Goal: Information Seeking & Learning: Learn about a topic

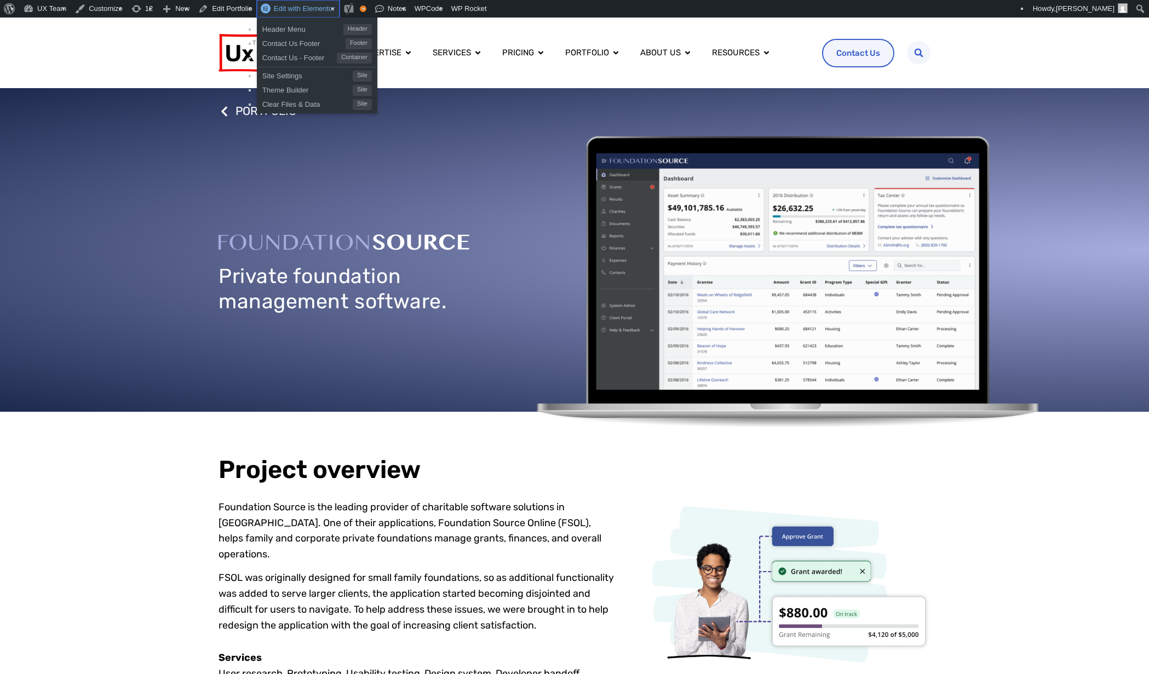
click at [288, 9] on span "Edit with Elementor" at bounding box center [304, 8] width 61 height 8
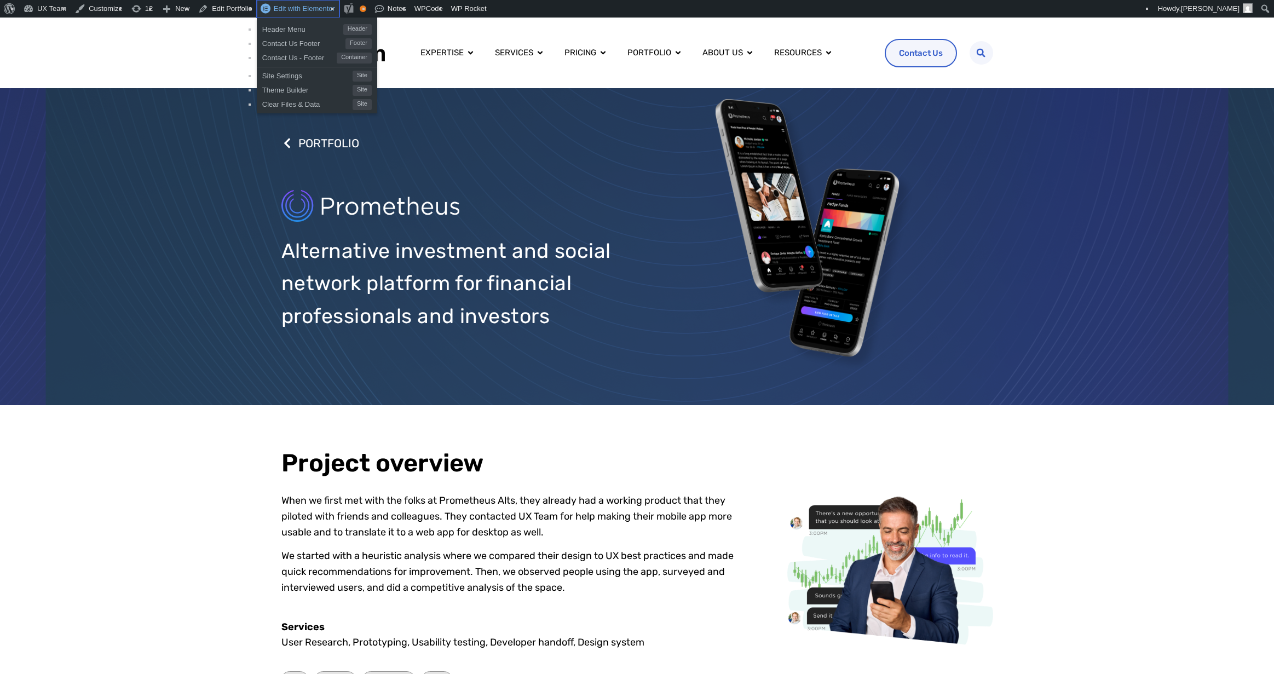
click at [293, 12] on span "Edit with Elementor" at bounding box center [304, 8] width 61 height 8
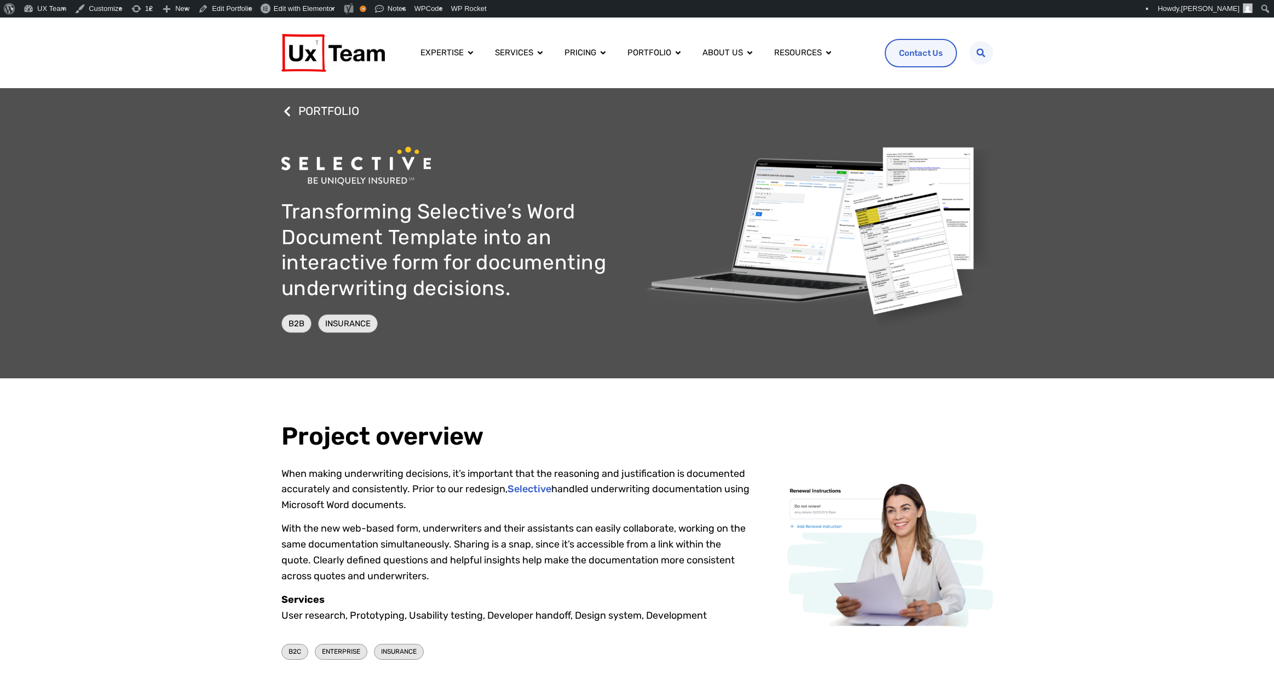
click at [1014, 459] on div "Project overview When making underwriting decisions, it’s important that the re…" at bounding box center [637, 542] width 1274 height 329
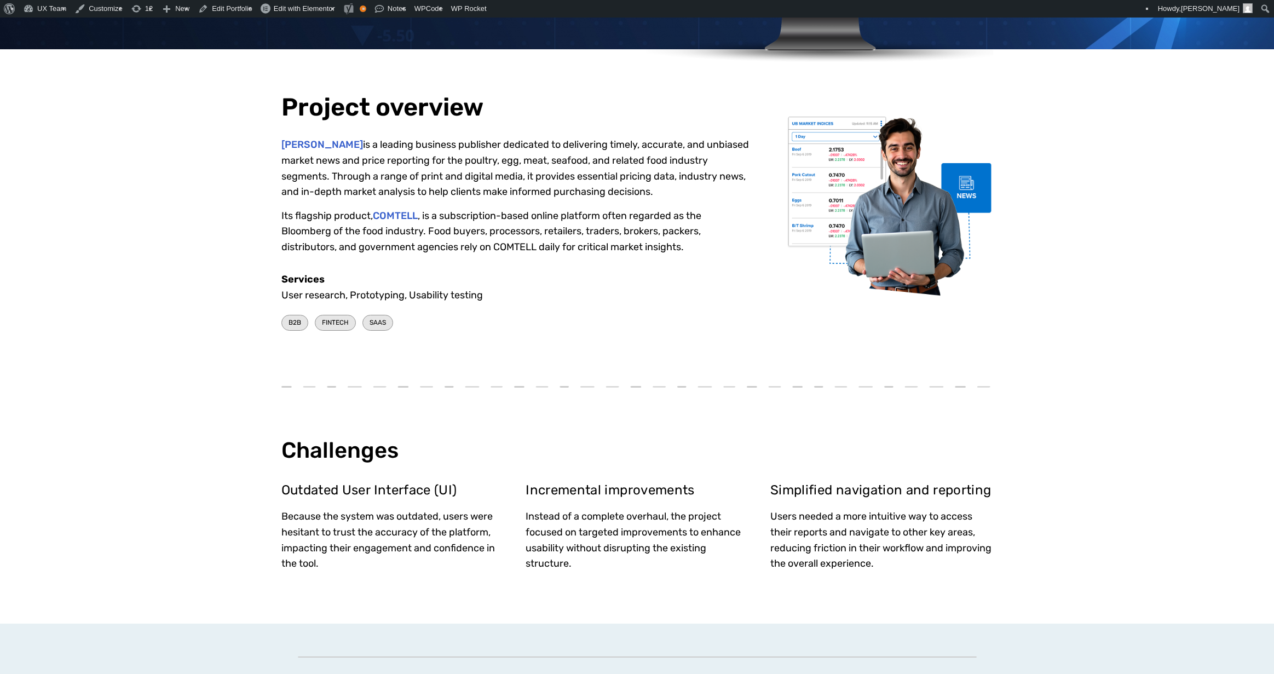
scroll to position [712, 0]
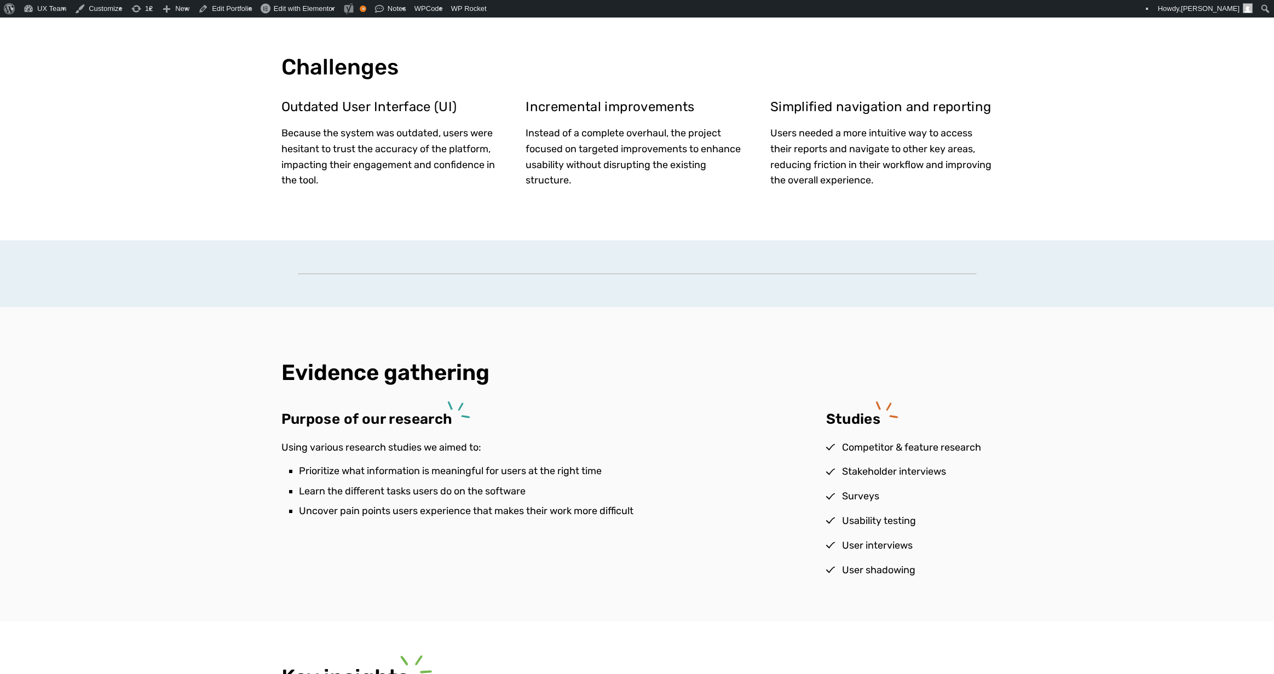
click at [604, 274] on div at bounding box center [637, 273] width 679 height 67
click at [607, 274] on div at bounding box center [637, 273] width 679 height 1
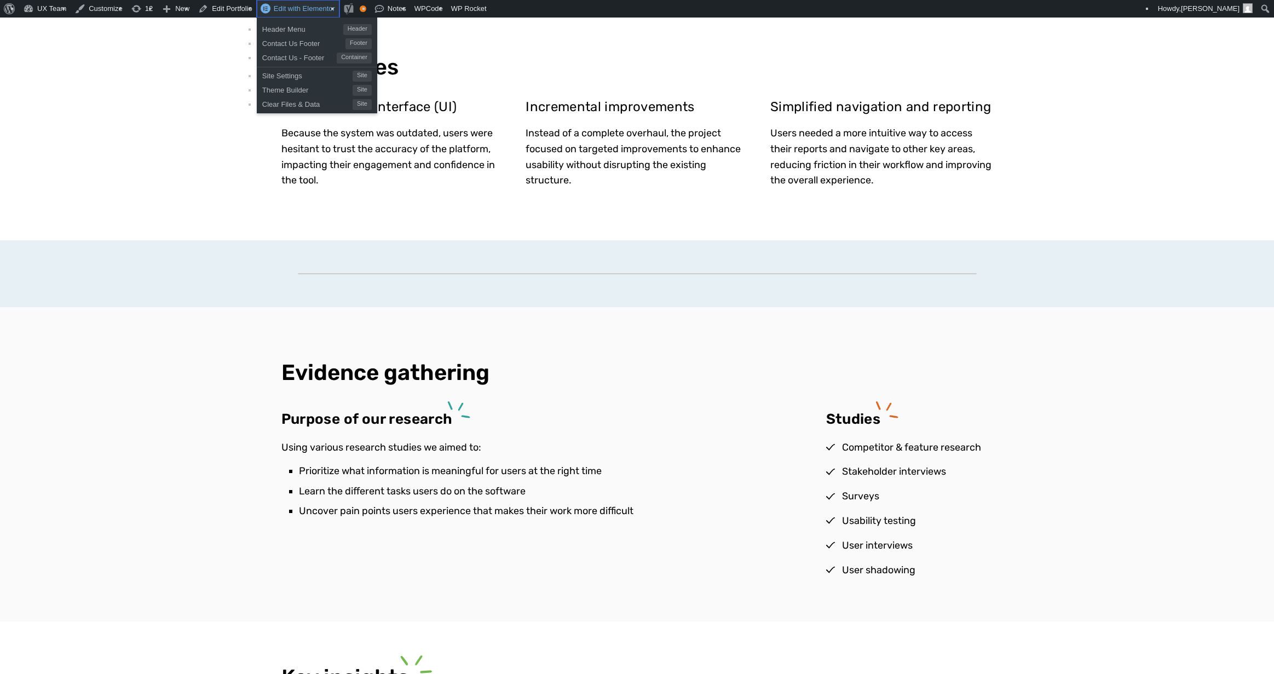
click at [303, 12] on span "Edit with Elementor" at bounding box center [304, 8] width 61 height 8
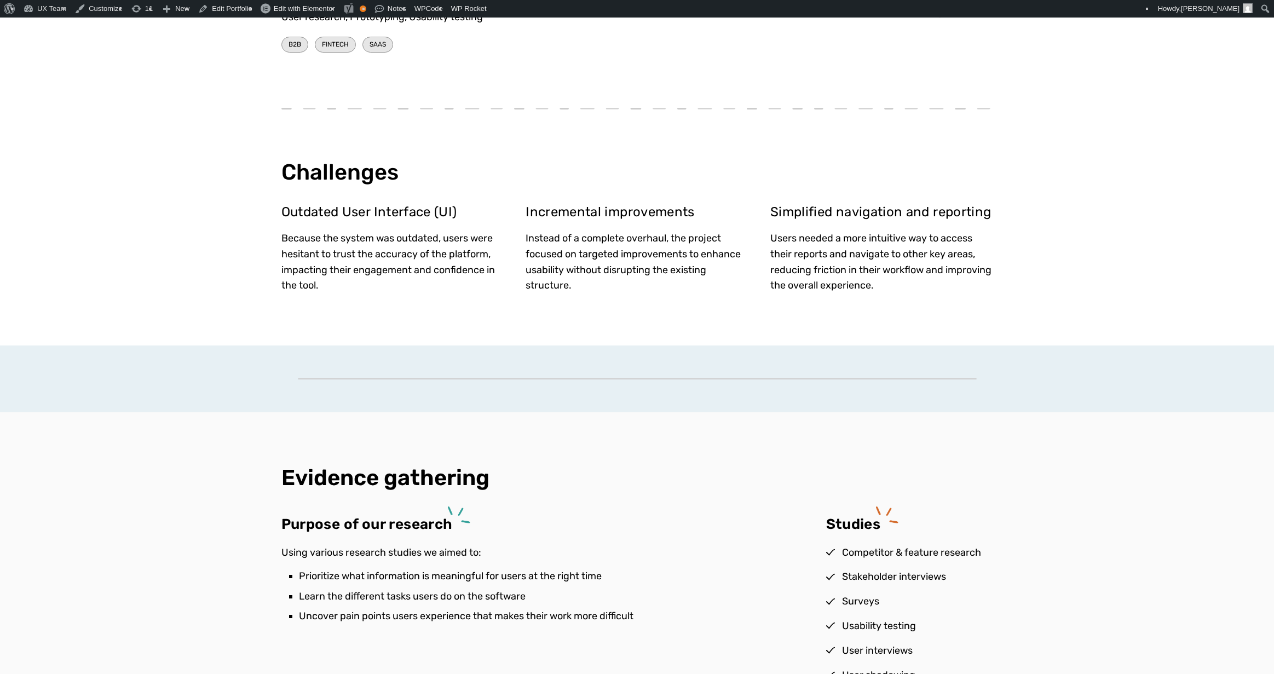
scroll to position [766, 0]
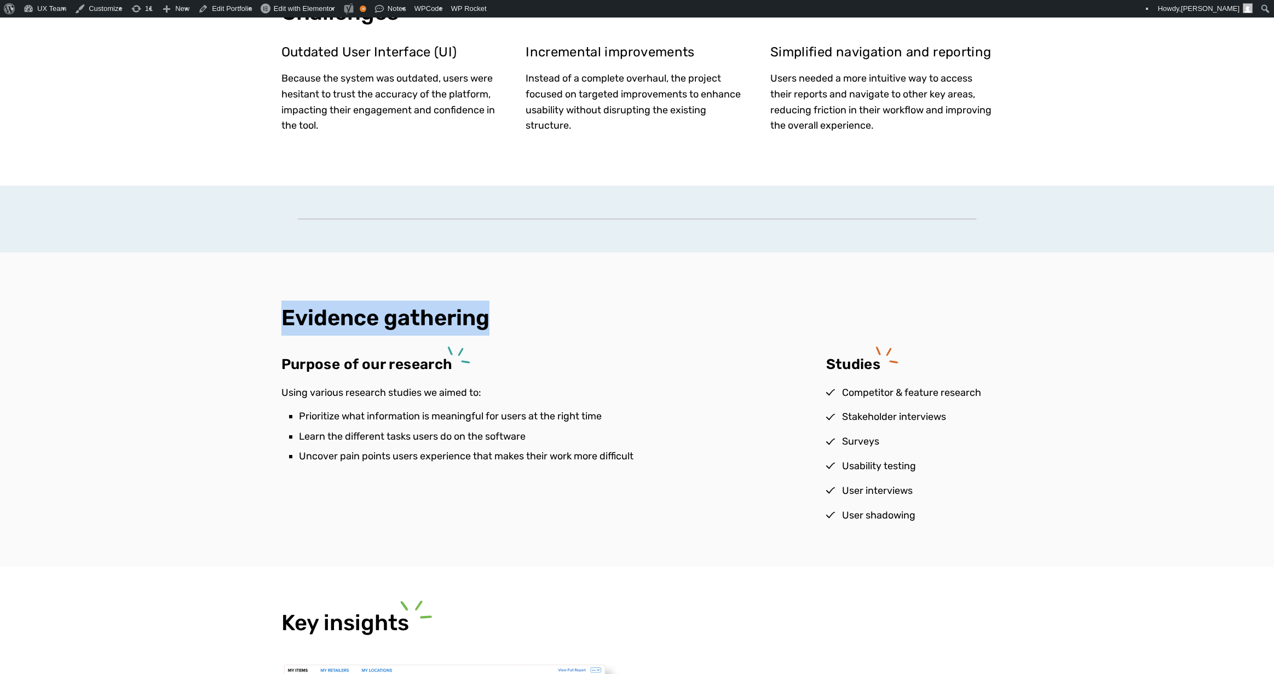
drag, startPoint x: 828, startPoint y: 216, endPoint x: 790, endPoint y: 253, distance: 53.8
click at [666, 346] on div "Evidence gathering Purpose of our research Using various research studies we ai…" at bounding box center [637, 409] width 712 height 315
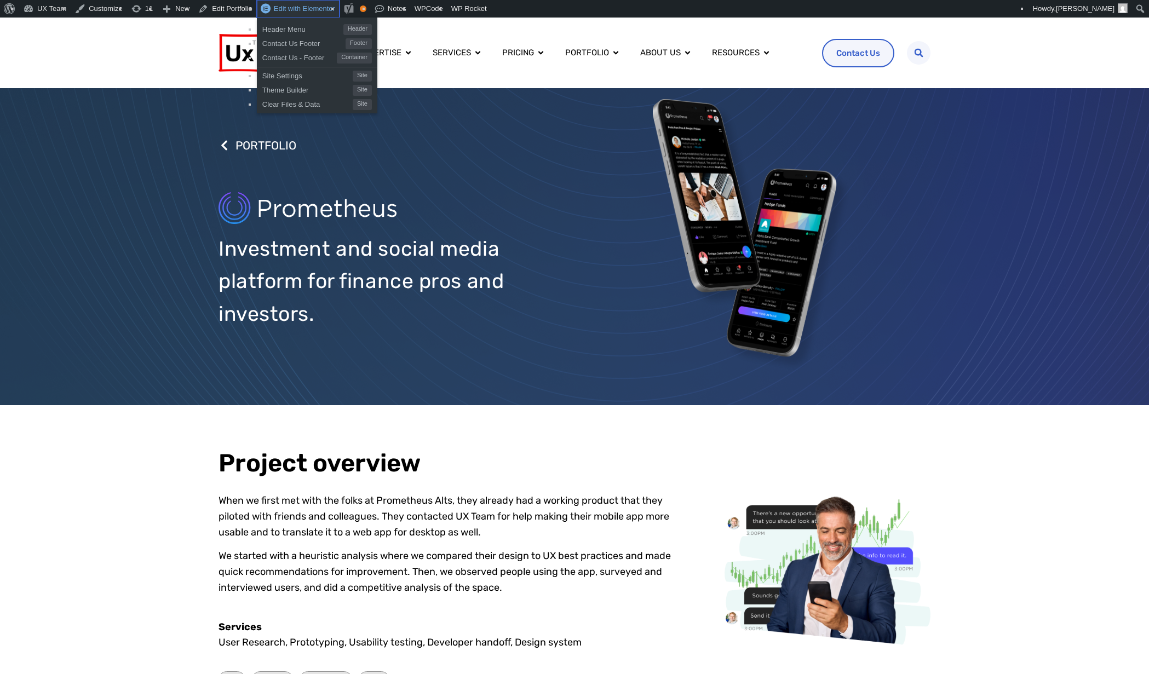
click at [285, 7] on span "Edit with Elementor" at bounding box center [304, 8] width 61 height 8
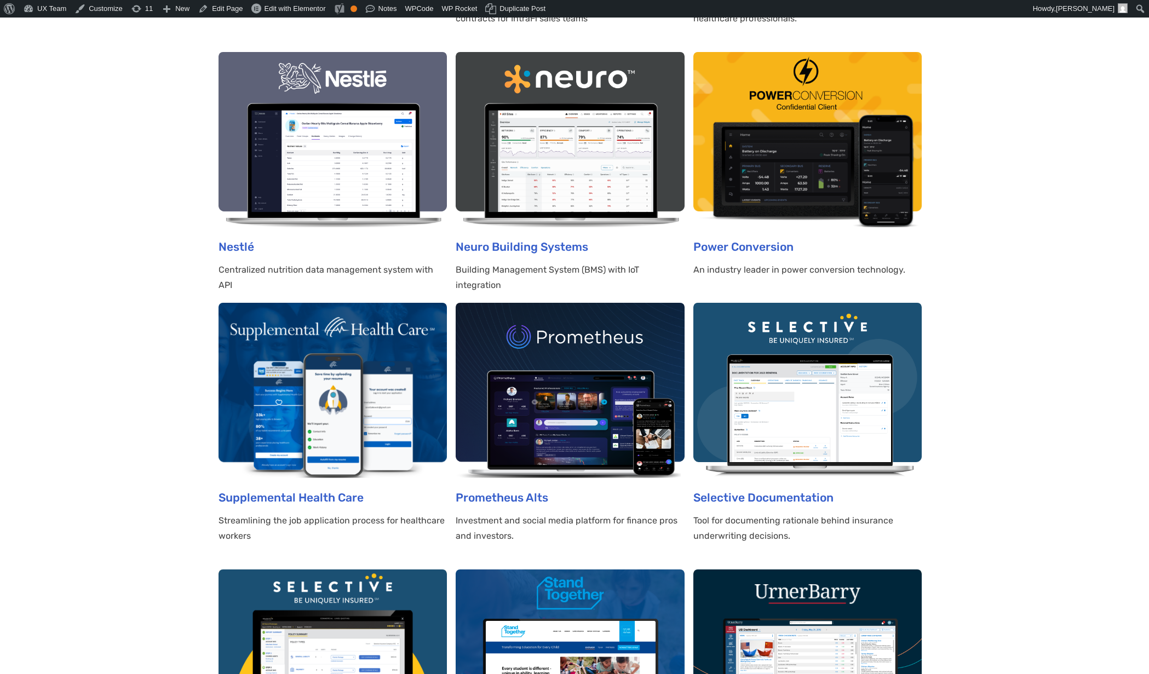
click at [569, 397] on img at bounding box center [570, 390] width 228 height 175
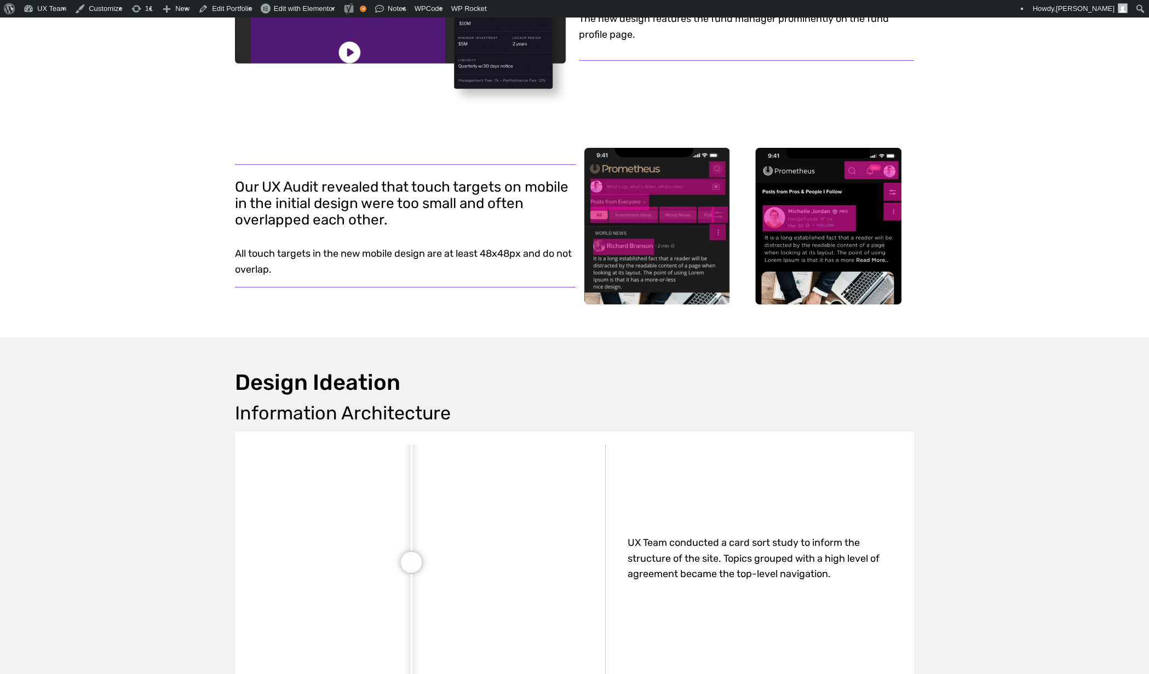
scroll to position [1697, 0]
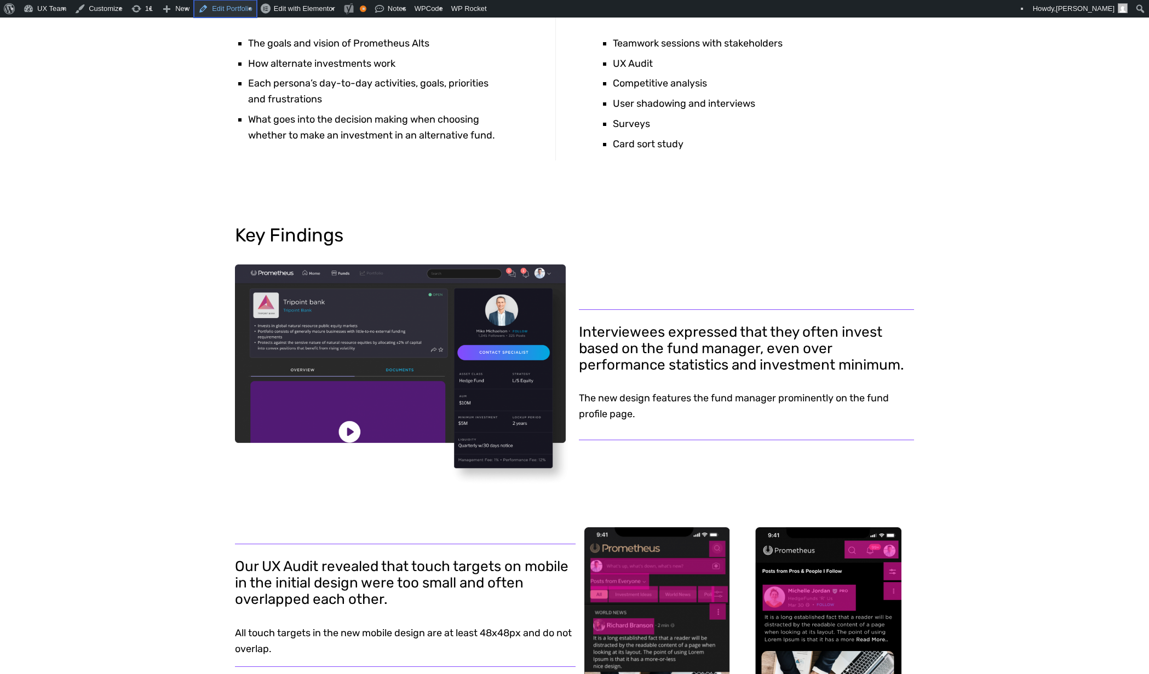
click at [222, 10] on link "Edit Portfolio" at bounding box center [225, 9] width 63 height 18
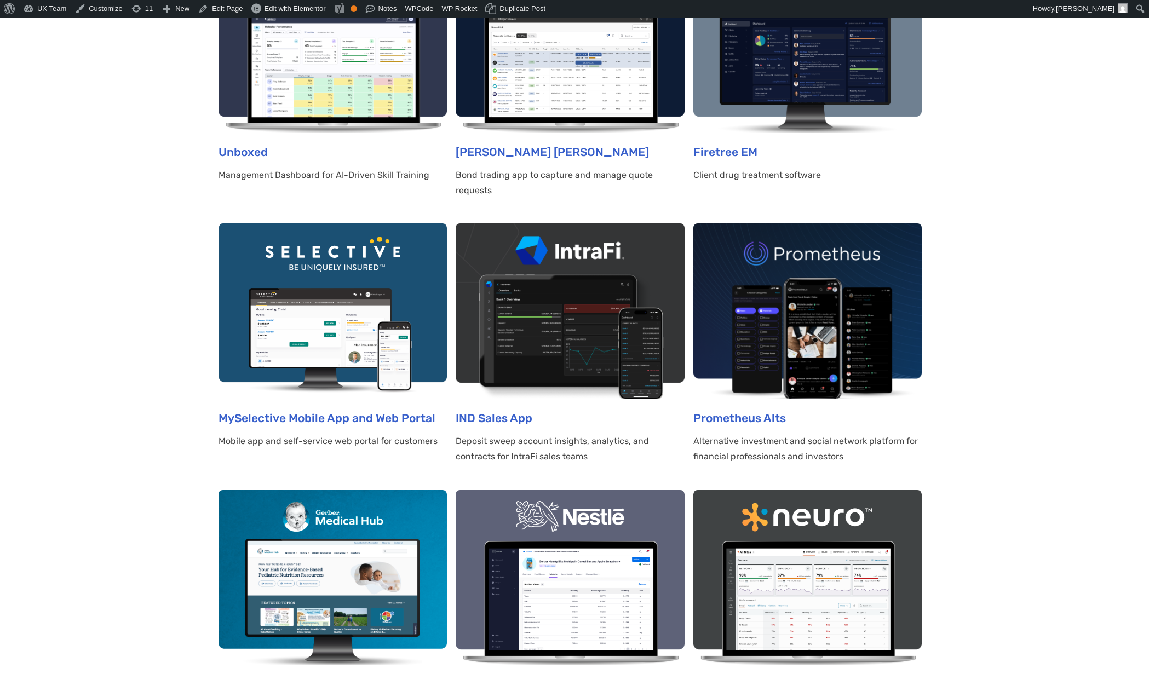
click at [804, 307] on img at bounding box center [807, 310] width 228 height 175
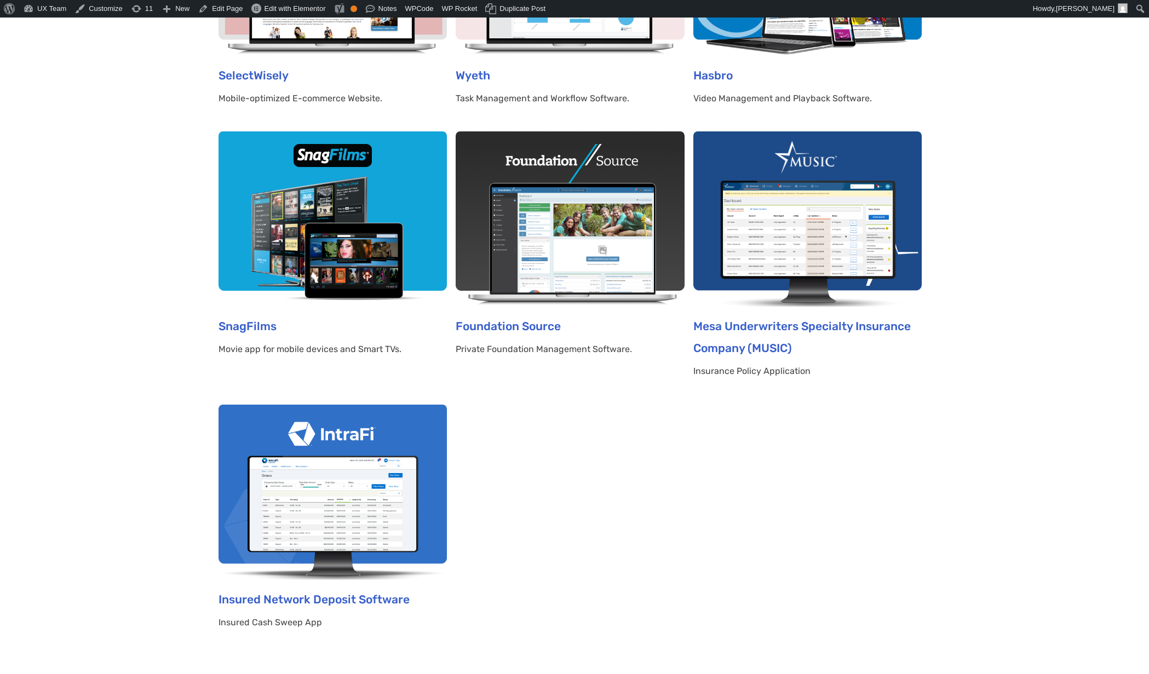
click at [546, 232] on img at bounding box center [570, 218] width 228 height 175
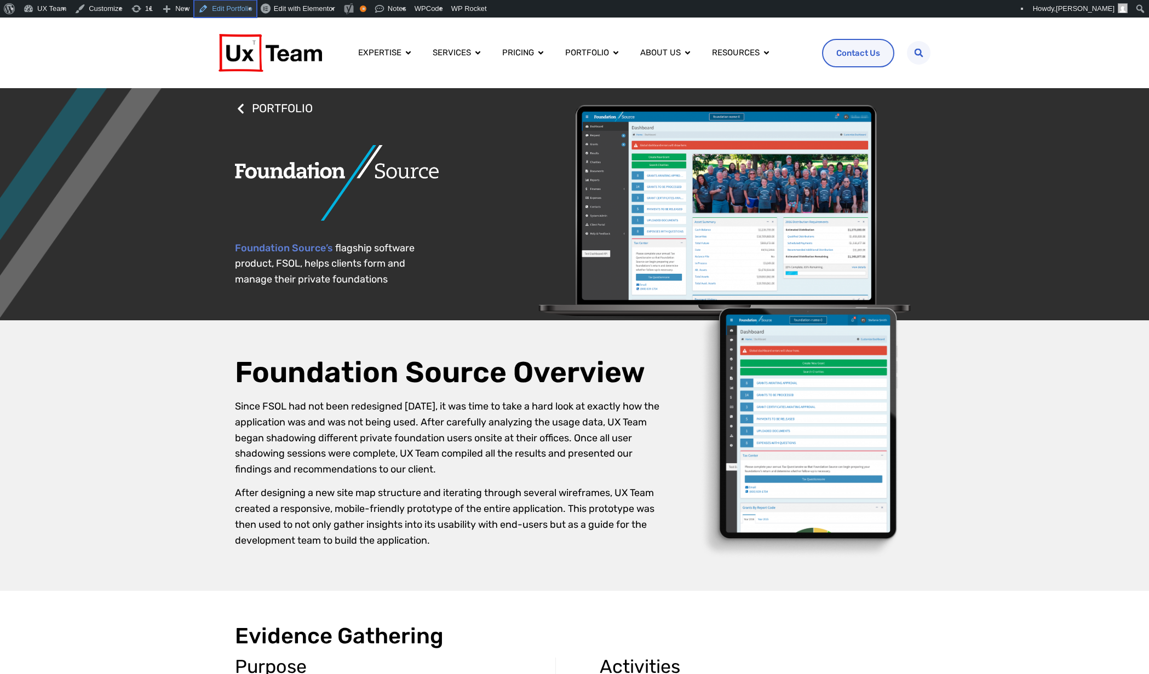
click at [216, 12] on link "Edit Portfolio" at bounding box center [225, 9] width 63 height 18
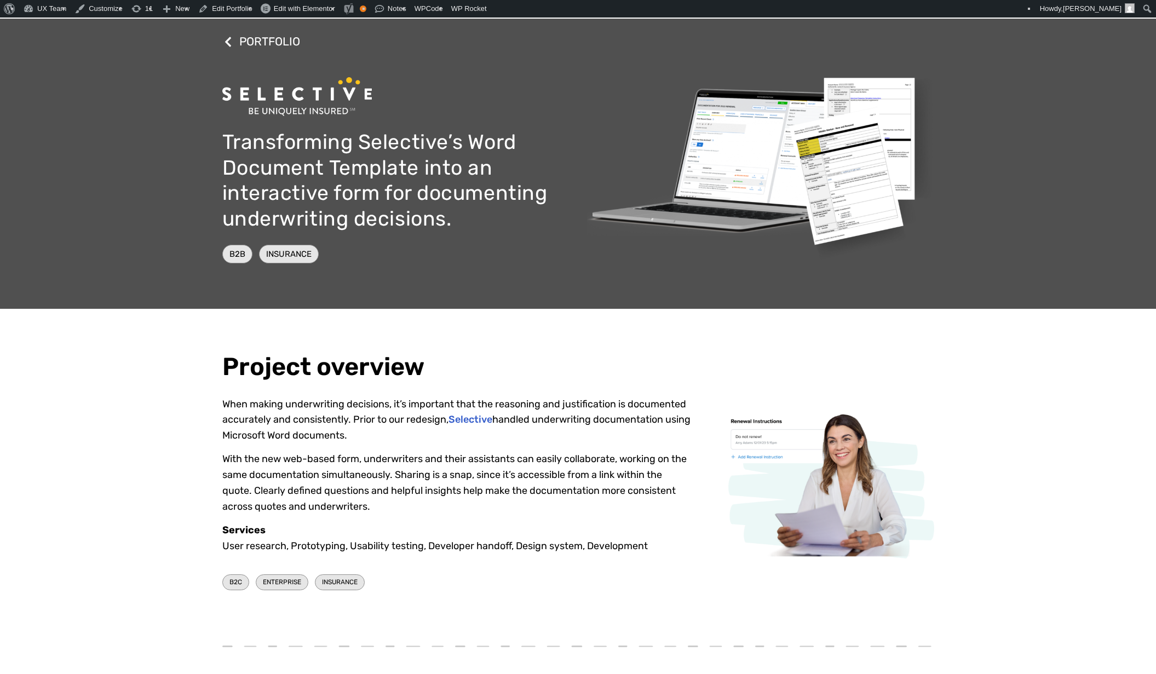
scroll to position [21, 0]
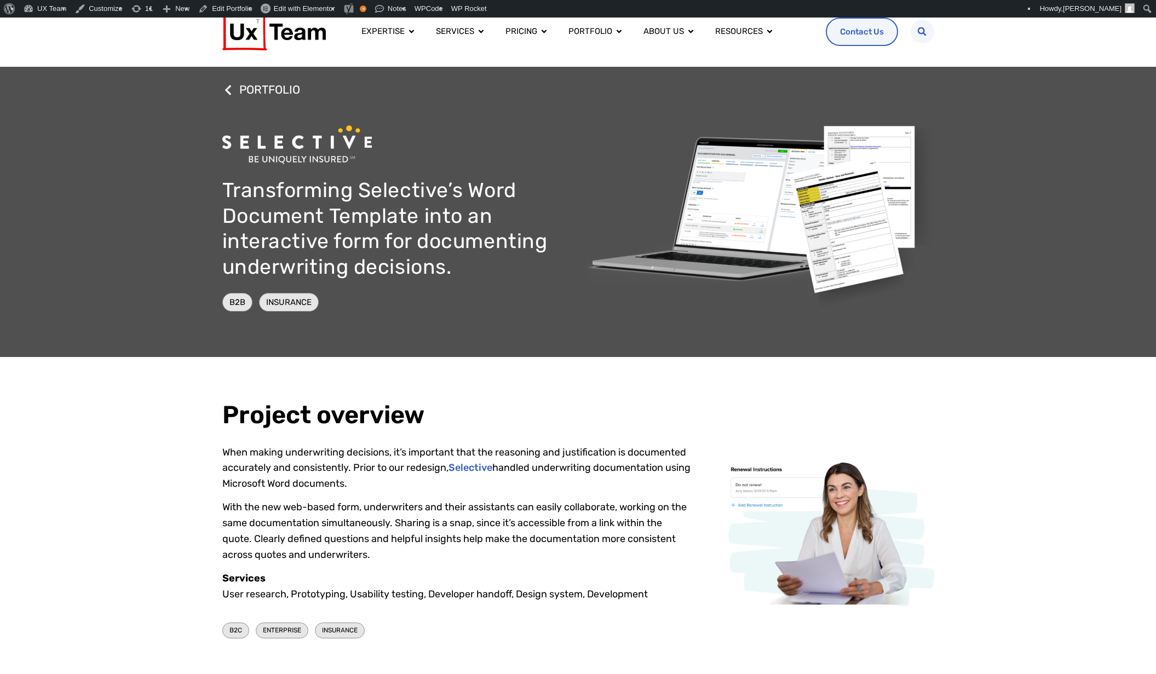
click at [1078, 474] on div "Project overview When making underwriting decisions, it’s important that the re…" at bounding box center [578, 521] width 1156 height 329
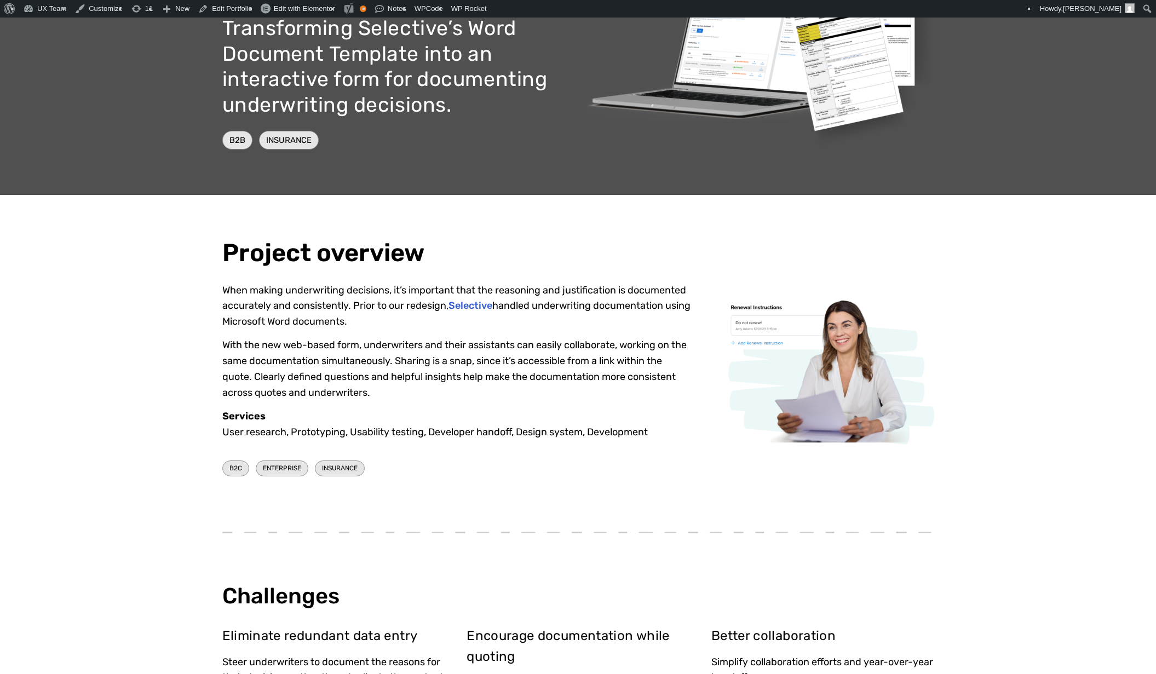
scroll to position [186, 0]
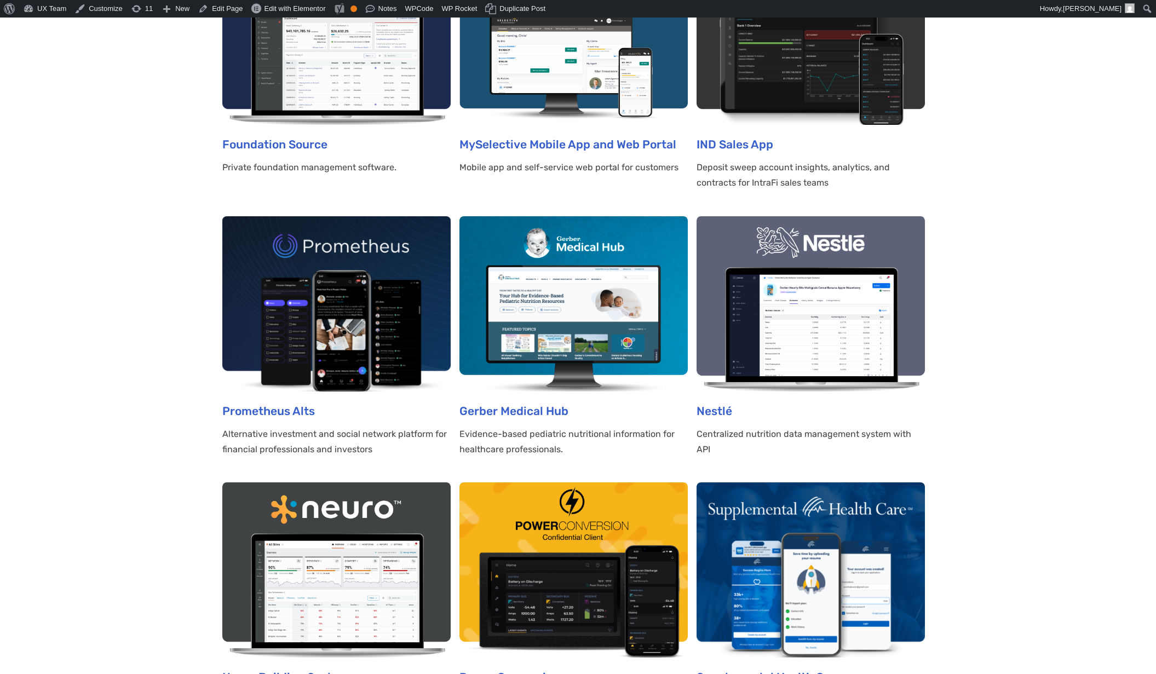
click at [383, 286] on img at bounding box center [336, 303] width 228 height 175
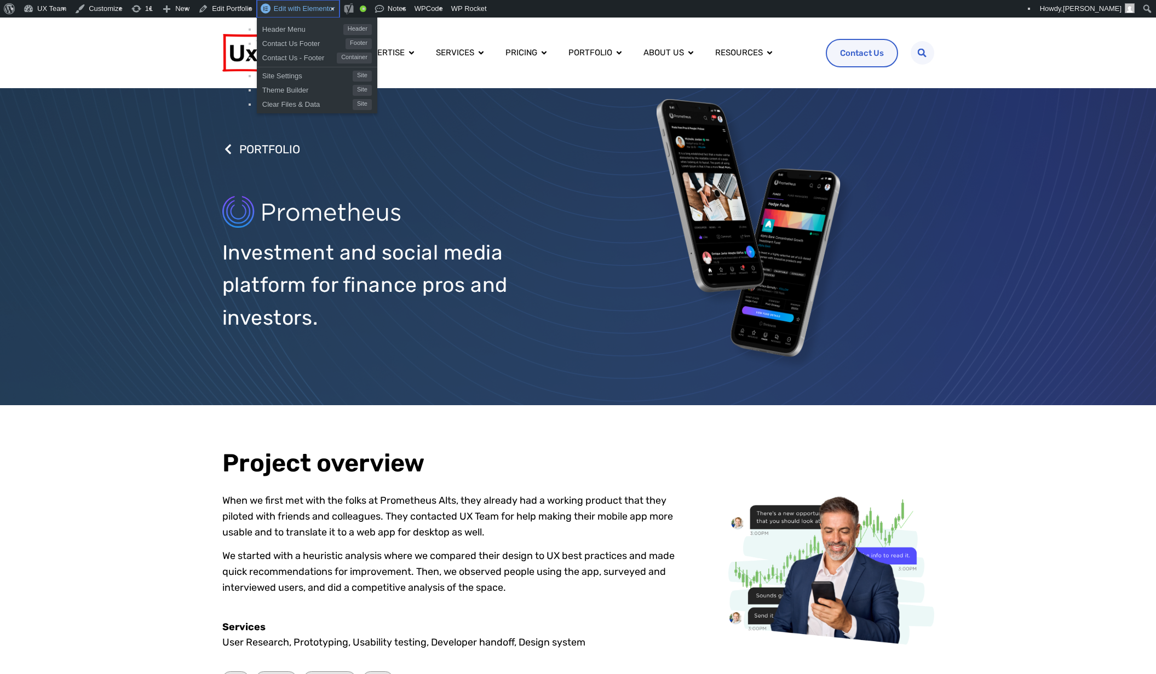
click at [295, 14] on link "Edit with Elementor" at bounding box center [298, 9] width 83 height 18
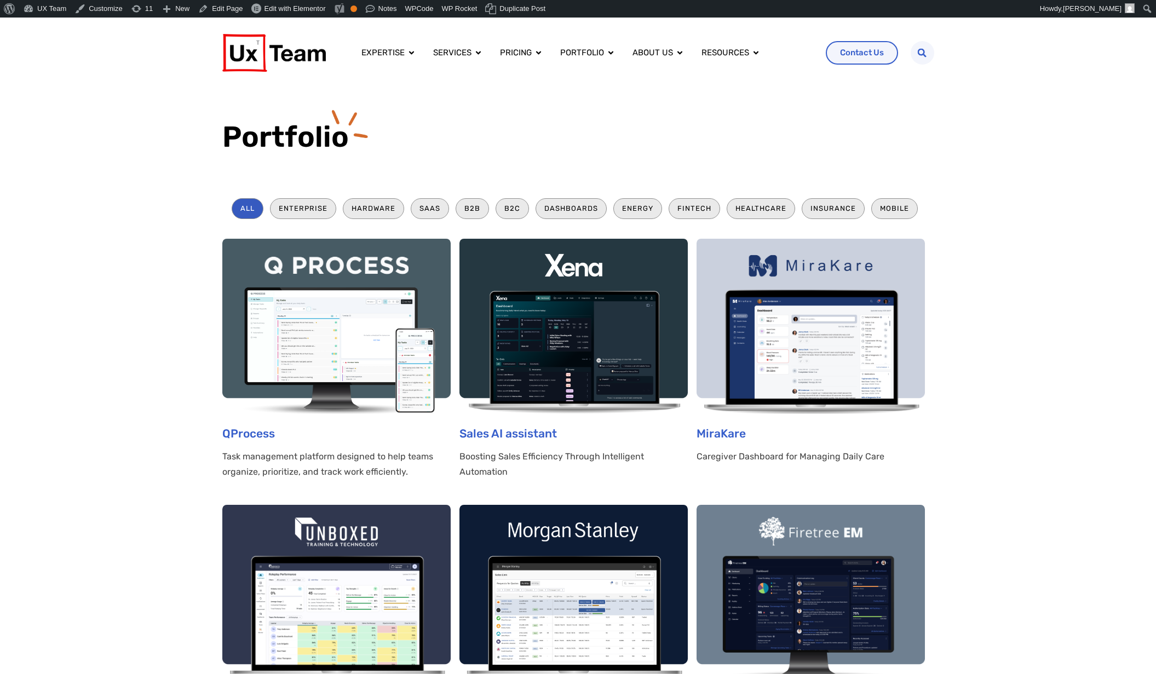
drag, startPoint x: 0, startPoint y: 0, endPoint x: 806, endPoint y: 297, distance: 859.5
click at [806, 297] on img at bounding box center [810, 326] width 228 height 175
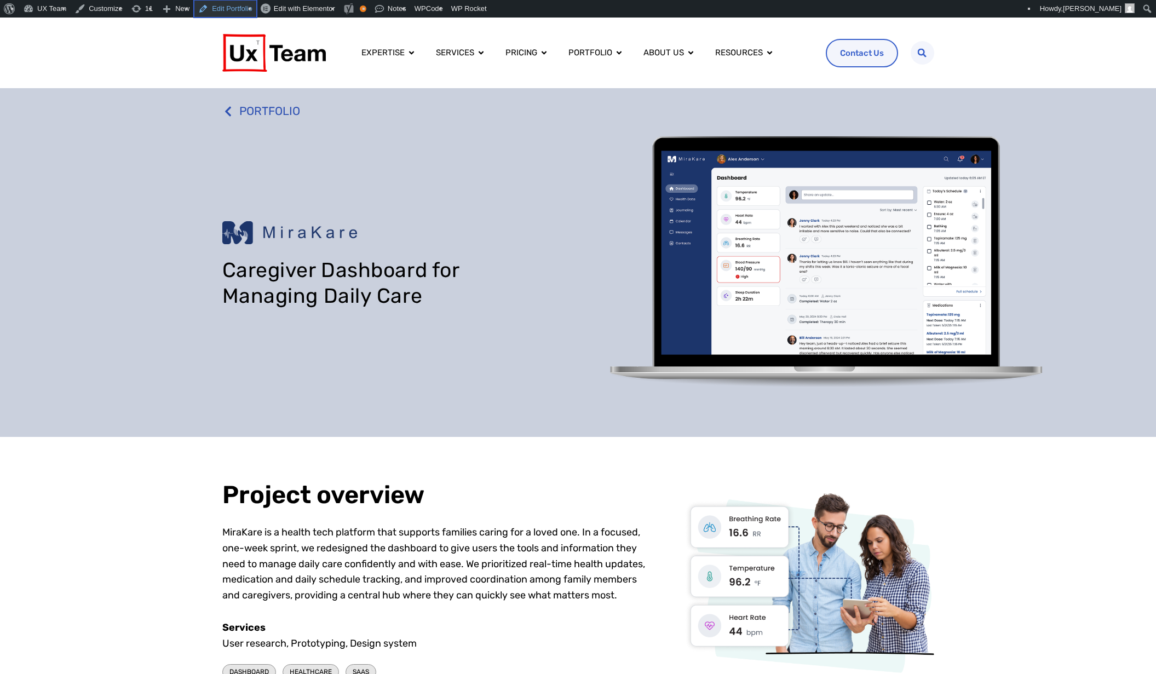
click at [214, 8] on link "Edit Portfolio" at bounding box center [225, 9] width 63 height 18
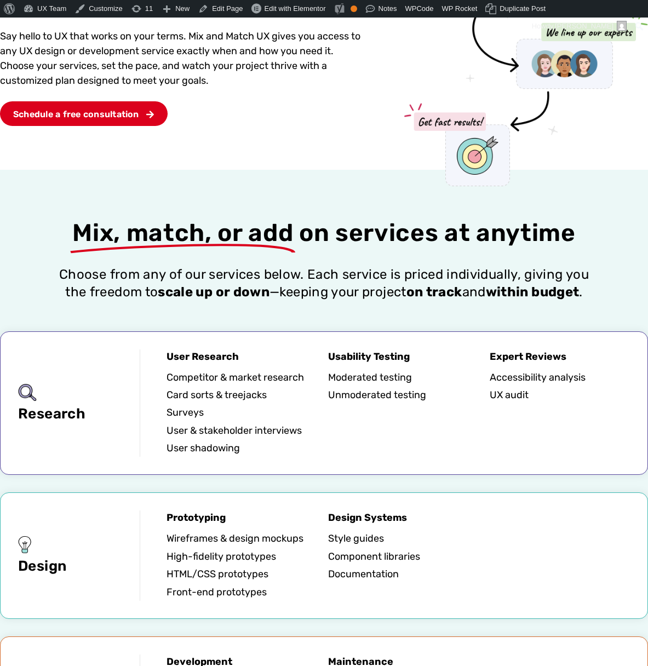
click at [456, 386] on li "Moderated testing" at bounding box center [404, 377] width 153 height 18
click at [330, 129] on div "PRICING MODELS Mix and Match UX UX solutions tailored to your needs Say hello t…" at bounding box center [184, 45] width 369 height 249
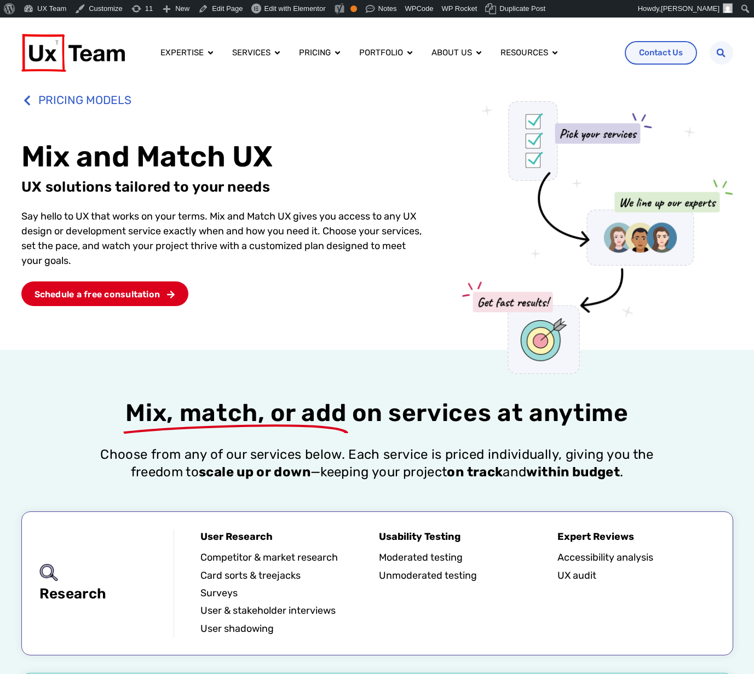
click at [647, 415] on div "Mix, match, or add on services at anytime Choose from any of our services below…" at bounding box center [377, 437] width 712 height 87
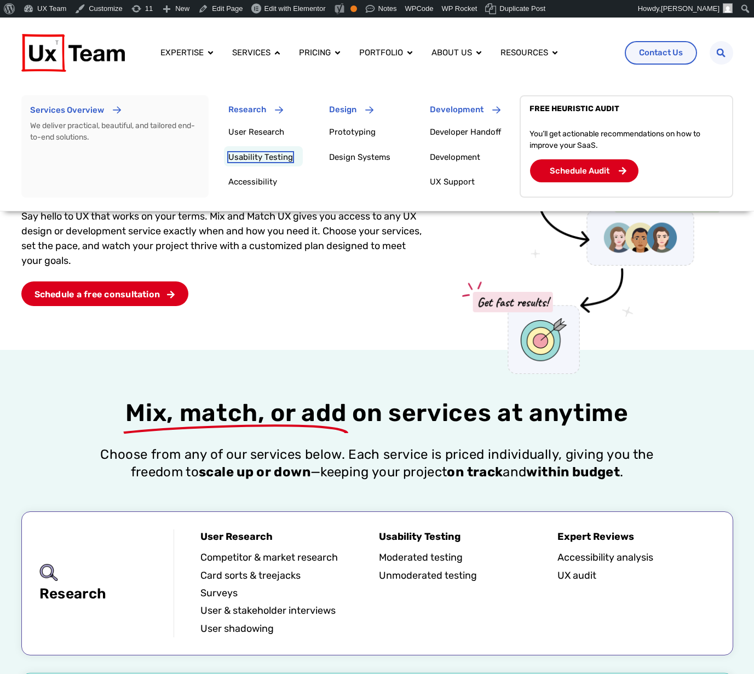
click at [275, 159] on link "Usability Testing" at bounding box center [260, 157] width 65 height 10
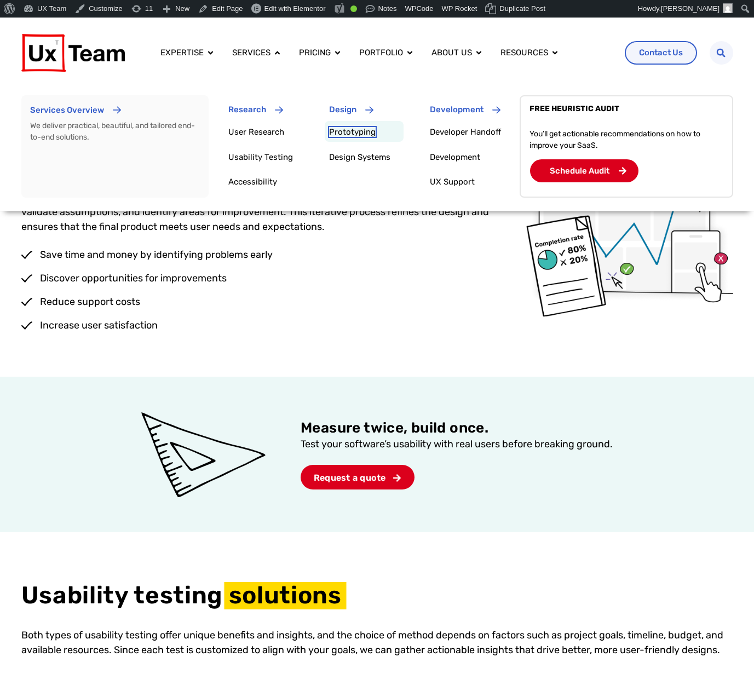
click at [362, 136] on link "Prototyping" at bounding box center [352, 132] width 47 height 10
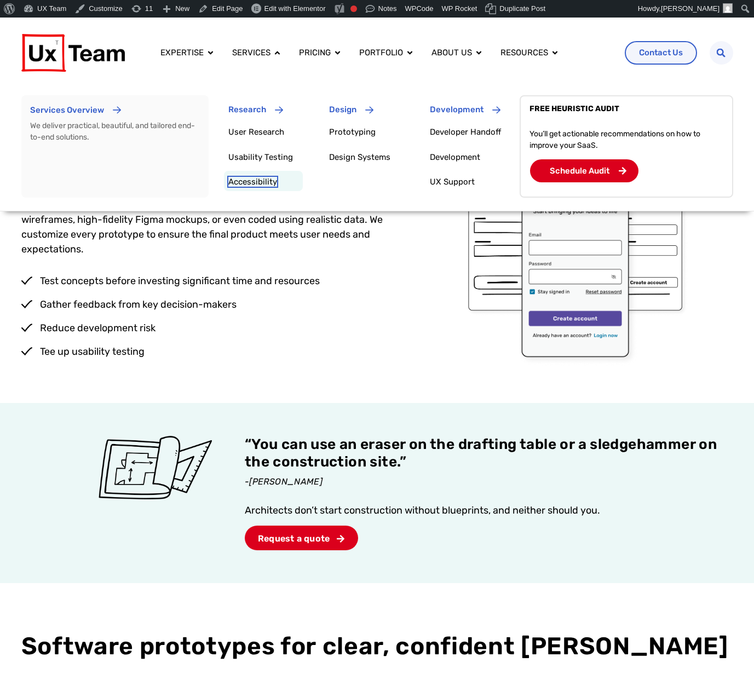
click at [255, 182] on span "Accessibility" at bounding box center [252, 182] width 49 height 10
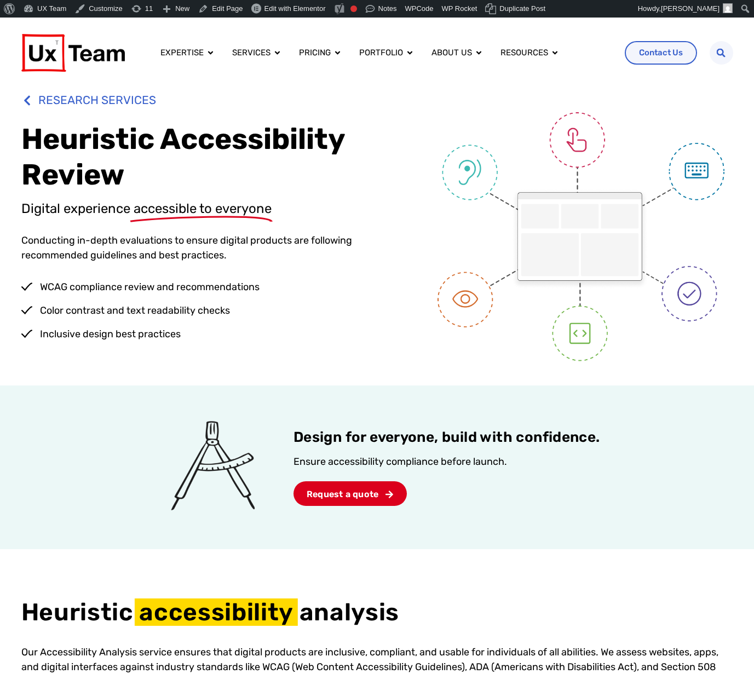
click at [142, 332] on span "Inclusive design best practices" at bounding box center [108, 334] width 143 height 15
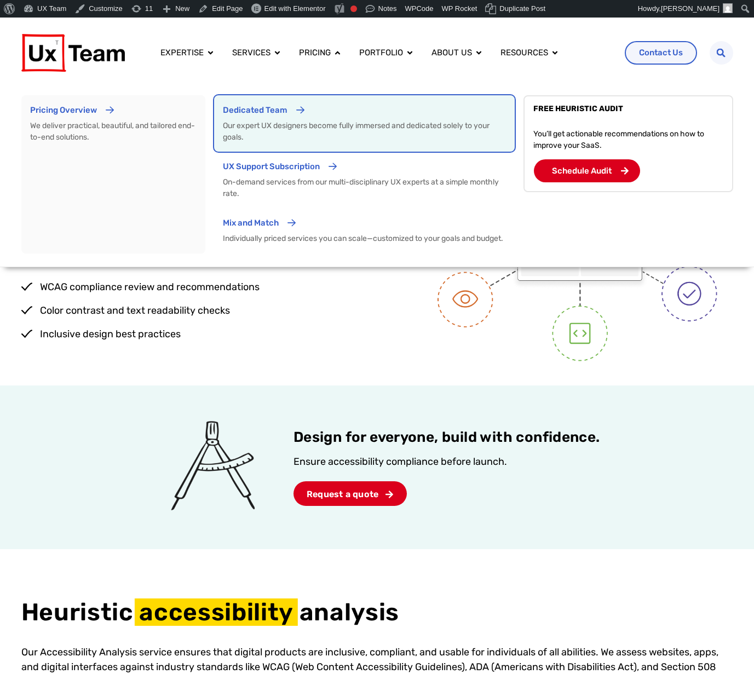
click at [373, 109] on div "Dedicated Team" at bounding box center [364, 114] width 283 height 20
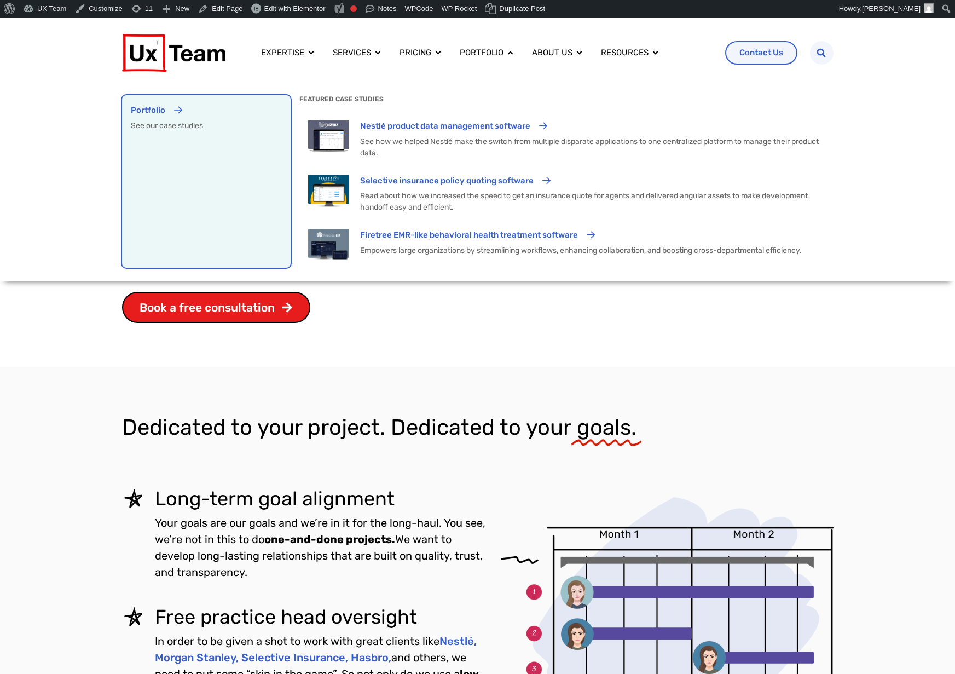
click at [172, 163] on div "Portfolio See our case studies" at bounding box center [206, 181] width 151 height 155
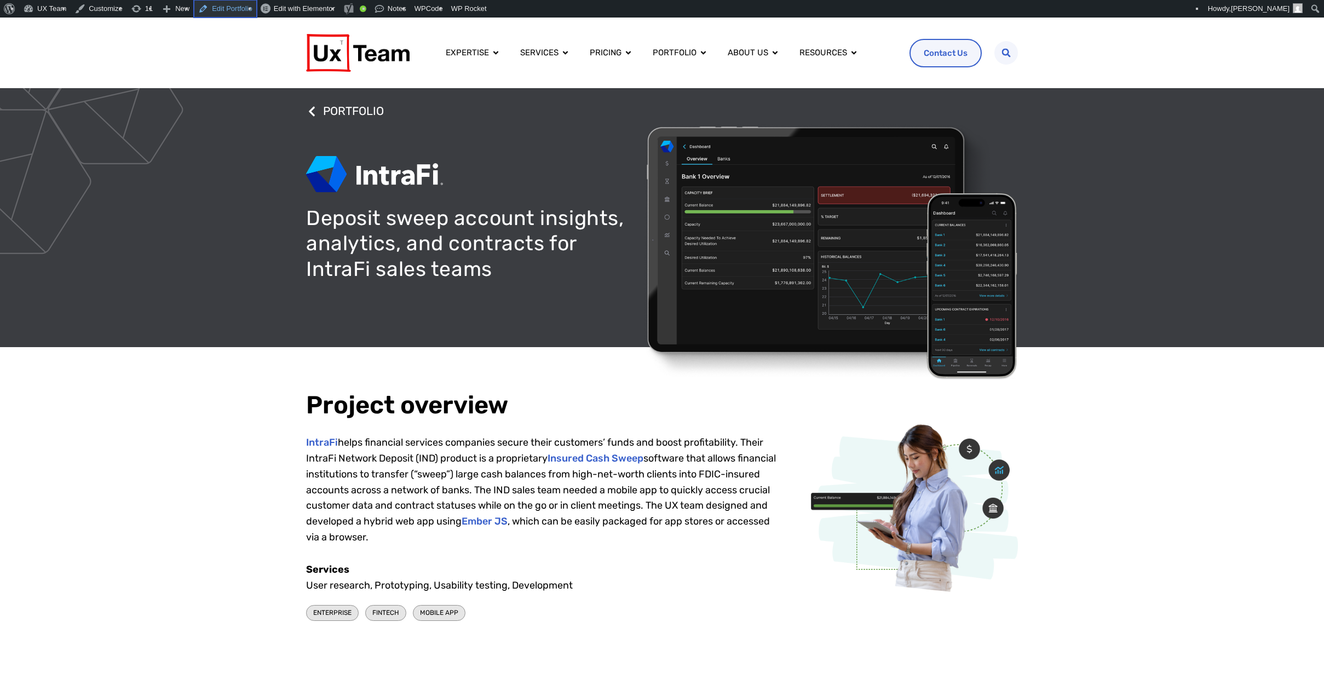
drag, startPoint x: 0, startPoint y: 0, endPoint x: 233, endPoint y: 9, distance: 232.9
click at [233, 9] on link "Edit Portfolio" at bounding box center [225, 9] width 63 height 18
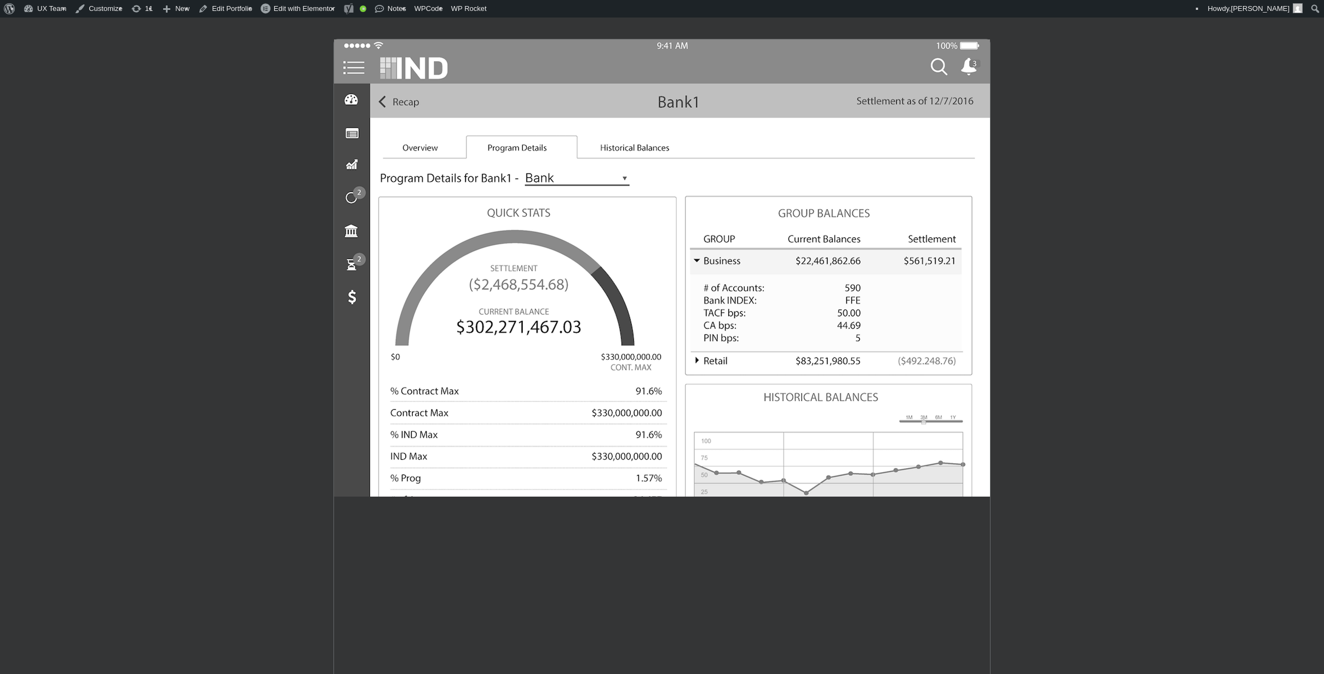
scroll to position [1150, 0]
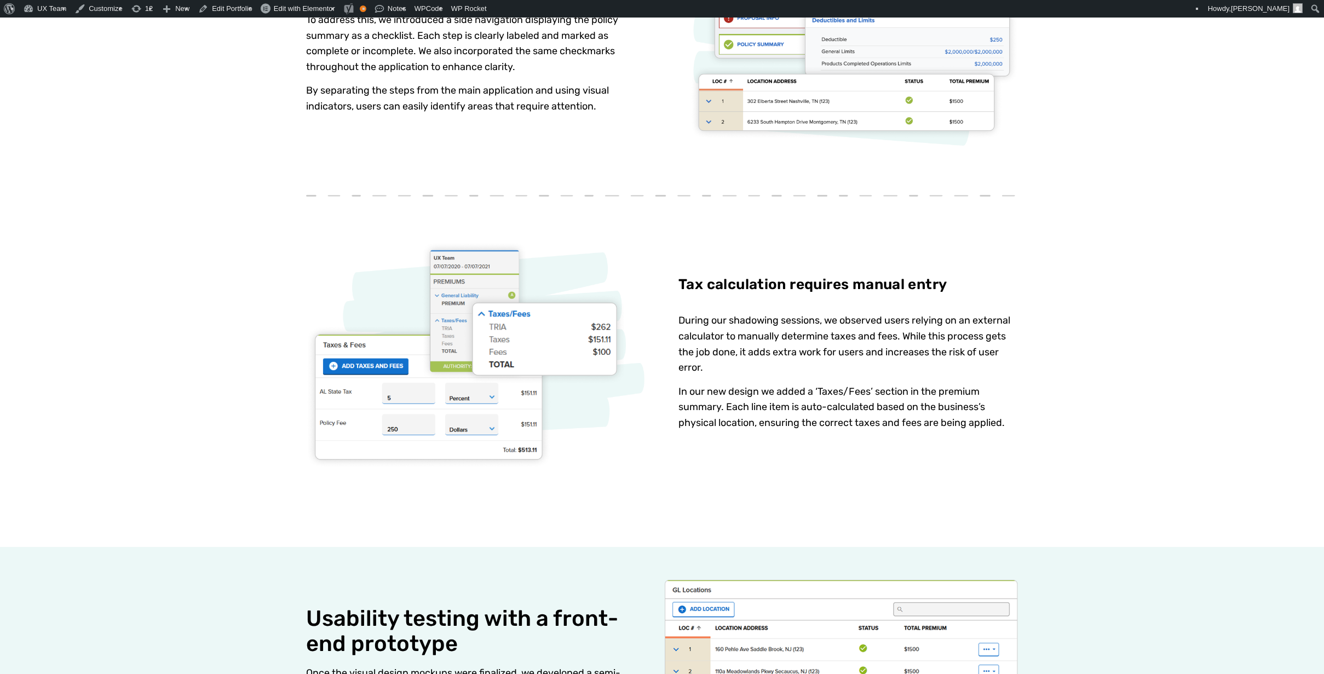
scroll to position [1588, 0]
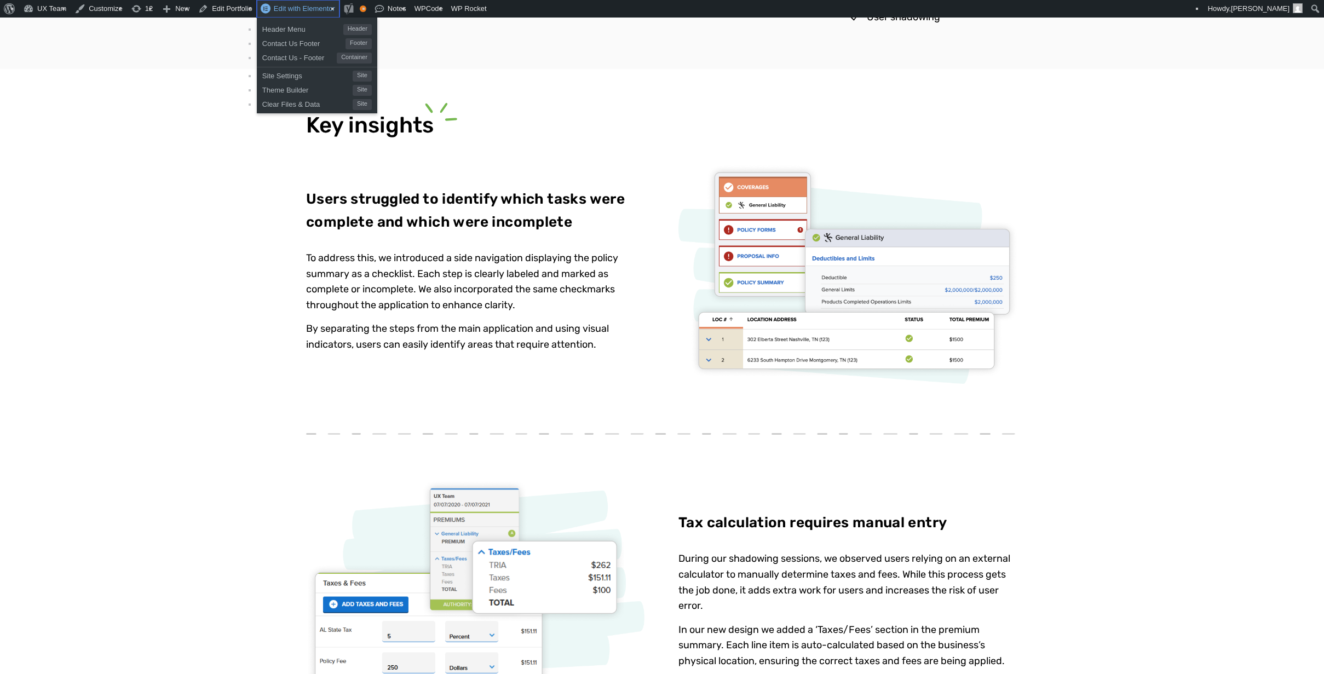
click at [295, 10] on span "Edit with Elementor" at bounding box center [304, 8] width 61 height 8
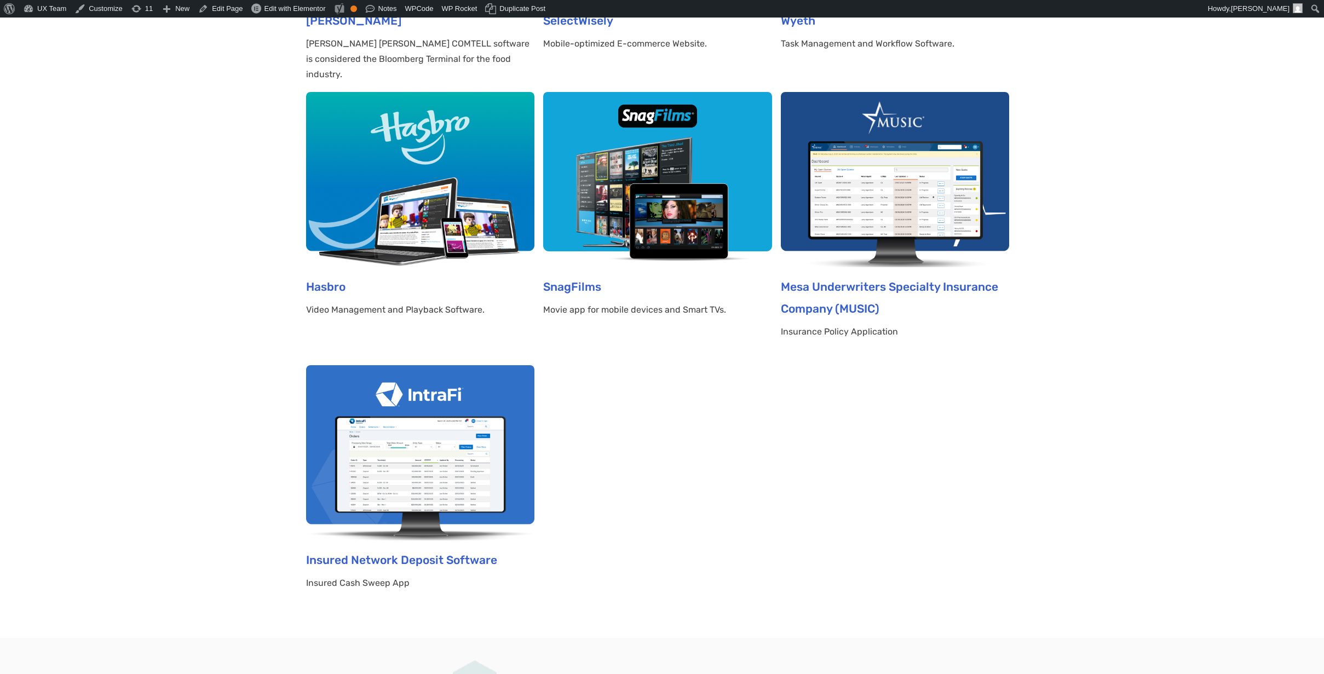
click at [909, 180] on img at bounding box center [895, 179] width 228 height 175
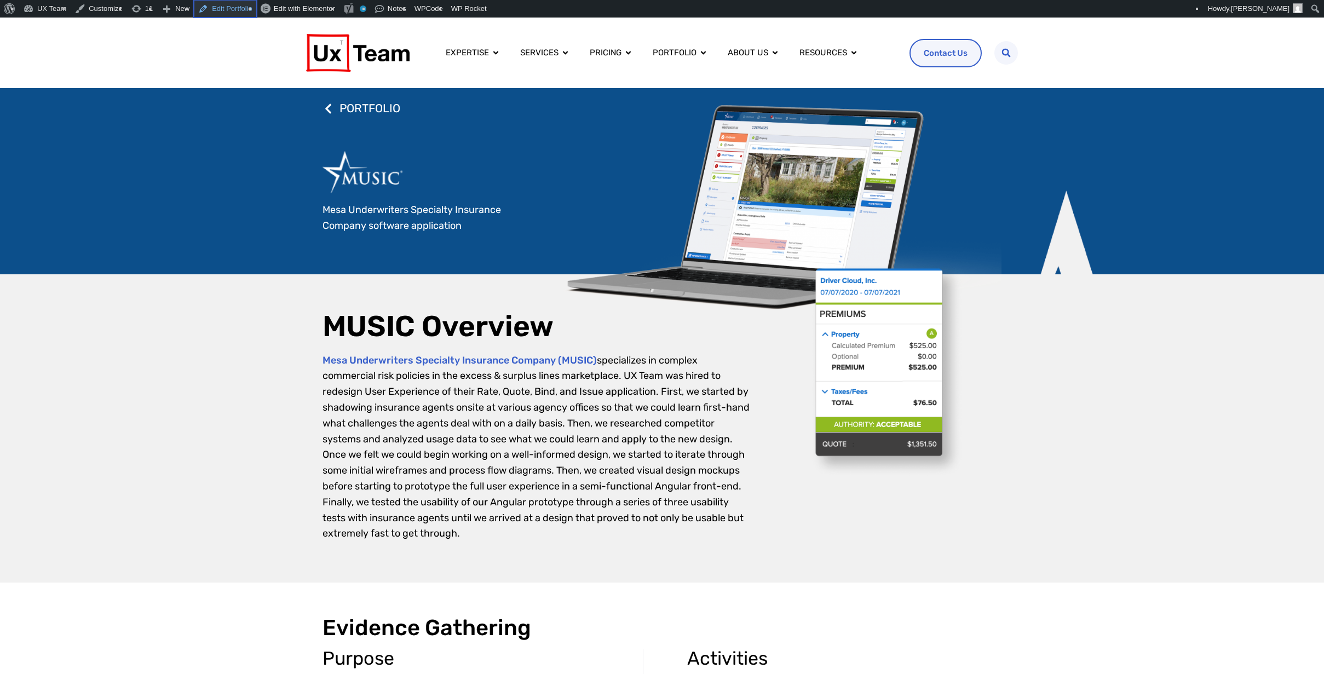
click at [224, 11] on link "Edit Portfolio" at bounding box center [225, 9] width 63 height 18
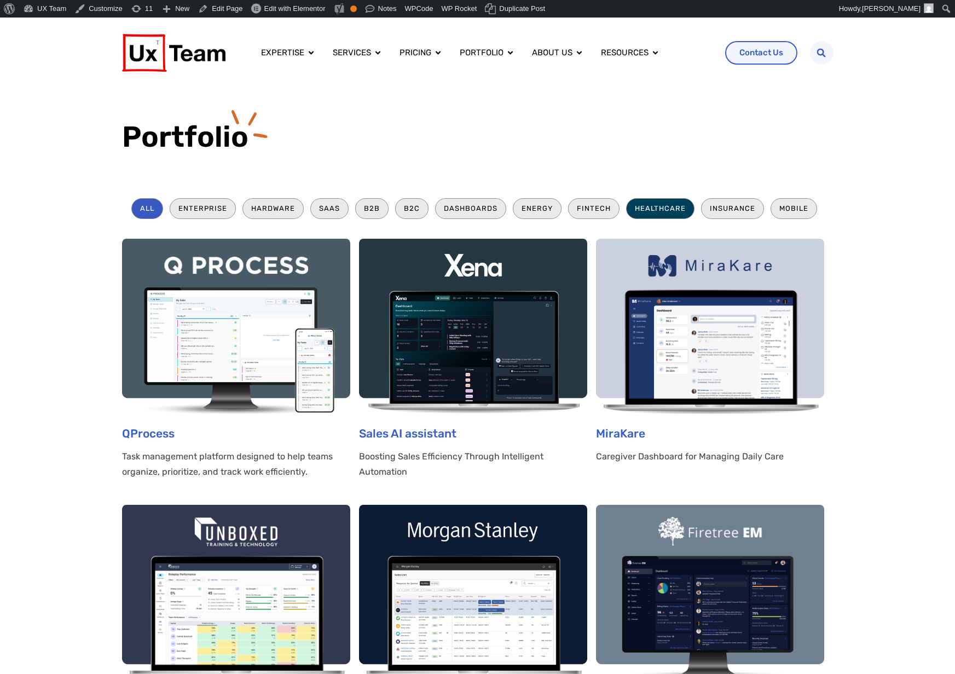
drag, startPoint x: 491, startPoint y: 212, endPoint x: 642, endPoint y: 214, distance: 150.6
click at [491, 212] on li "Dashboards" at bounding box center [470, 208] width 71 height 20
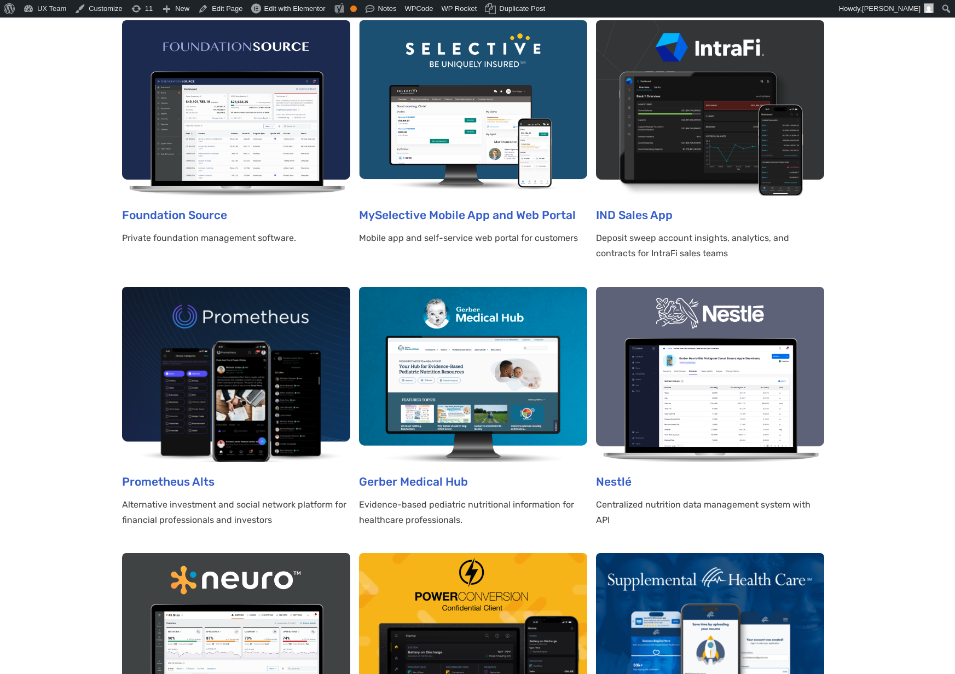
scroll to position [766, 0]
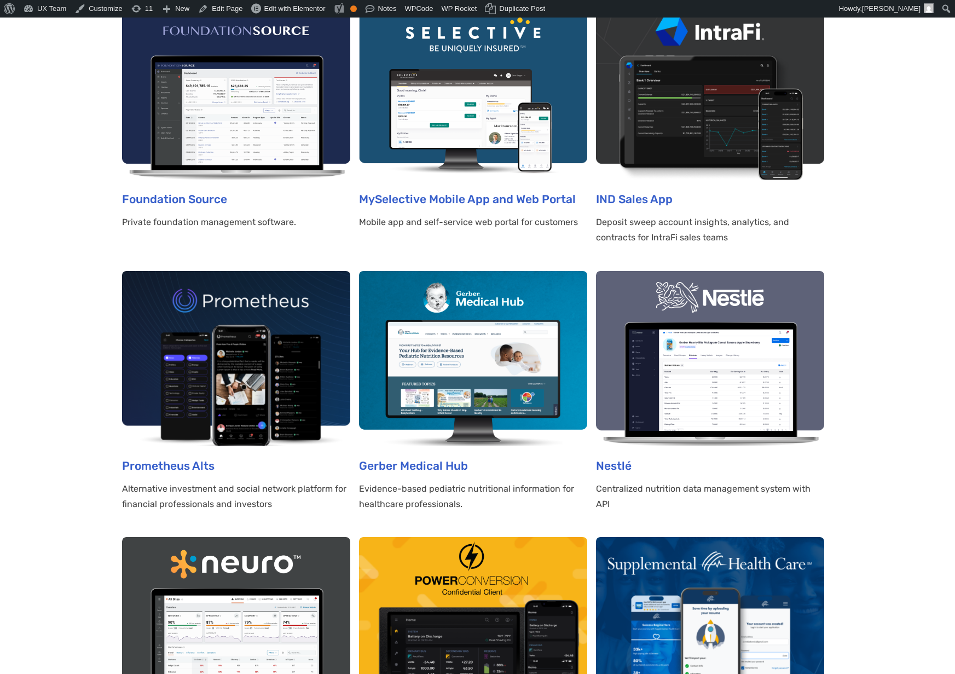
click at [890, 302] on section "All Enterprise Hardware SaaS B2B B2C Dashboards Energy Fintech Healthcare Insur…" at bounding box center [477, 653] width 955 height 2487
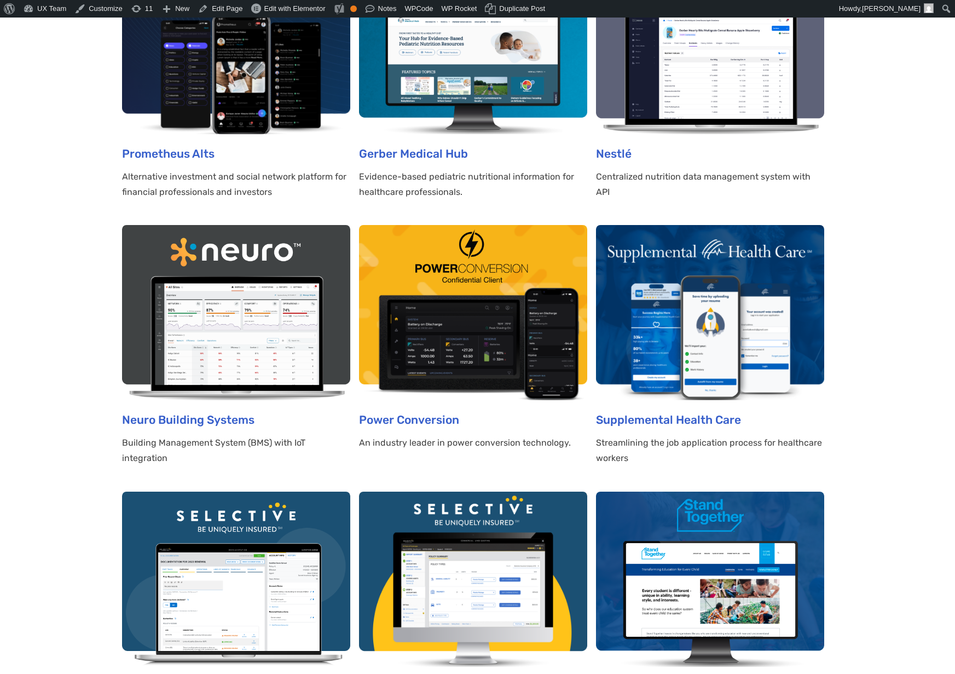
scroll to position [1095, 0]
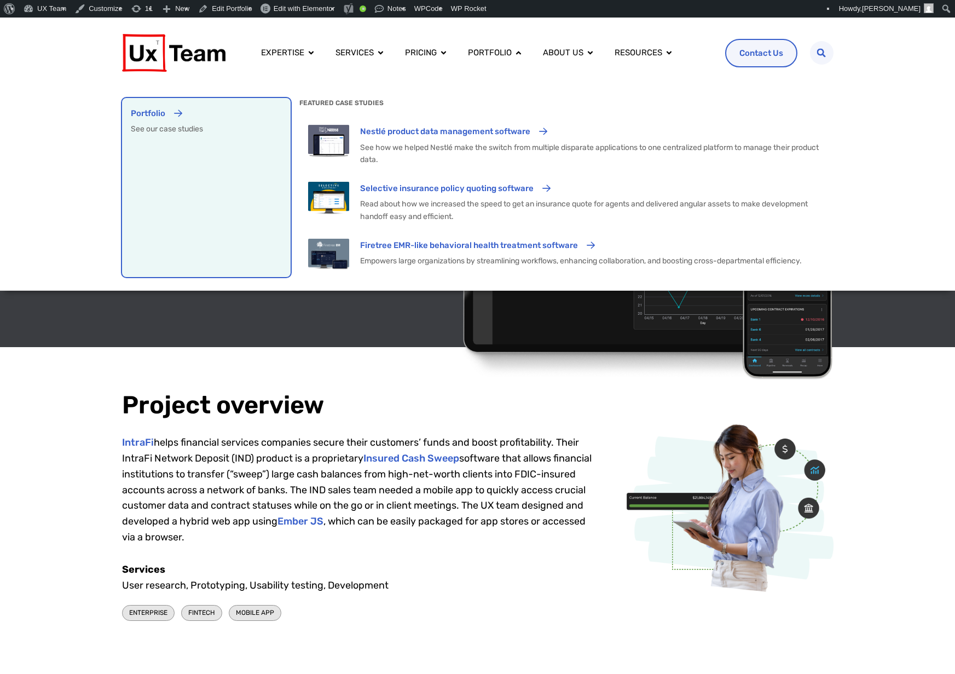
click at [233, 157] on div "Portfolio See our case studies" at bounding box center [206, 188] width 151 height 162
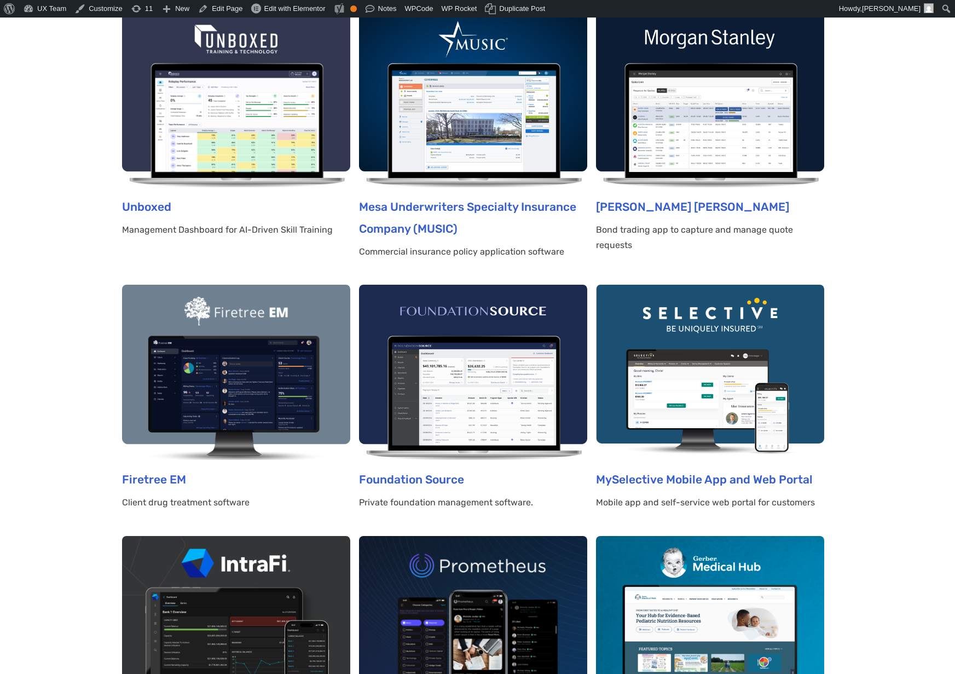
click at [534, 131] on img at bounding box center [473, 99] width 228 height 175
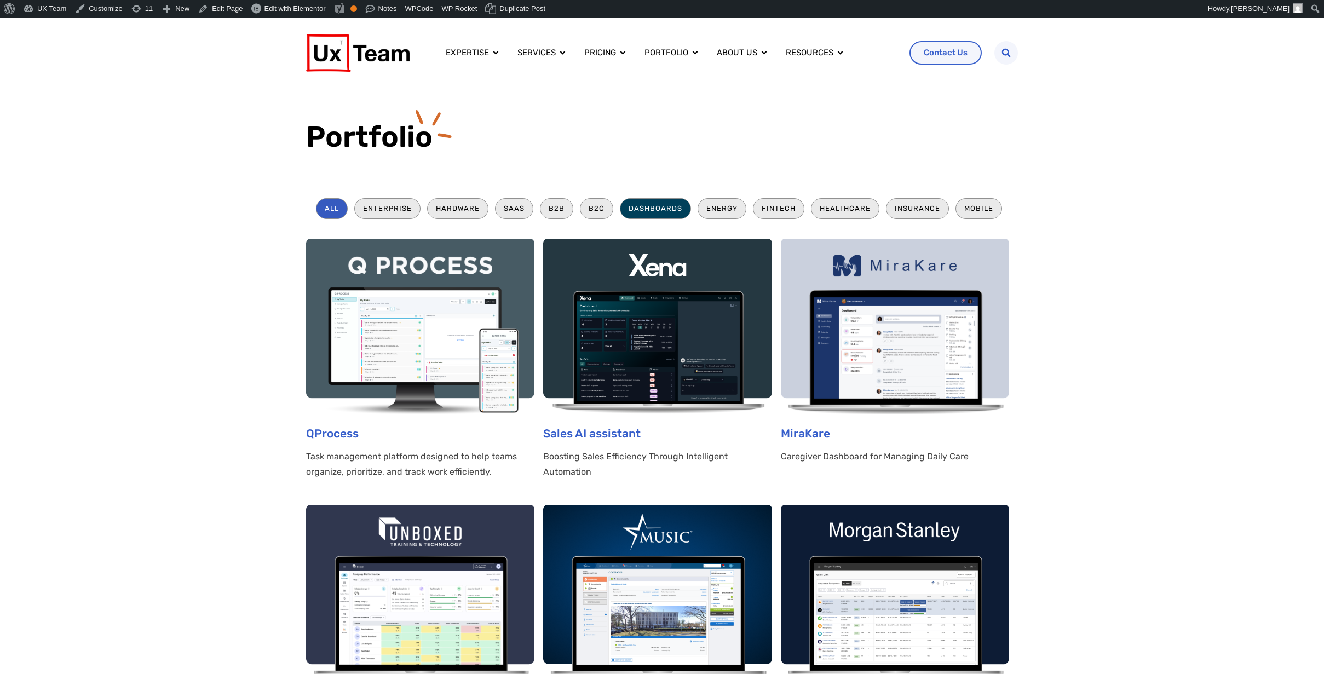
click at [643, 211] on li "Dashboards" at bounding box center [655, 208] width 71 height 20
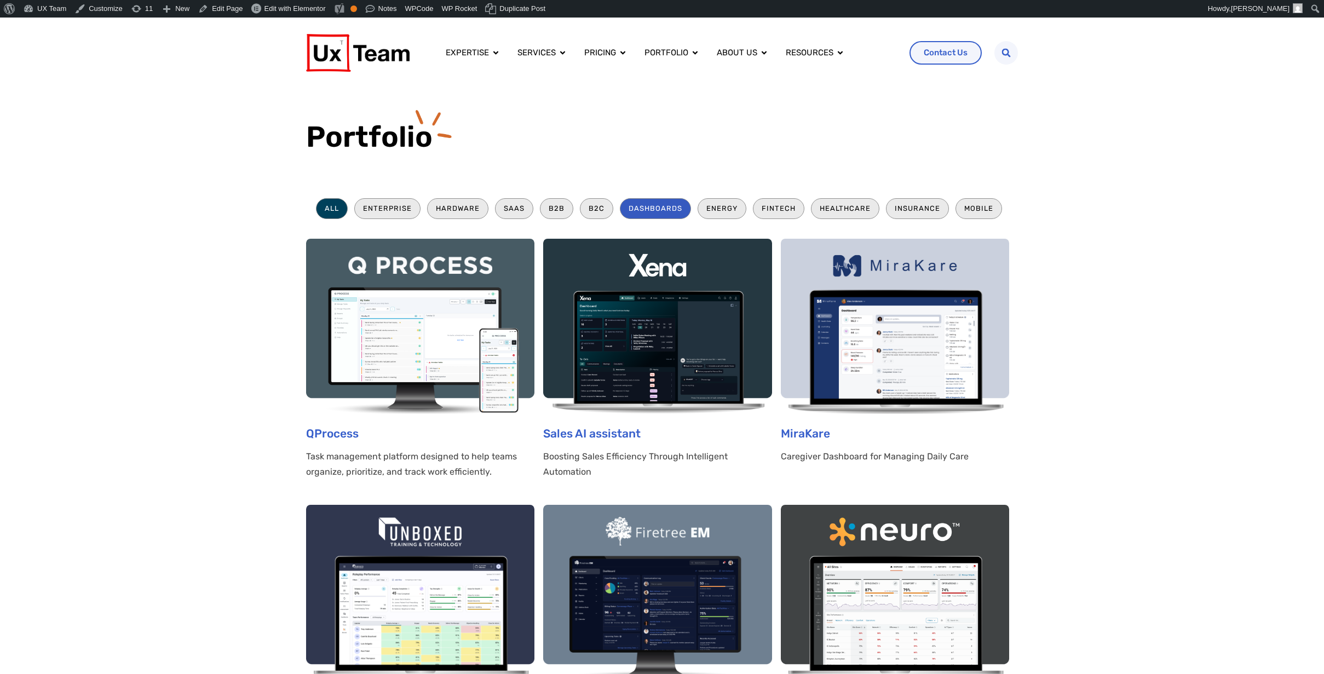
click at [341, 208] on li "All" at bounding box center [332, 208] width 32 height 20
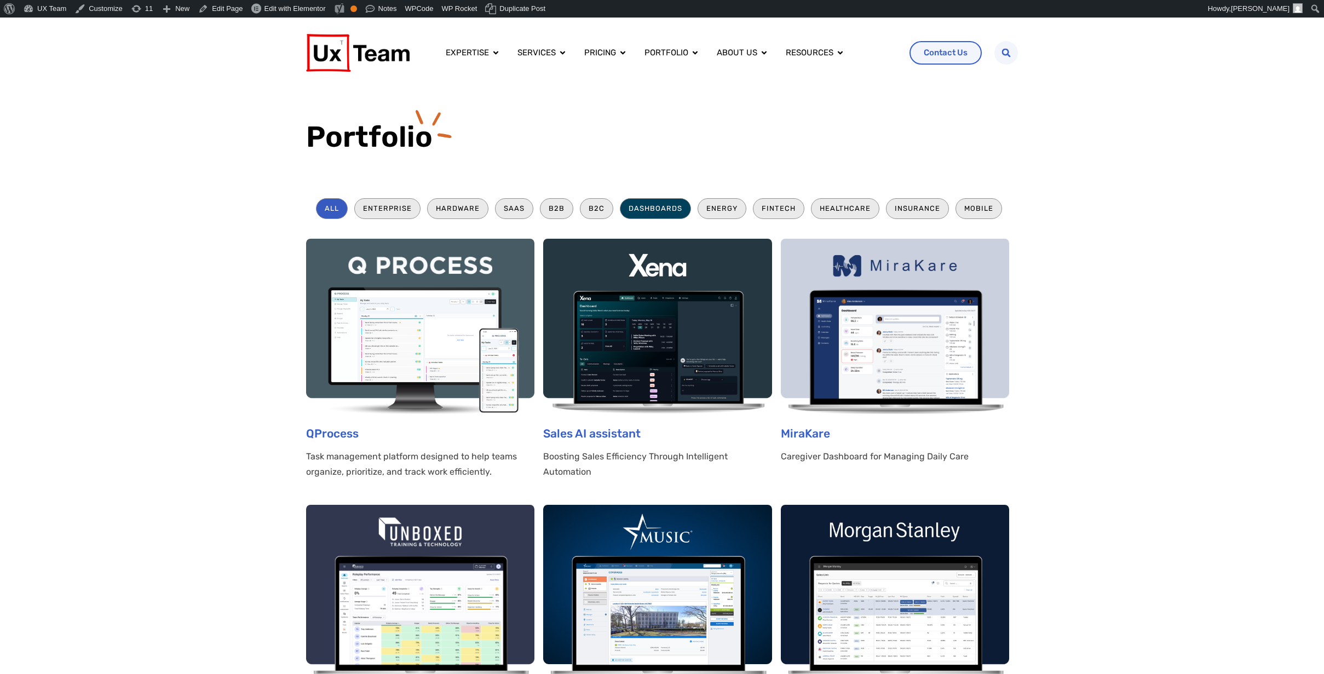
click at [641, 210] on li "Dashboards" at bounding box center [655, 208] width 71 height 20
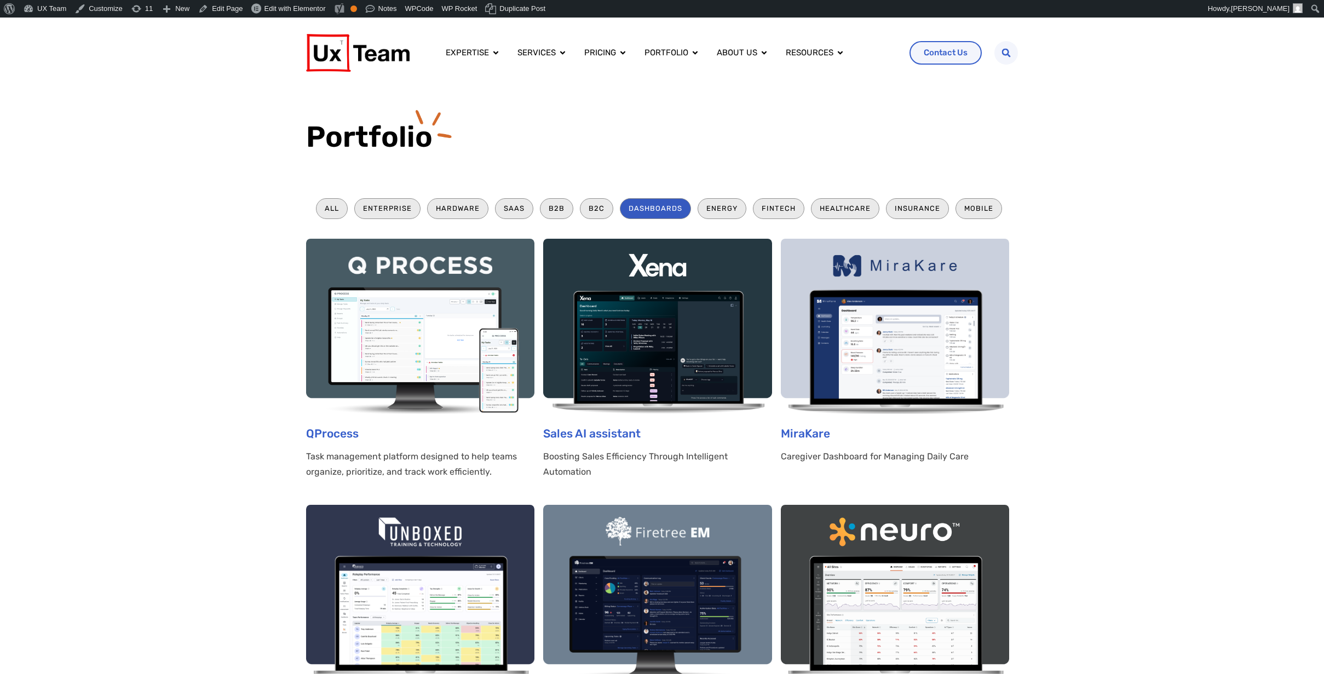
click at [1145, 309] on section "All Enterprise Hardware SaaS B2B B2C Dashboards Energy Fintech Healthcare Insur…" at bounding box center [662, 602] width 1324 height 852
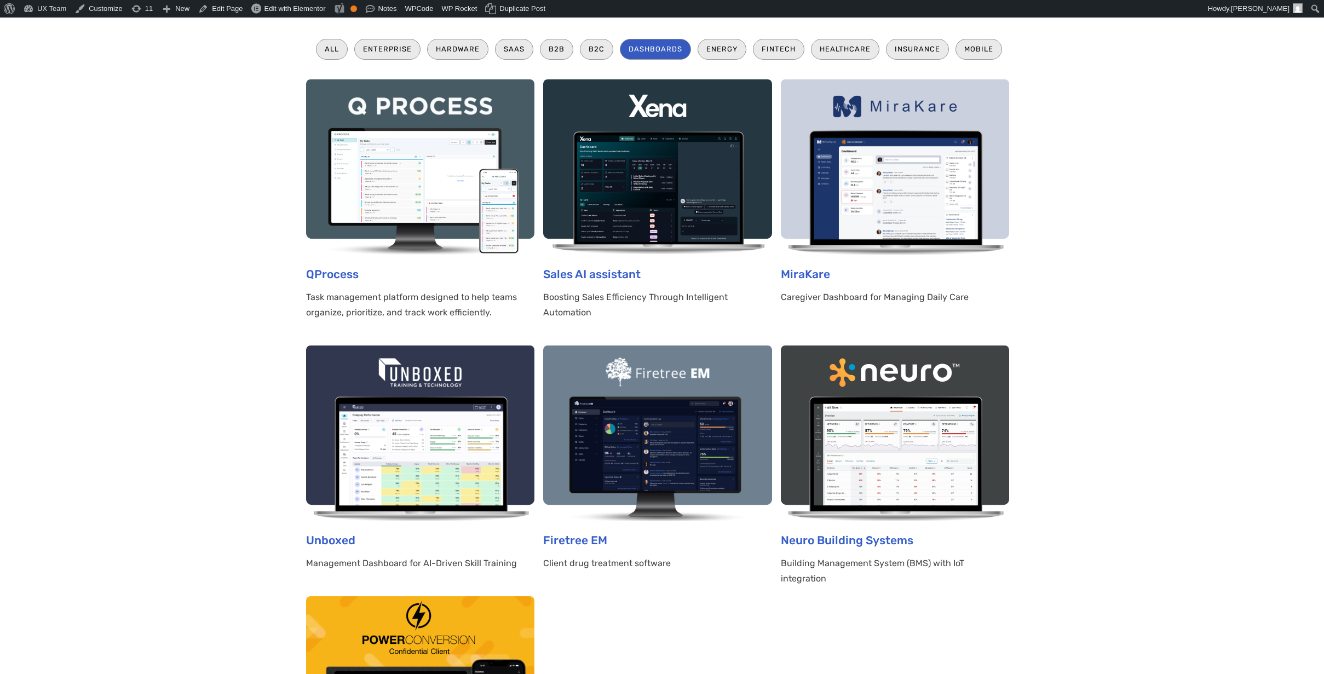
scroll to position [164, 0]
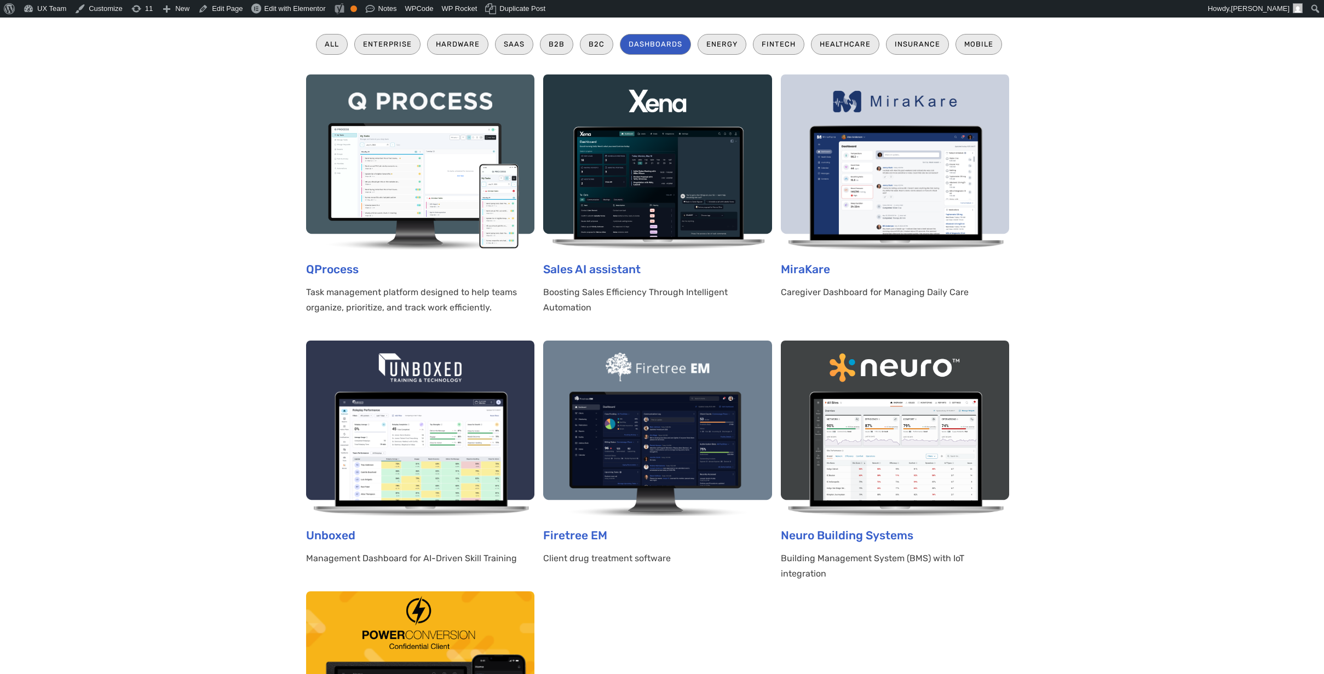
click at [177, 227] on section "All Enterprise Hardware SaaS B2B B2C Dashboards Energy Fintech Healthcare Insur…" at bounding box center [662, 438] width 1324 height 852
click at [358, 181] on img at bounding box center [420, 161] width 228 height 175
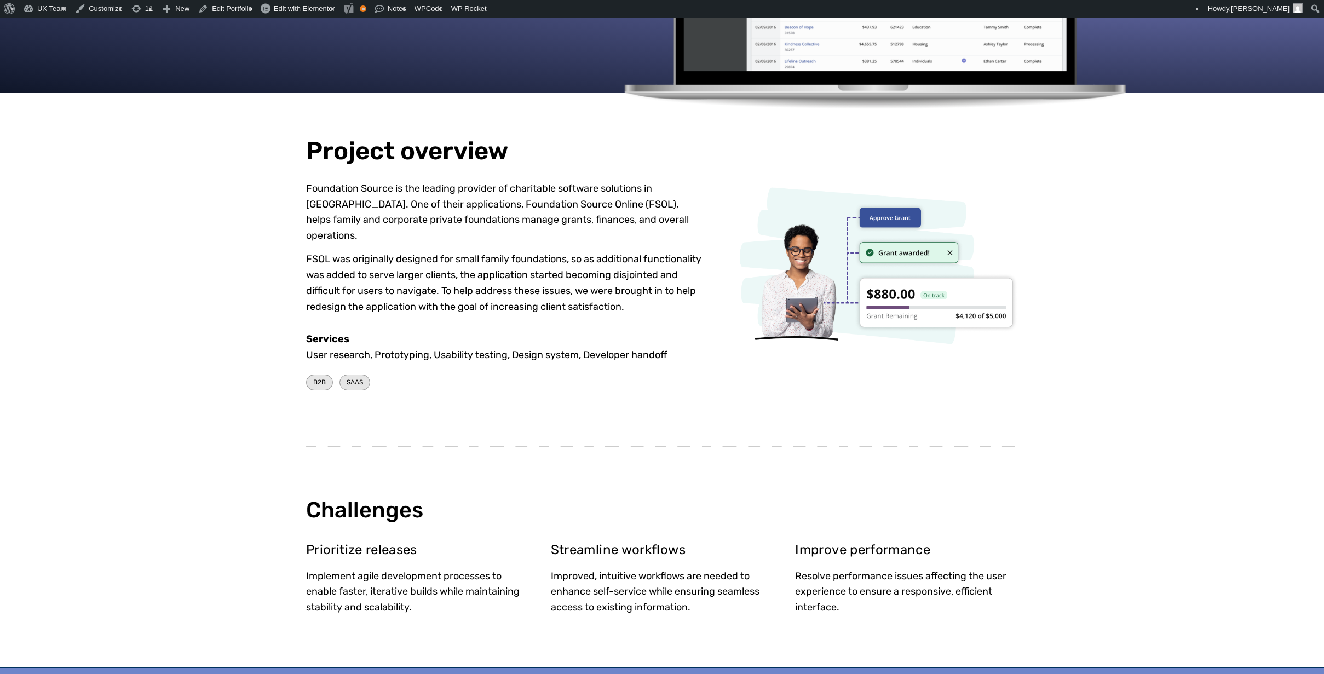
scroll to position [328, 0]
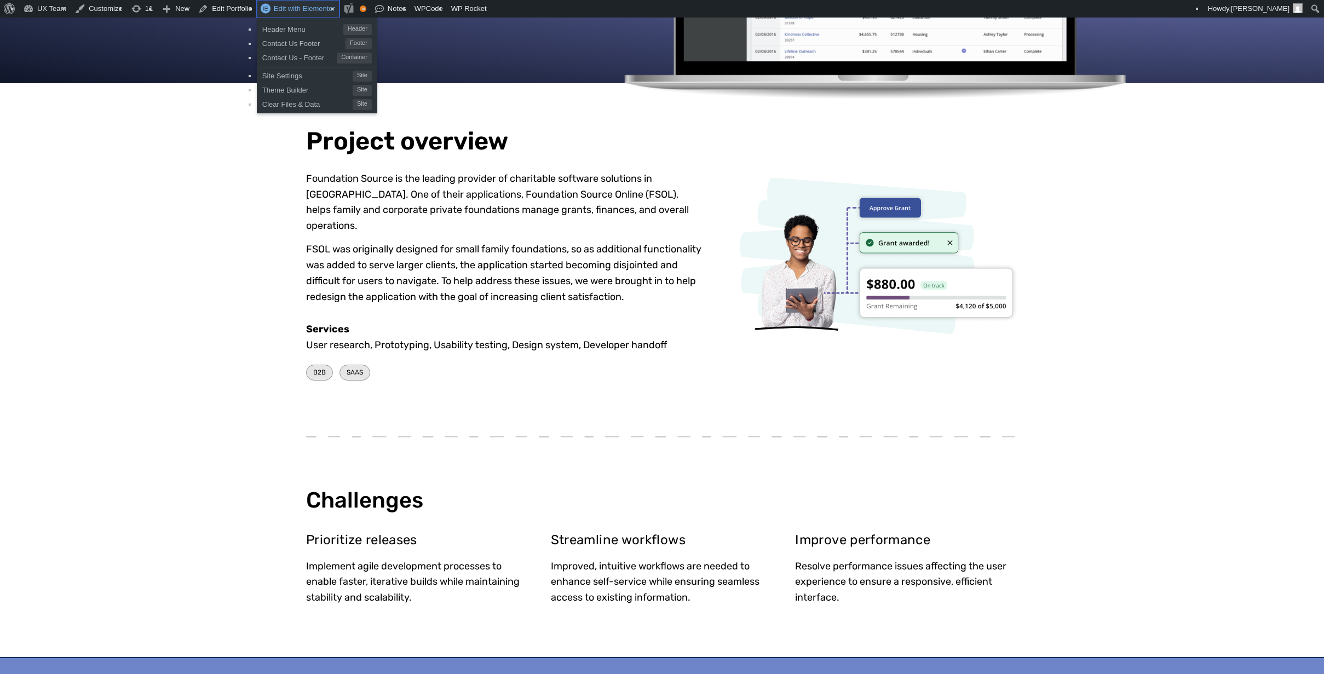
click at [305, 8] on span "Edit with Elementor" at bounding box center [304, 8] width 61 height 8
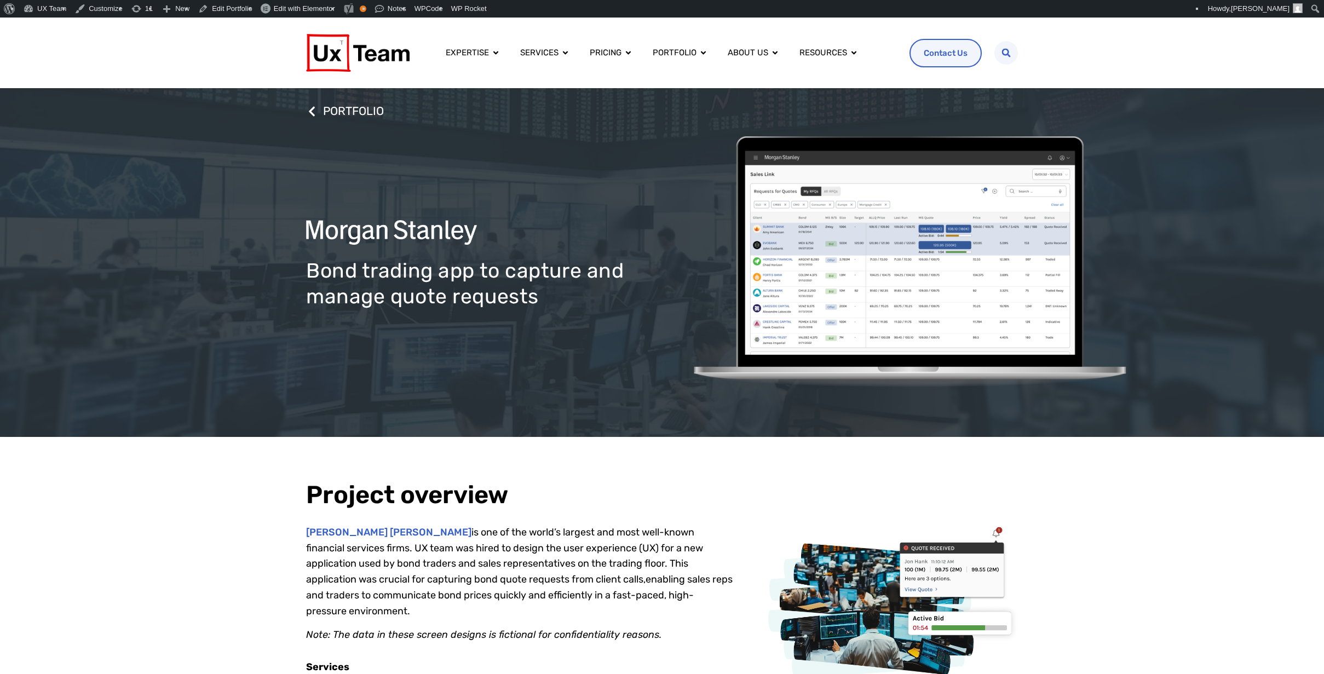
scroll to position [328, 0]
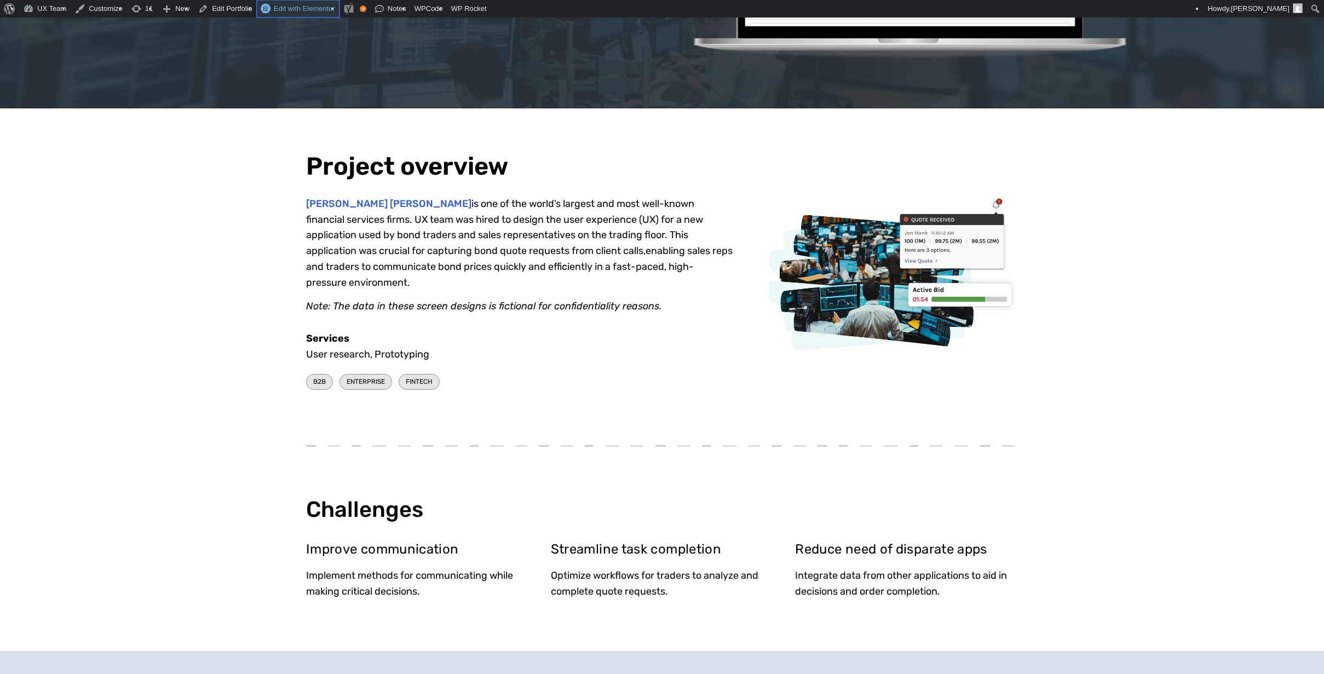
click at [305, 9] on span "Edit with Elementor" at bounding box center [304, 8] width 61 height 8
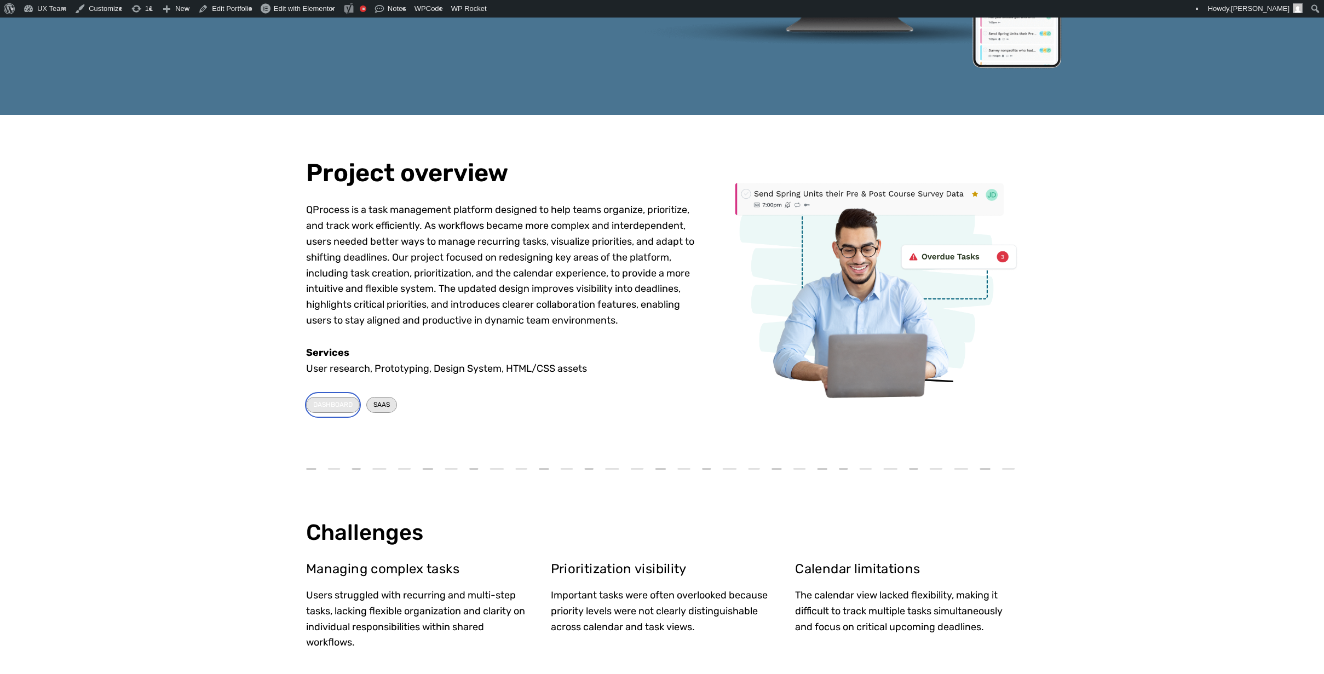
click at [348, 401] on span "DASHBOARD" at bounding box center [332, 405] width 39 height 10
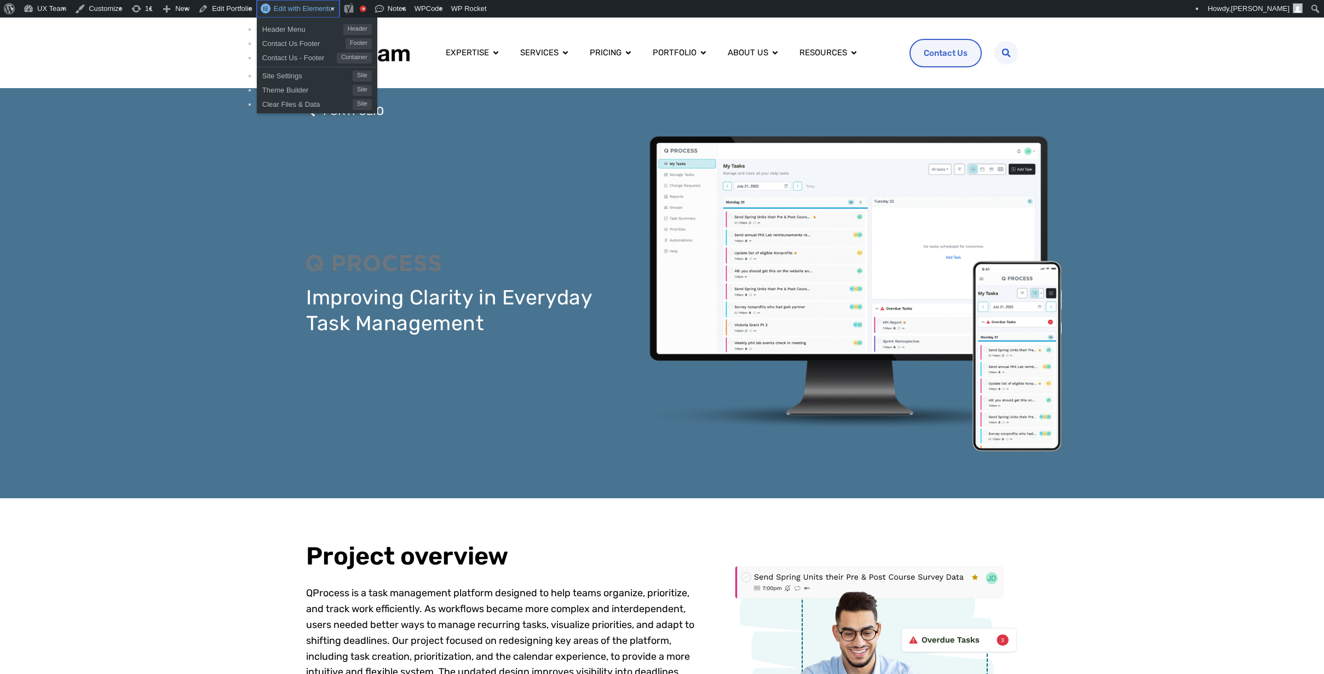
click at [299, 8] on span "Edit with Elementor" at bounding box center [304, 8] width 61 height 8
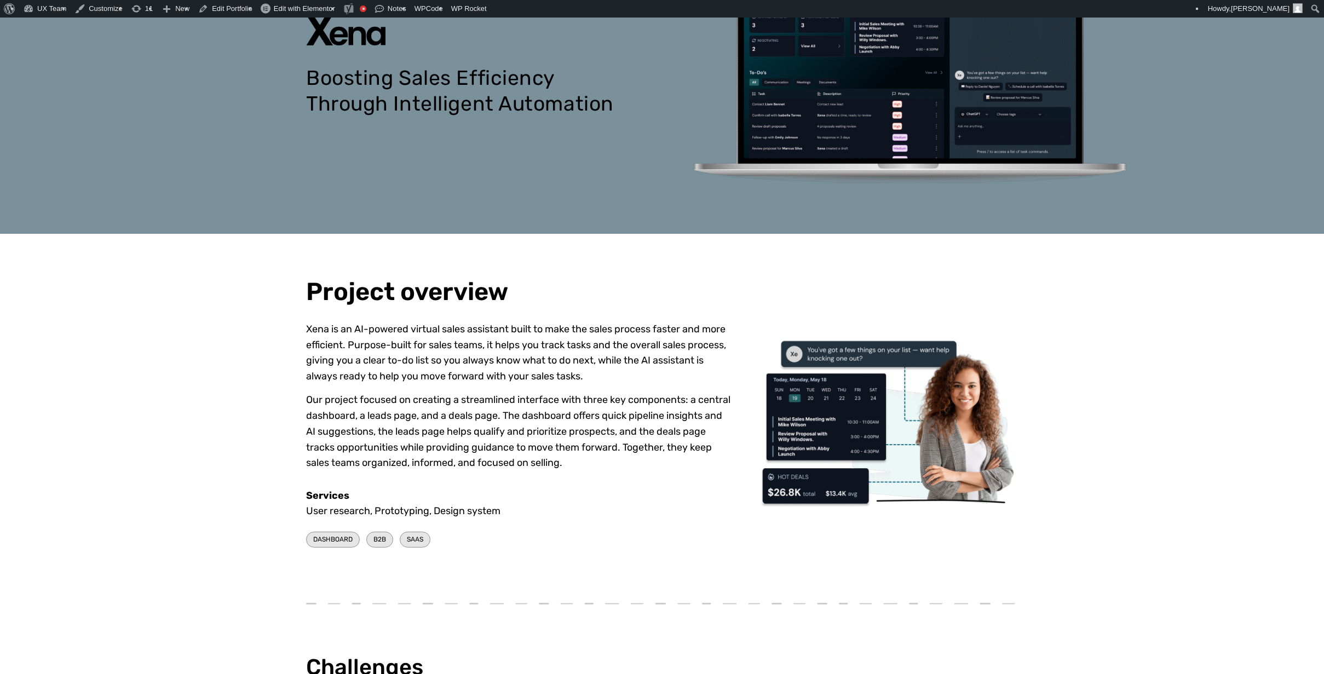
scroll to position [438, 0]
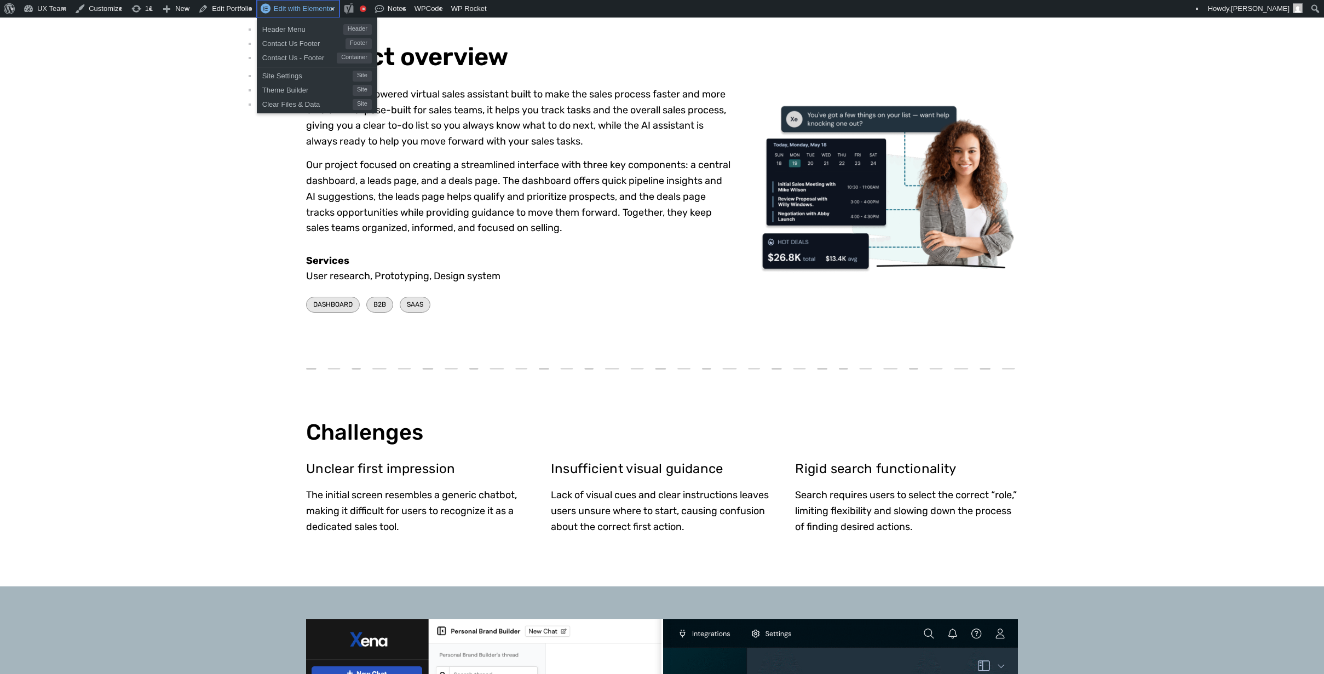
click at [296, 10] on span "Edit with Elementor" at bounding box center [304, 8] width 61 height 8
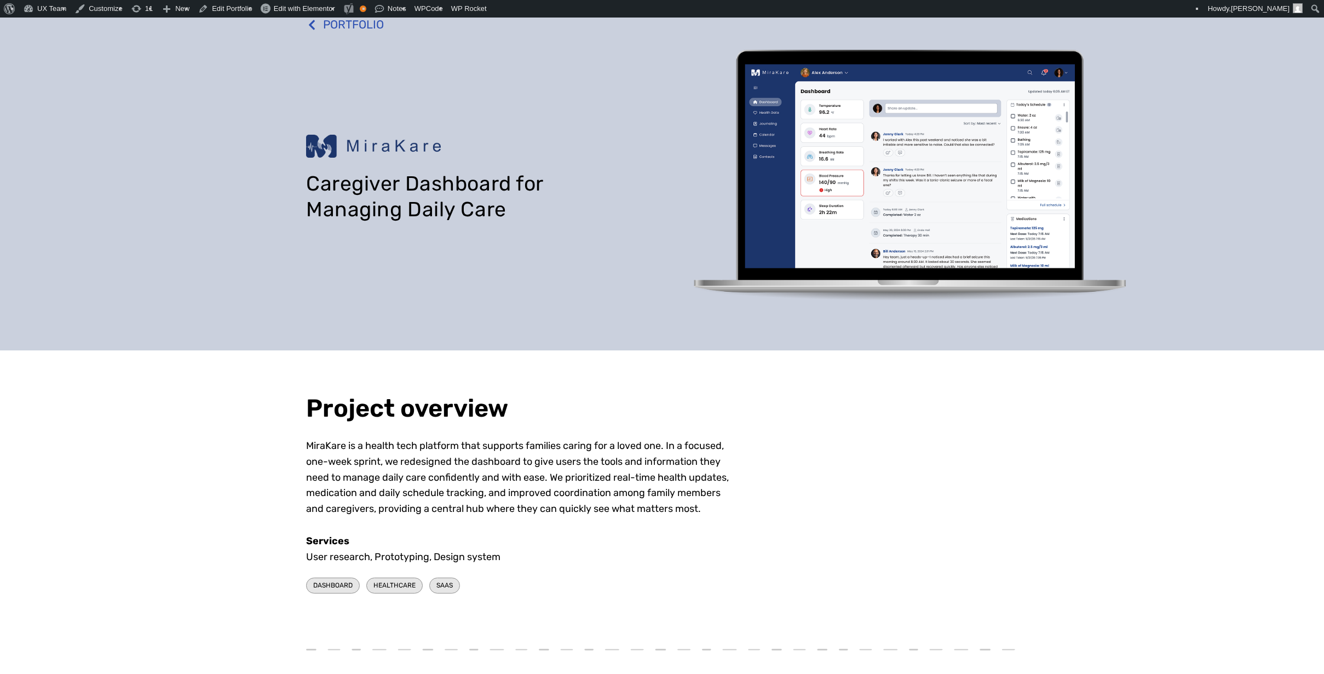
scroll to position [219, 0]
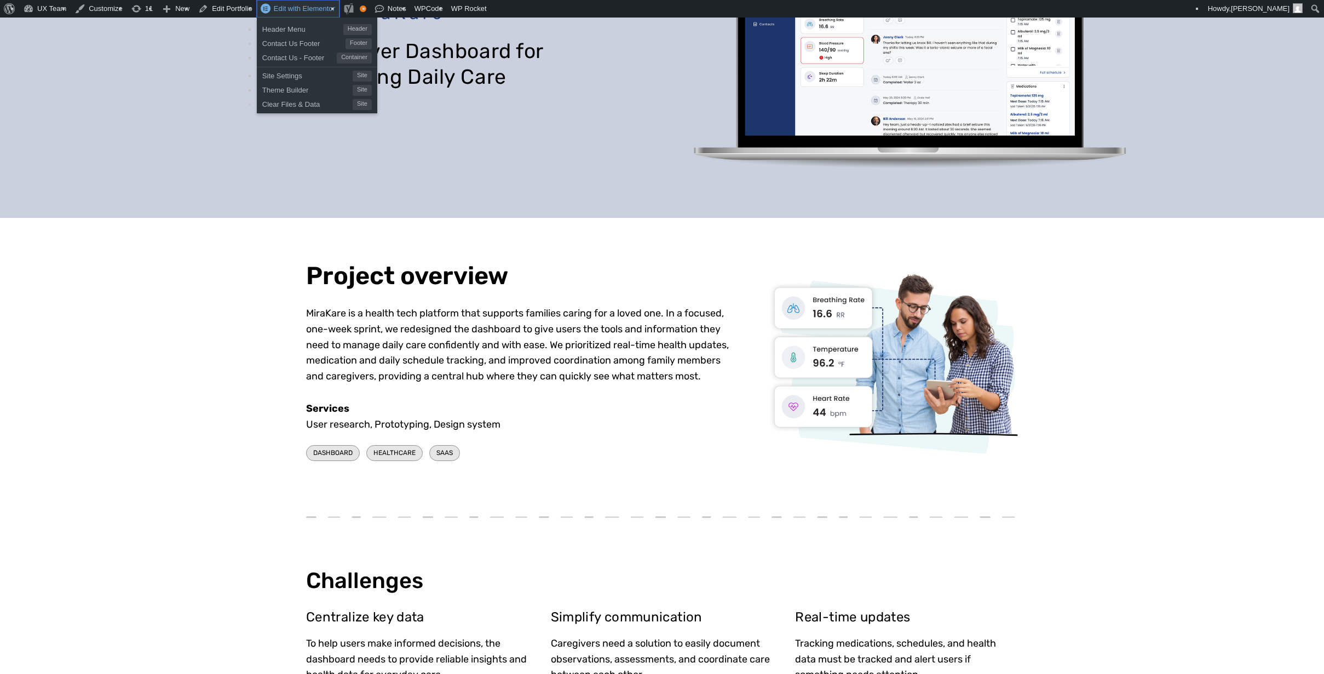
click at [303, 10] on span "Edit with Elementor" at bounding box center [304, 8] width 61 height 8
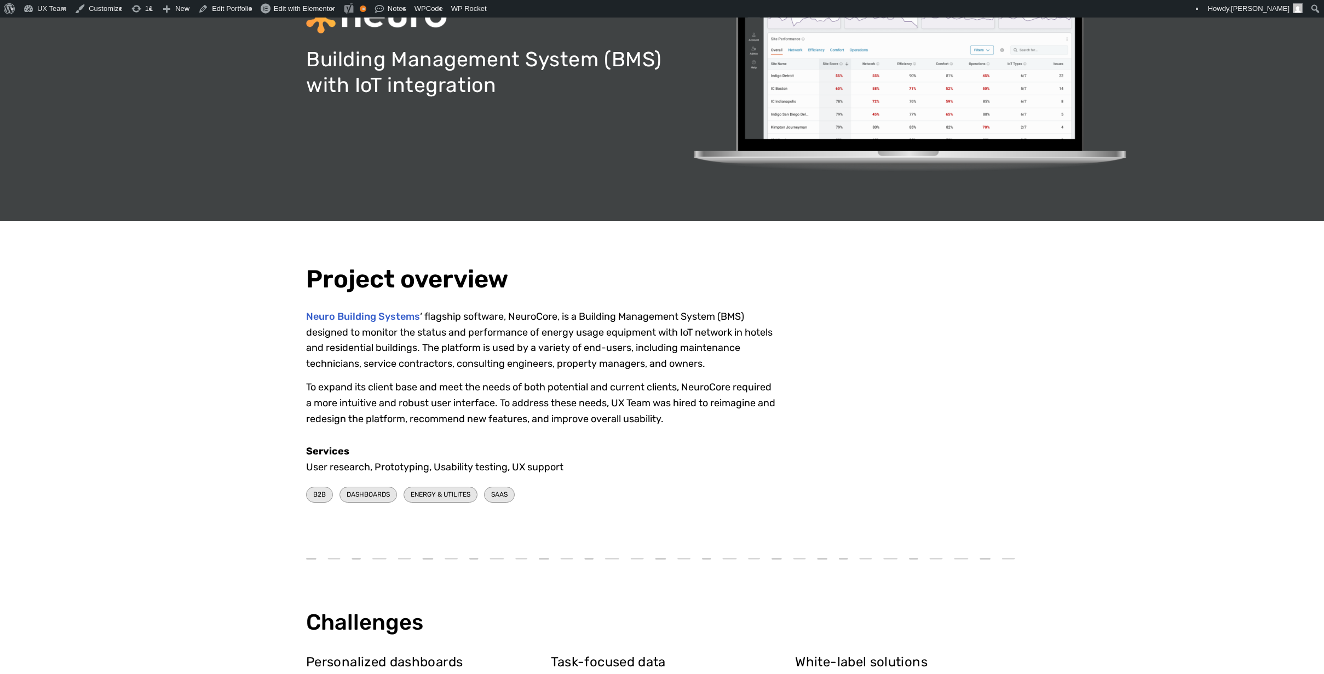
scroll to position [383, 0]
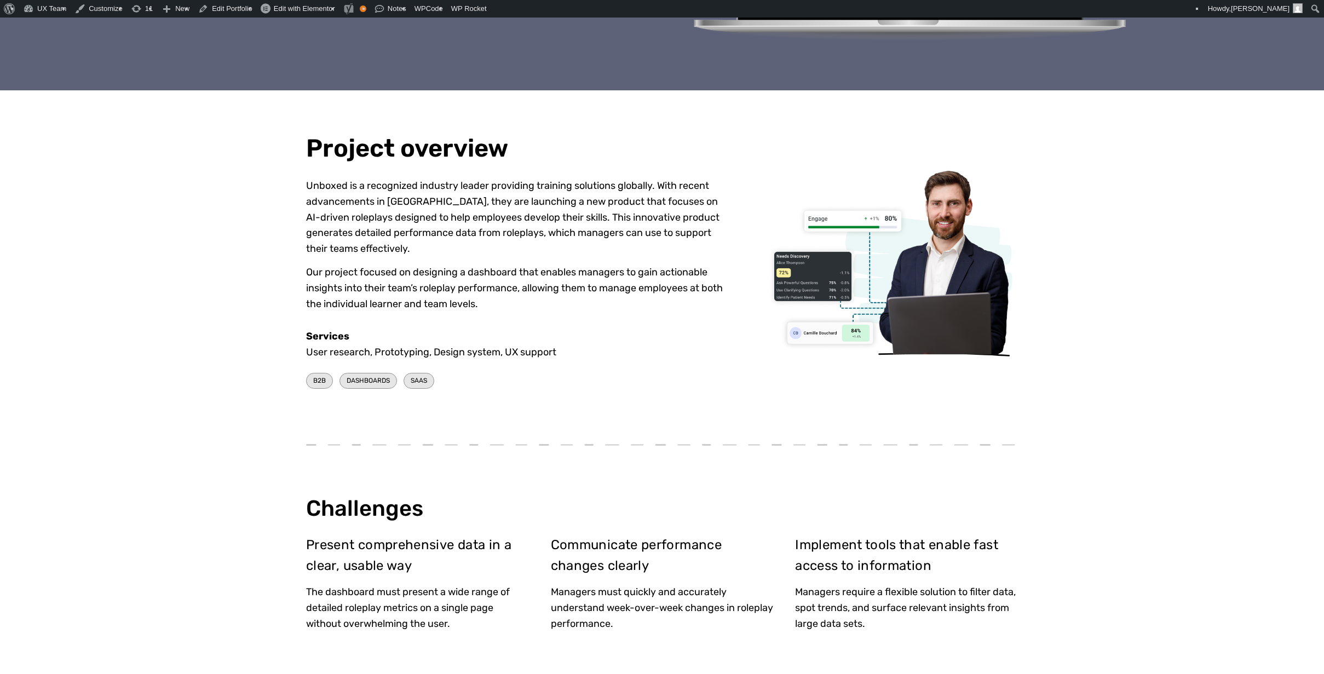
scroll to position [438, 0]
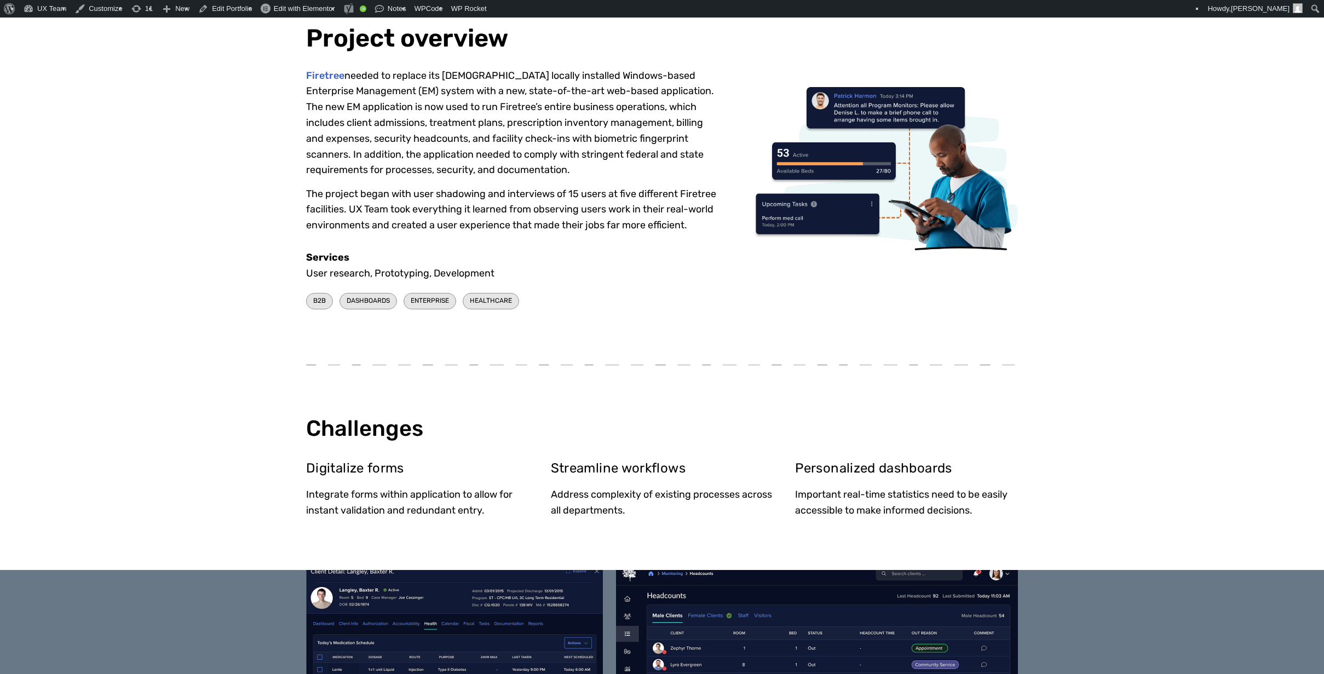
scroll to position [438, 0]
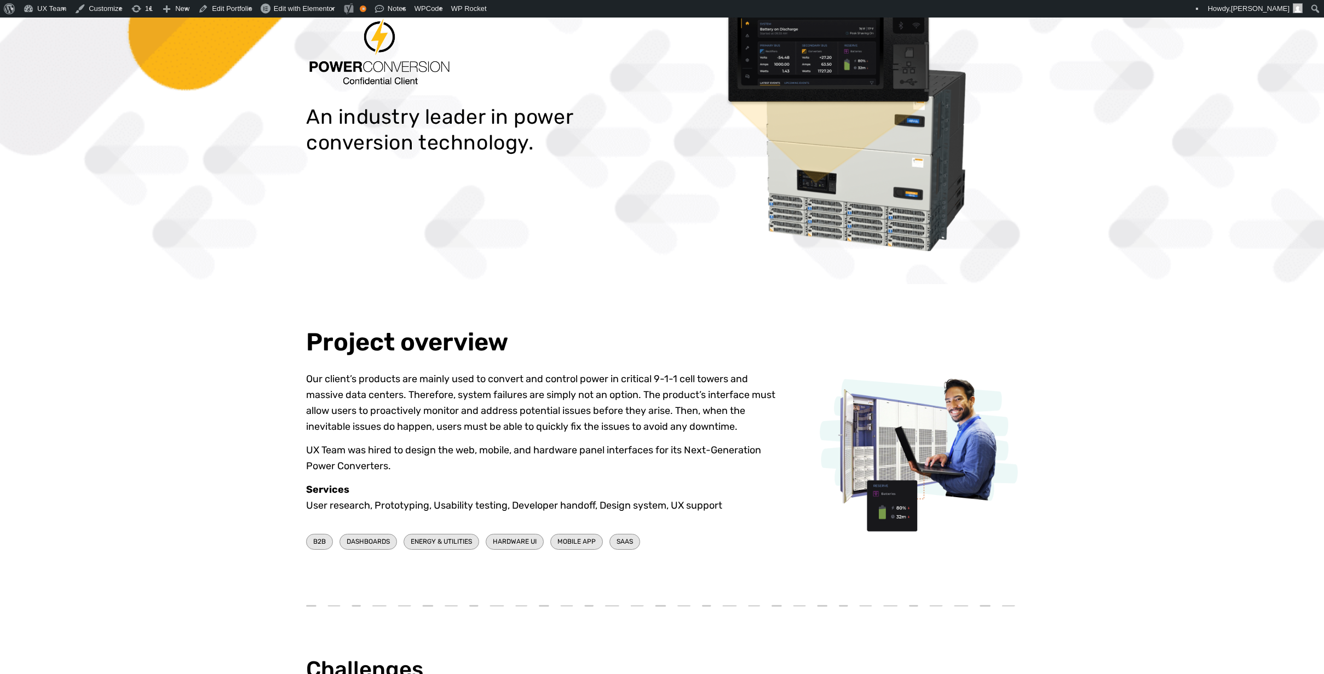
scroll to position [383, 0]
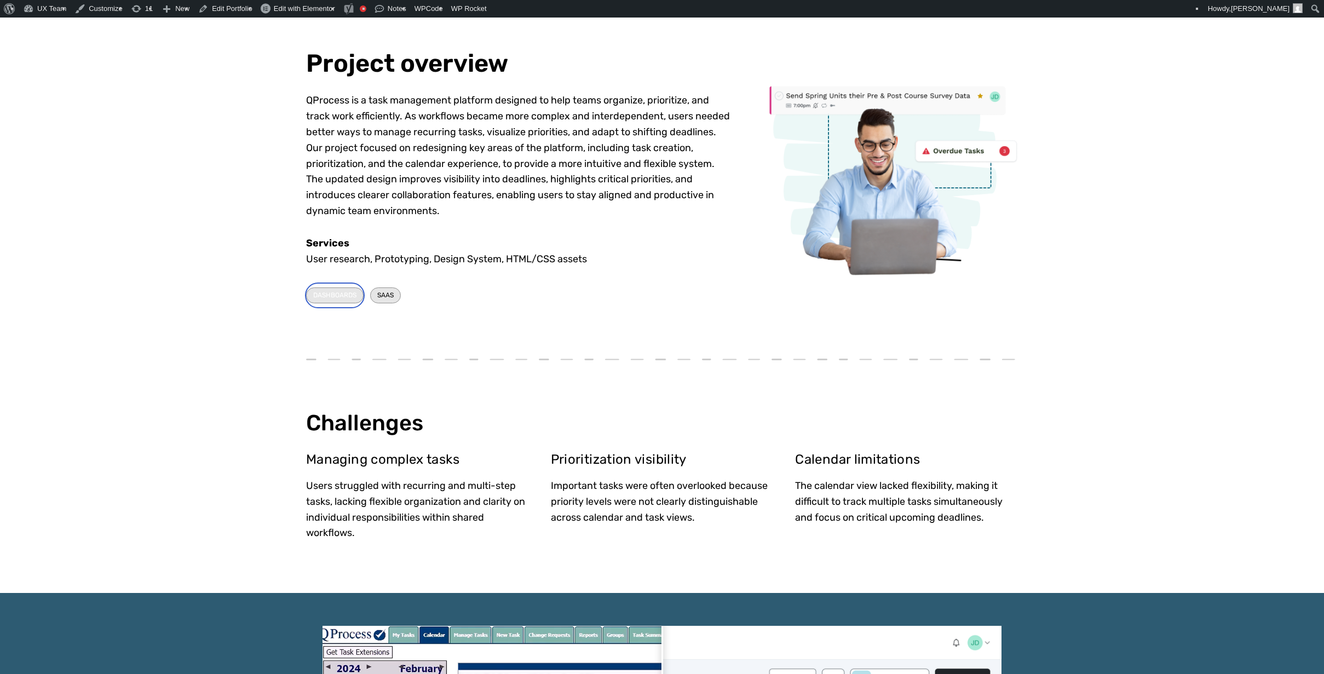
click at [341, 296] on span "DASHBOARDS" at bounding box center [334, 295] width 43 height 10
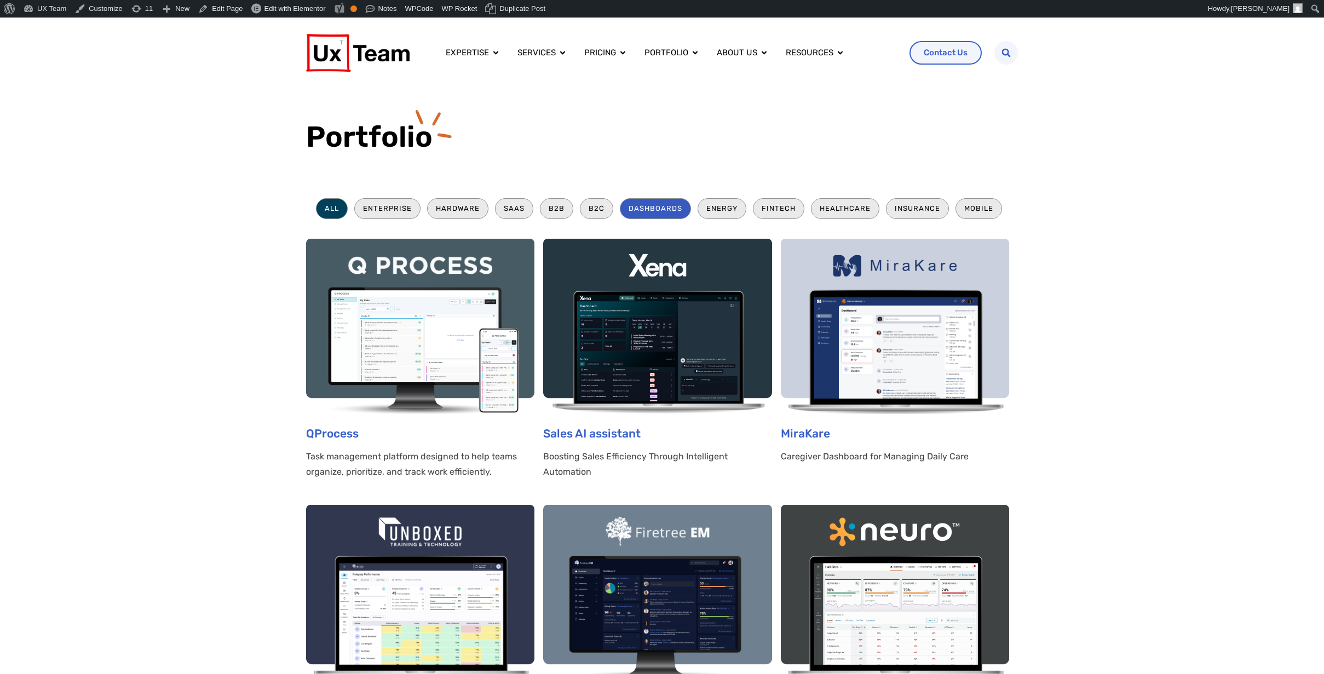
click at [334, 203] on li "All" at bounding box center [332, 208] width 32 height 20
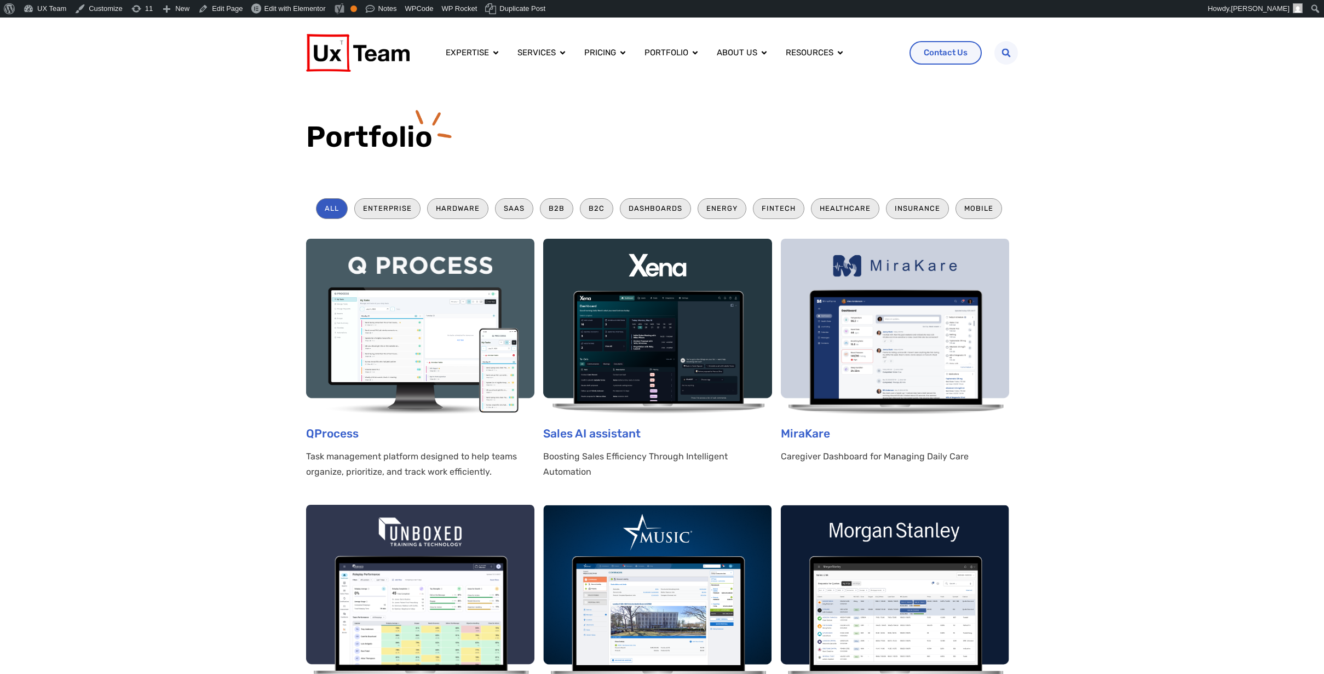
scroll to position [9, 9]
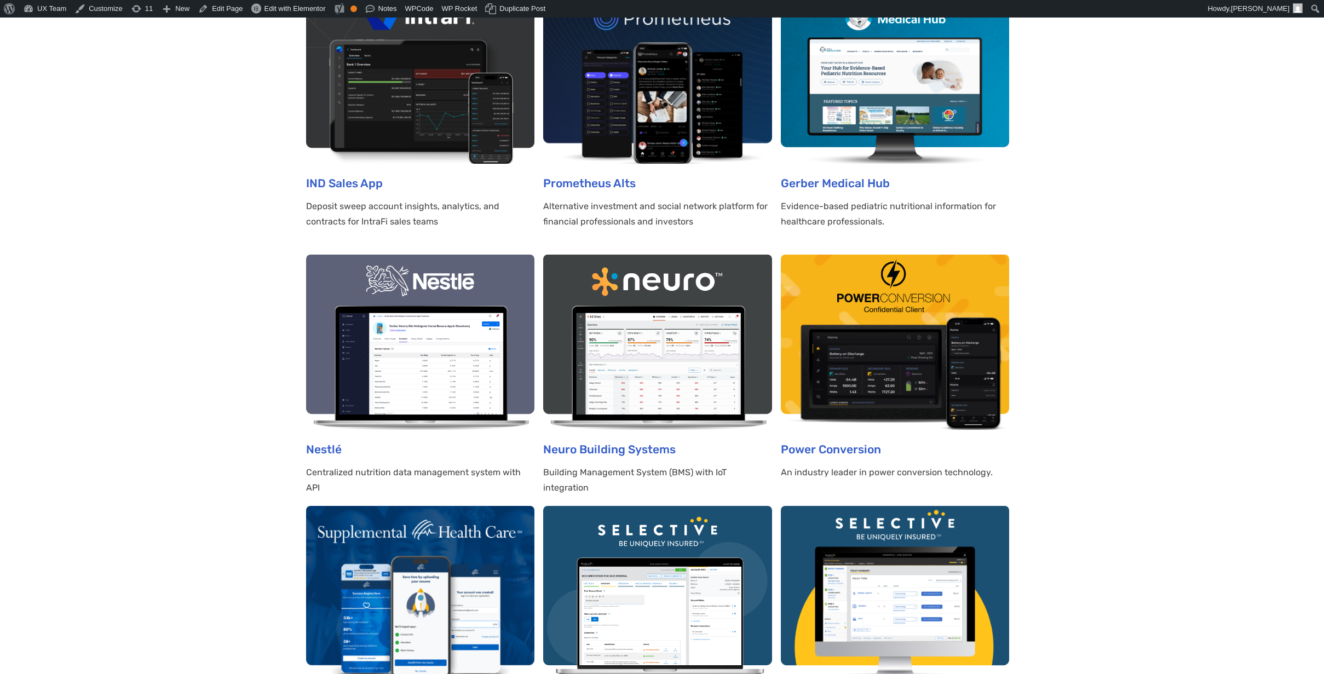
click at [589, 325] on img at bounding box center [657, 342] width 228 height 175
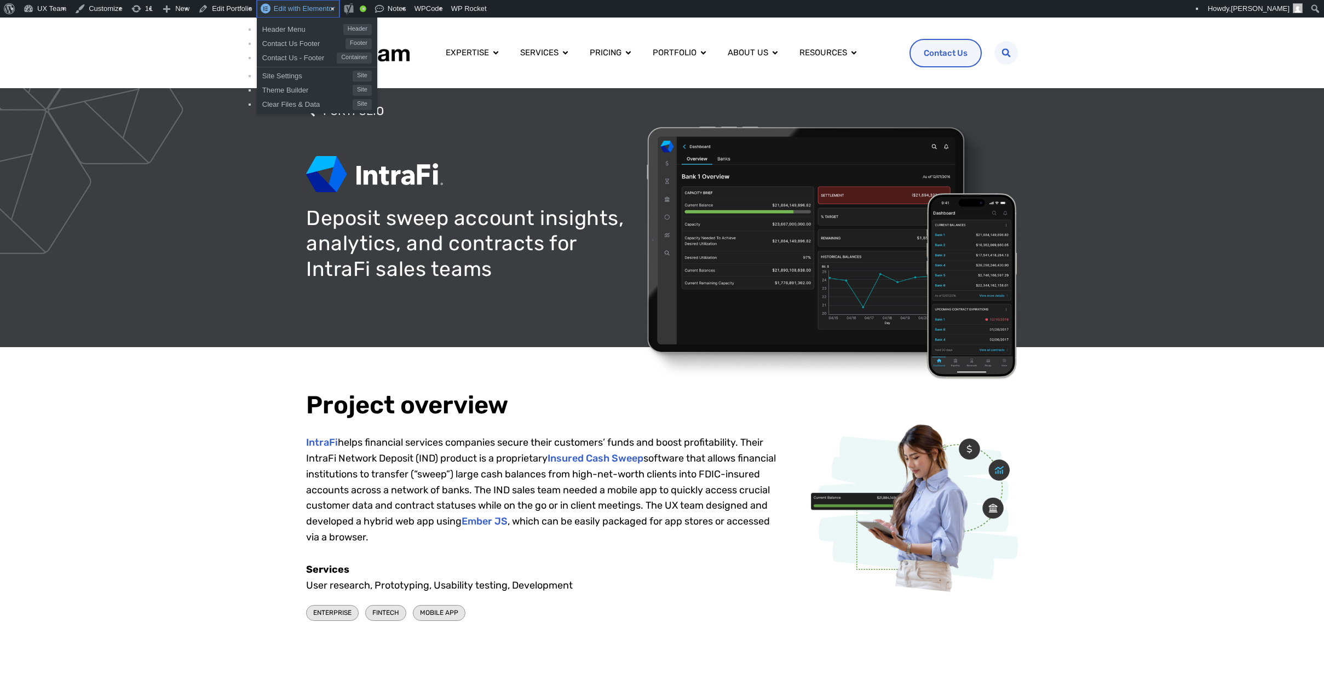
click at [301, 10] on span "Edit with Elementor" at bounding box center [304, 8] width 61 height 8
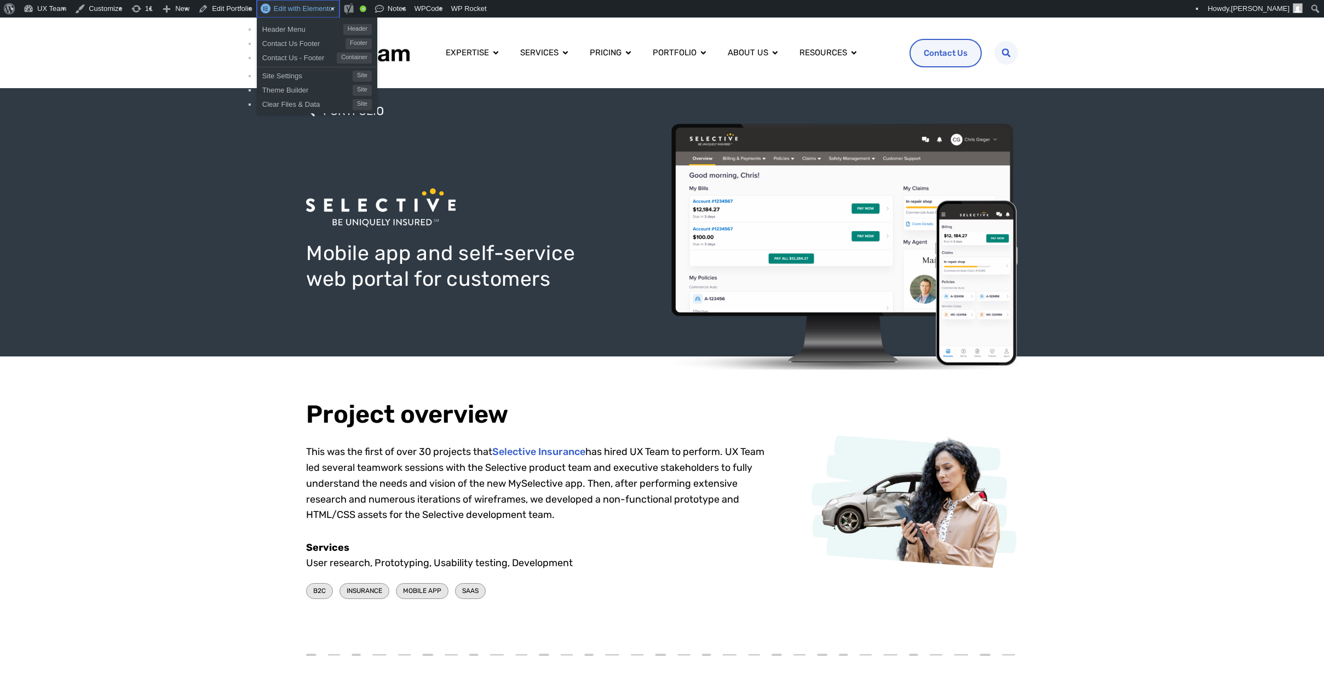
click at [309, 10] on span "Edit with Elementor" at bounding box center [304, 8] width 61 height 8
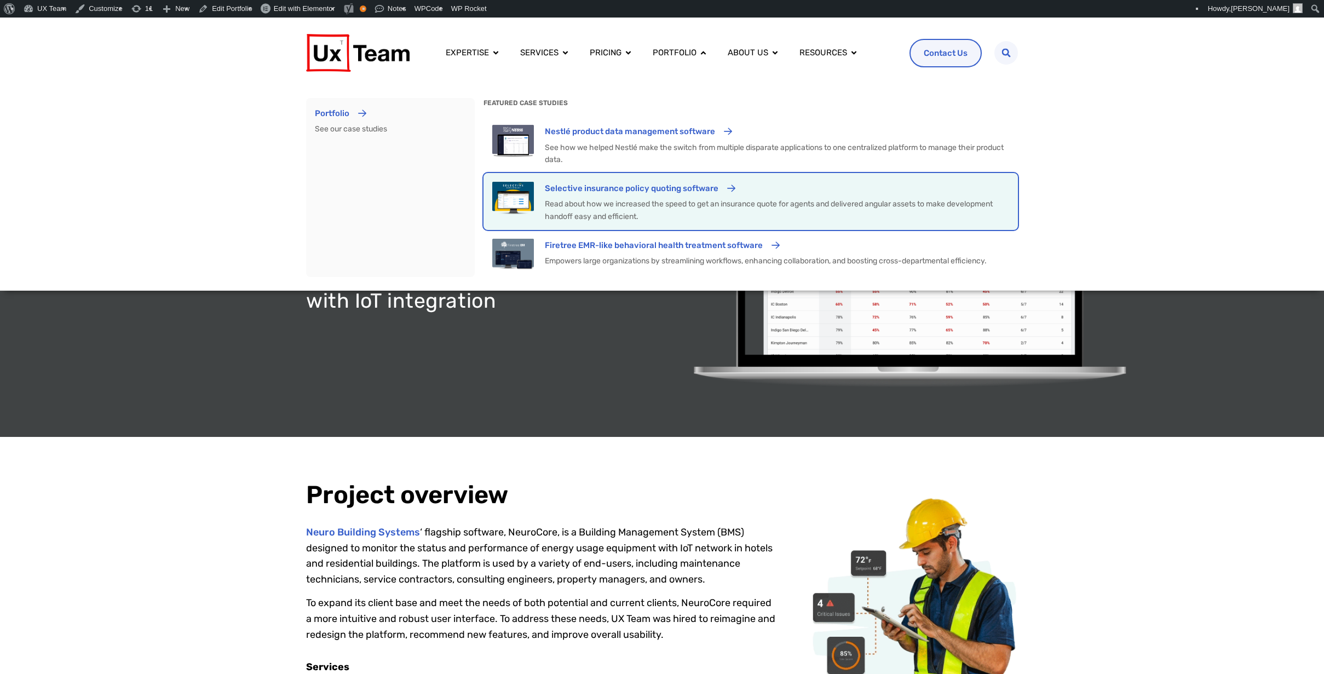
click at [624, 209] on p "Read about how we increased the speed to get an insurance quote for agents and …" at bounding box center [777, 210] width 464 height 25
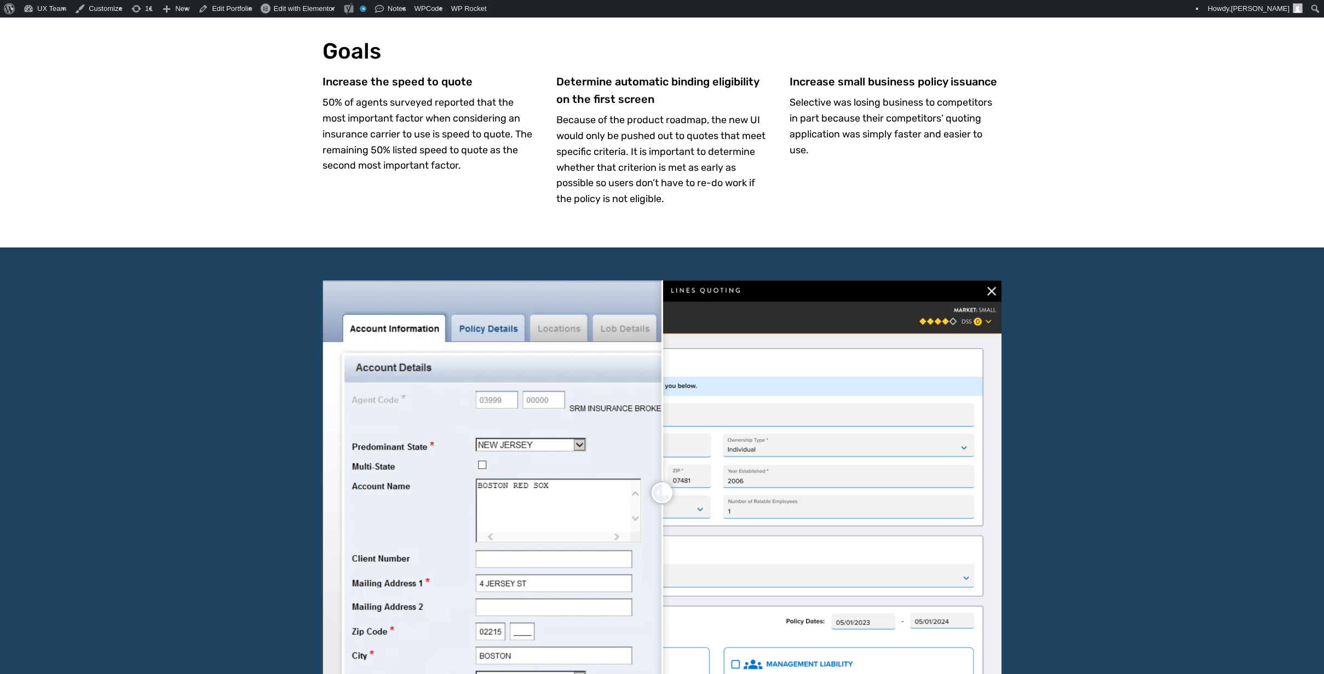
scroll to position [876, 0]
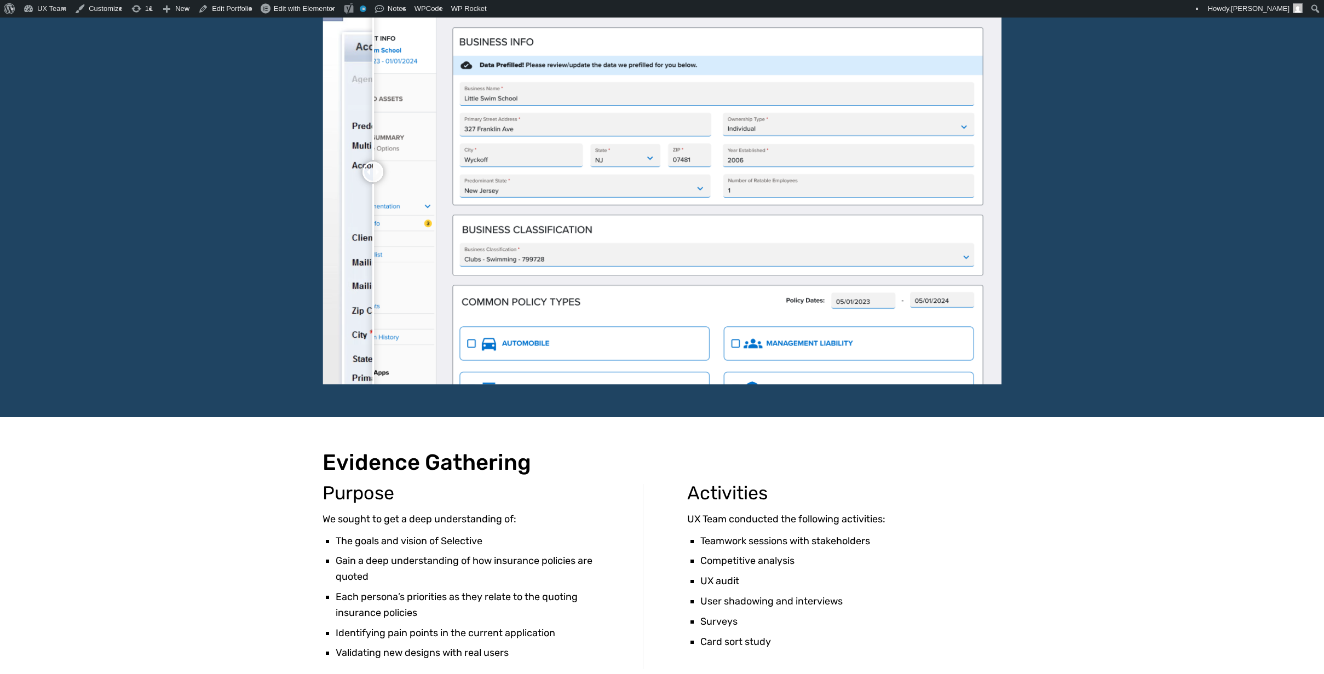
drag, startPoint x: 771, startPoint y: 173, endPoint x: 374, endPoint y: 201, distance: 397.4
click at [374, 182] on div at bounding box center [372, 172] width 21 height 21
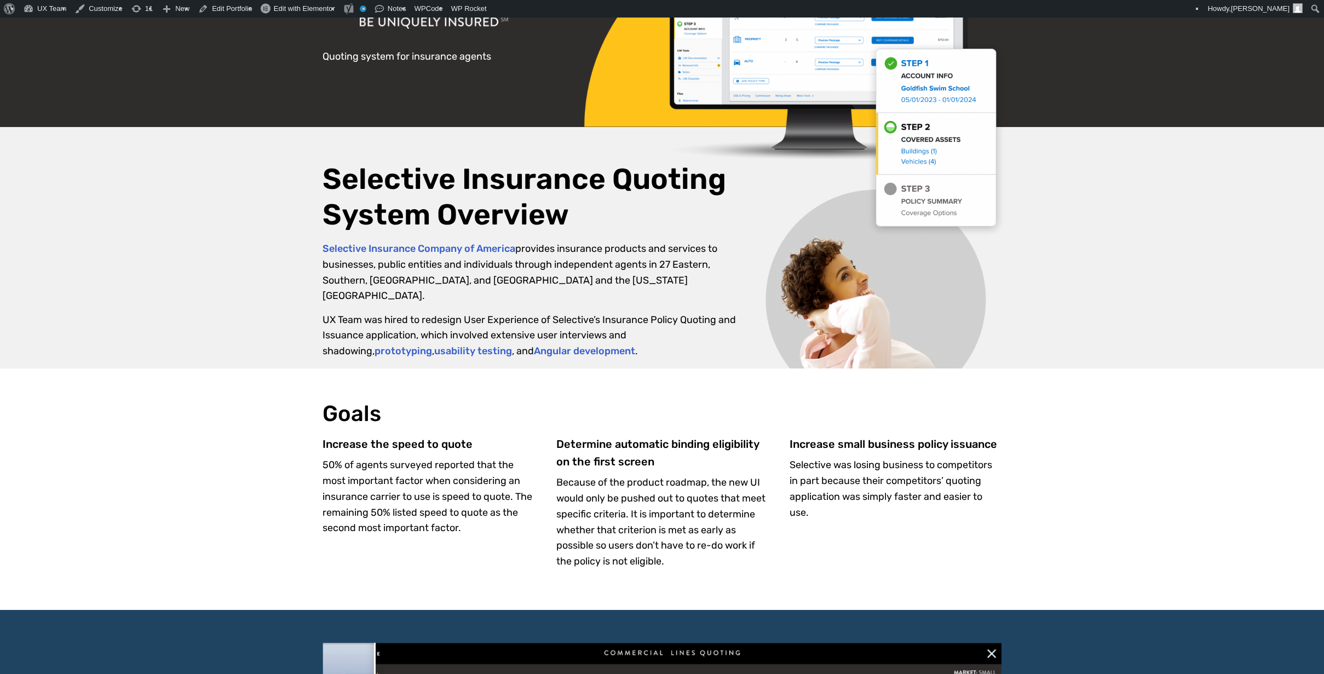
scroll to position [0, 0]
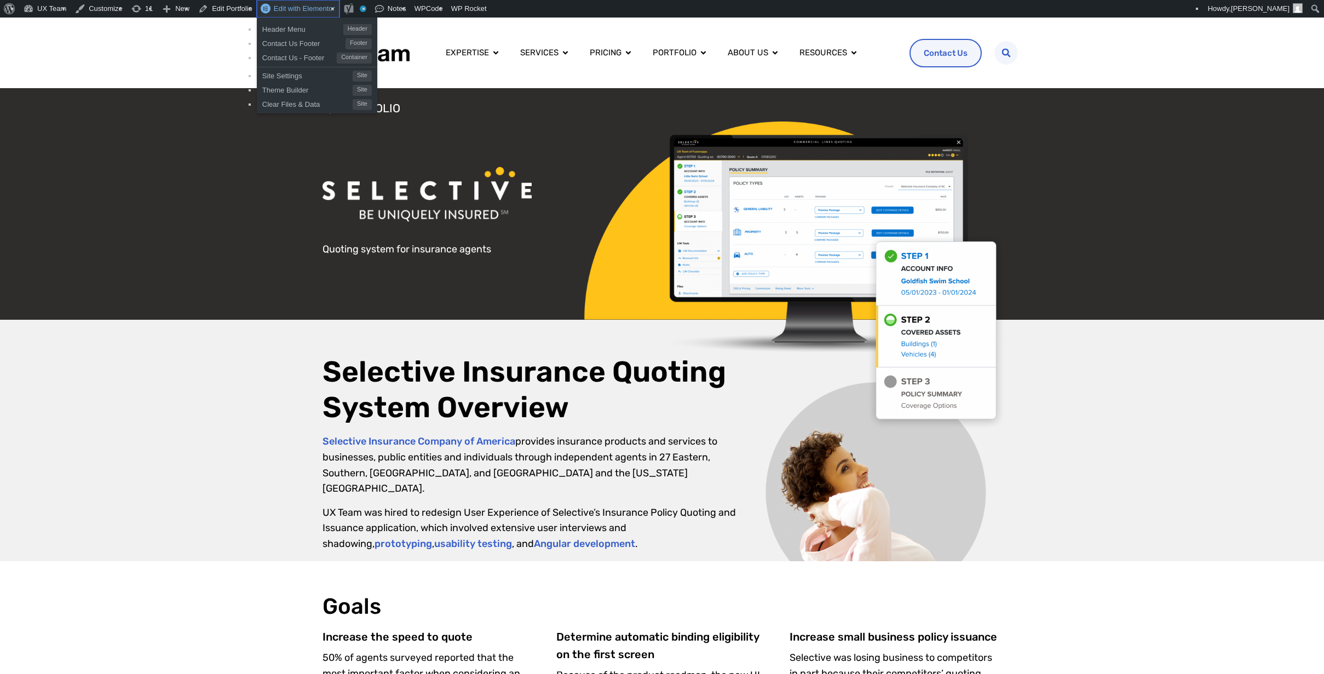
click at [310, 8] on span "Edit with Elementor" at bounding box center [304, 8] width 61 height 8
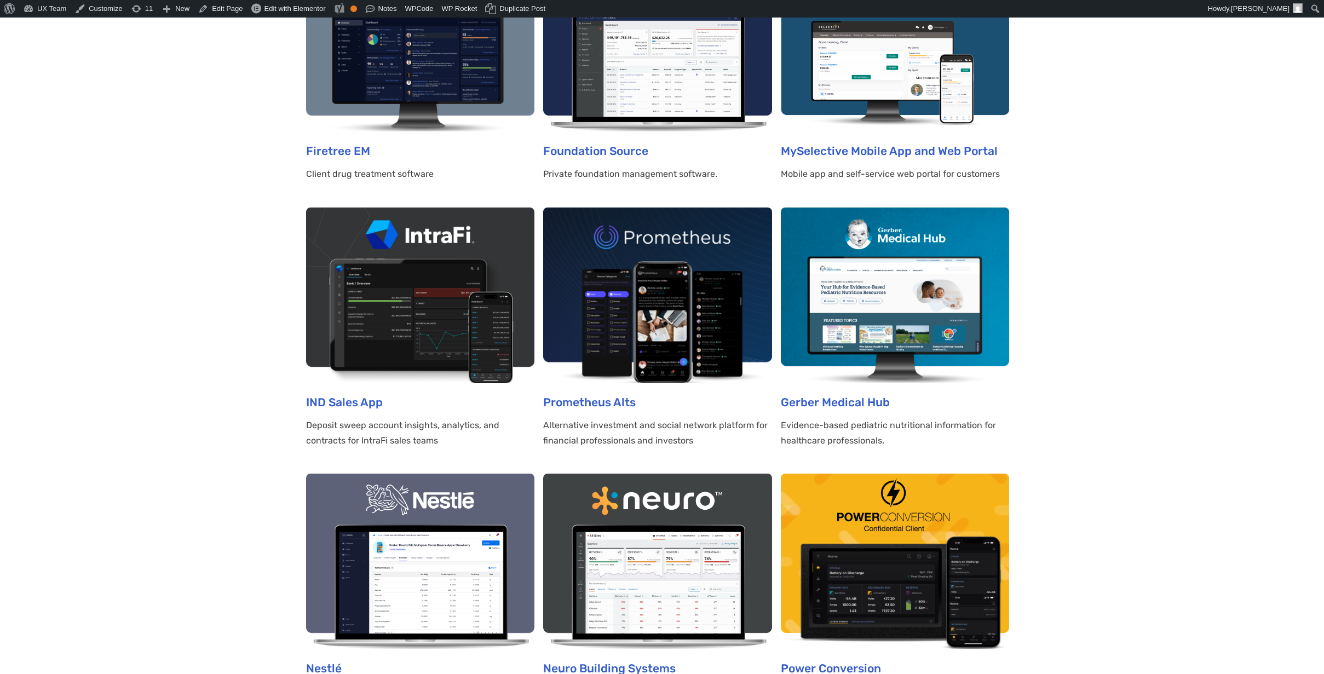
click at [406, 316] on img at bounding box center [420, 294] width 228 height 175
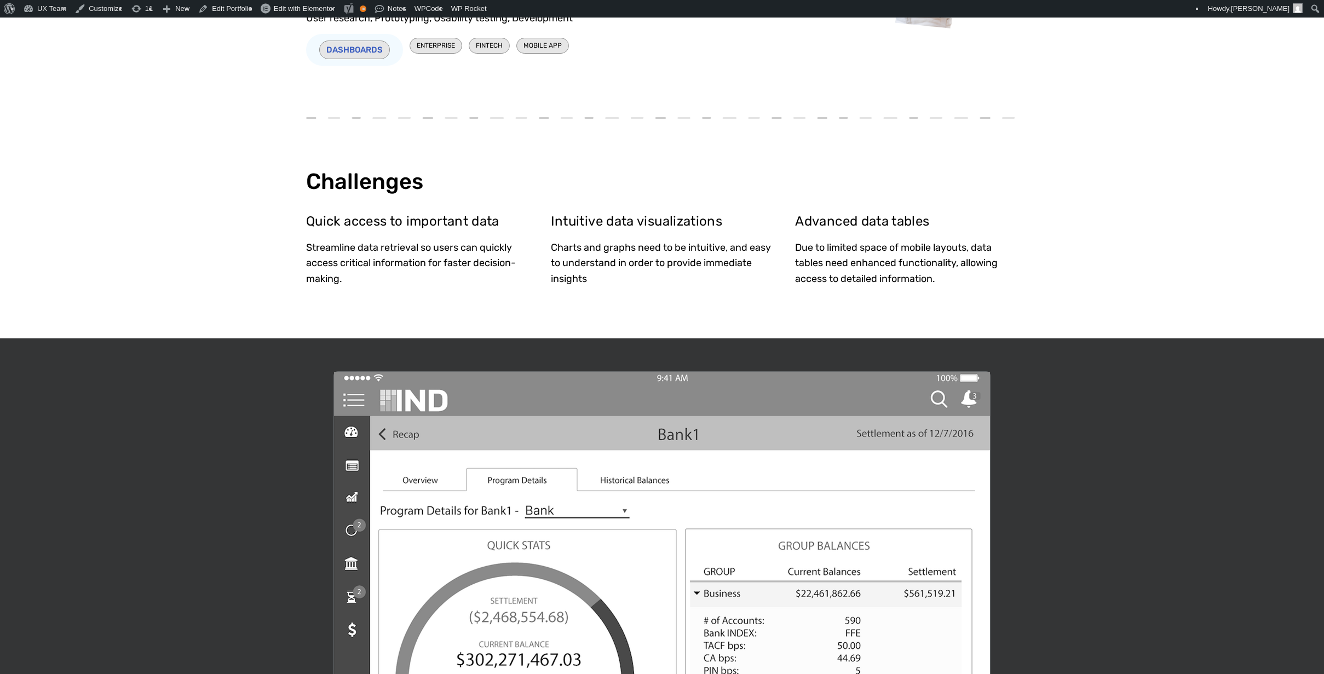
scroll to position [821, 0]
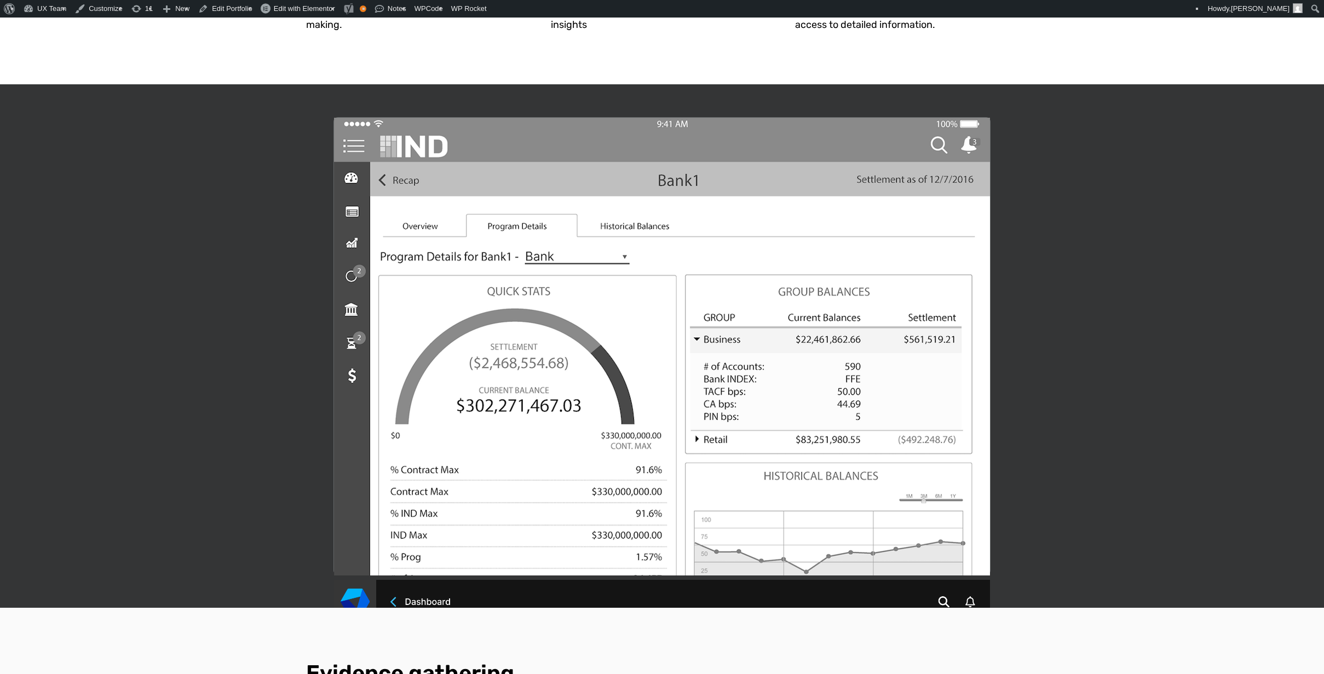
drag, startPoint x: 664, startPoint y: 343, endPoint x: 825, endPoint y: 348, distance: 161.6
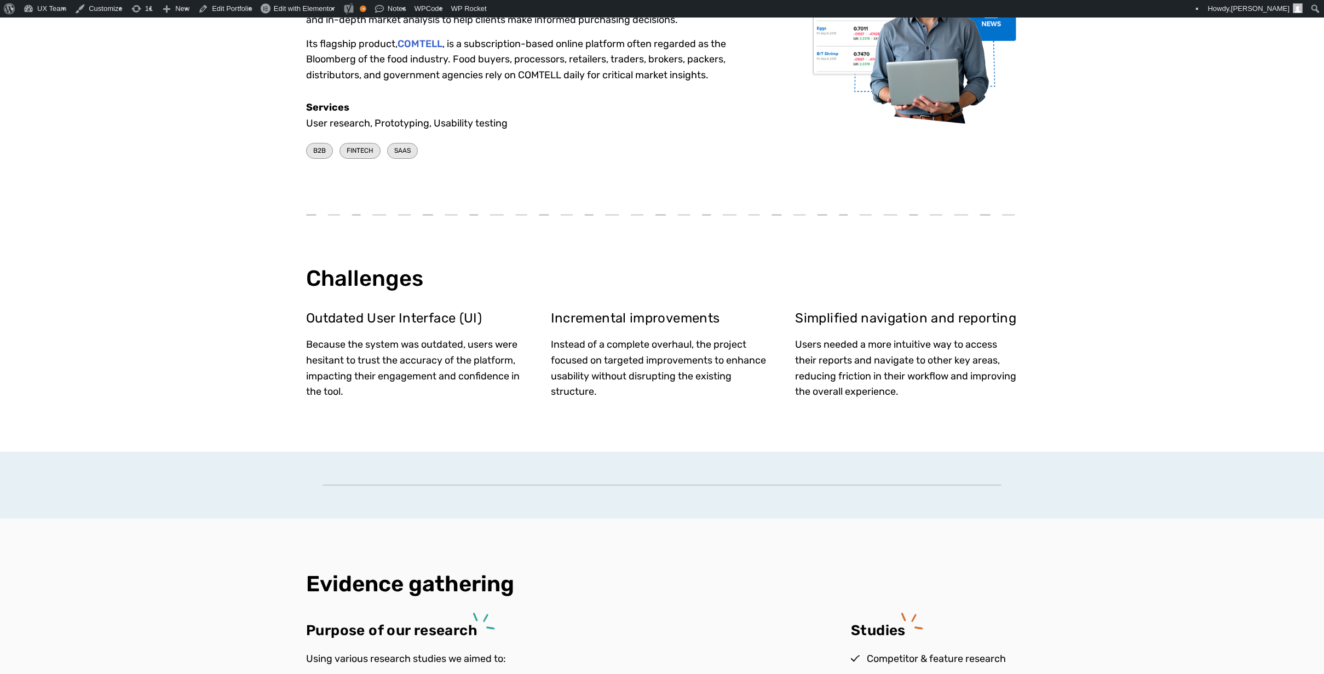
scroll to position [219, 0]
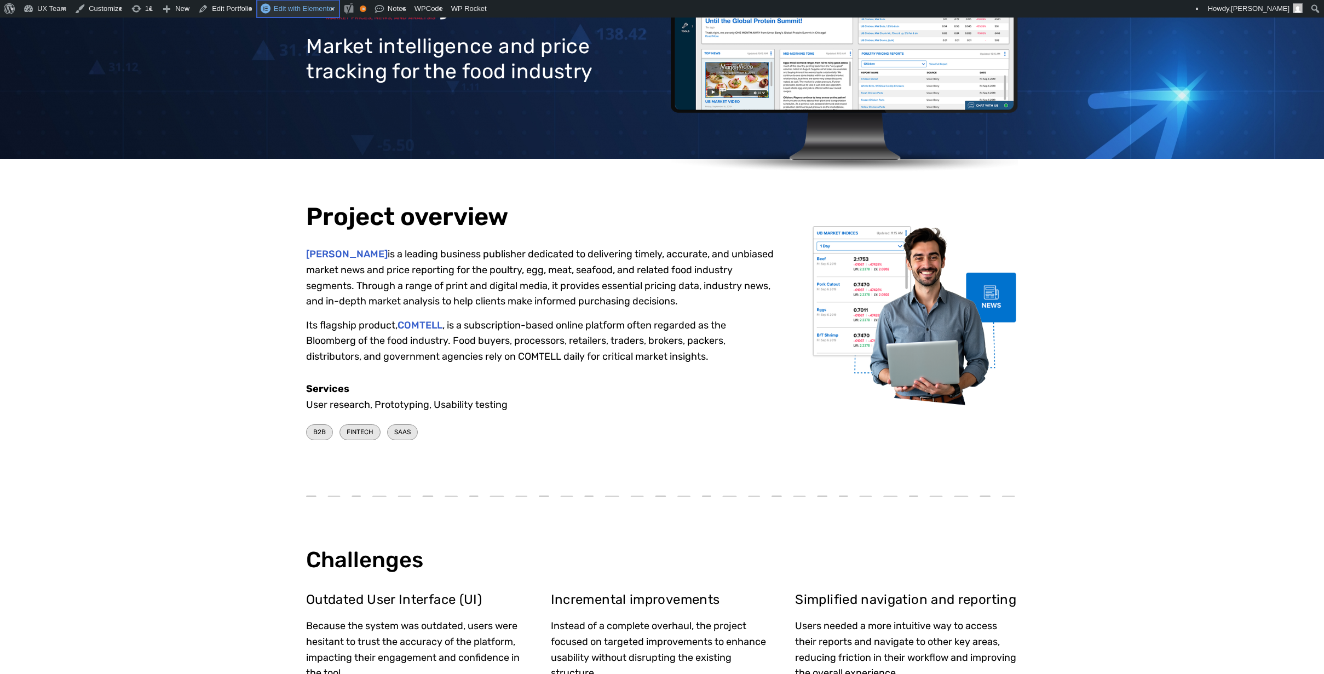
click at [304, 8] on span "Edit with Elementor" at bounding box center [304, 8] width 61 height 8
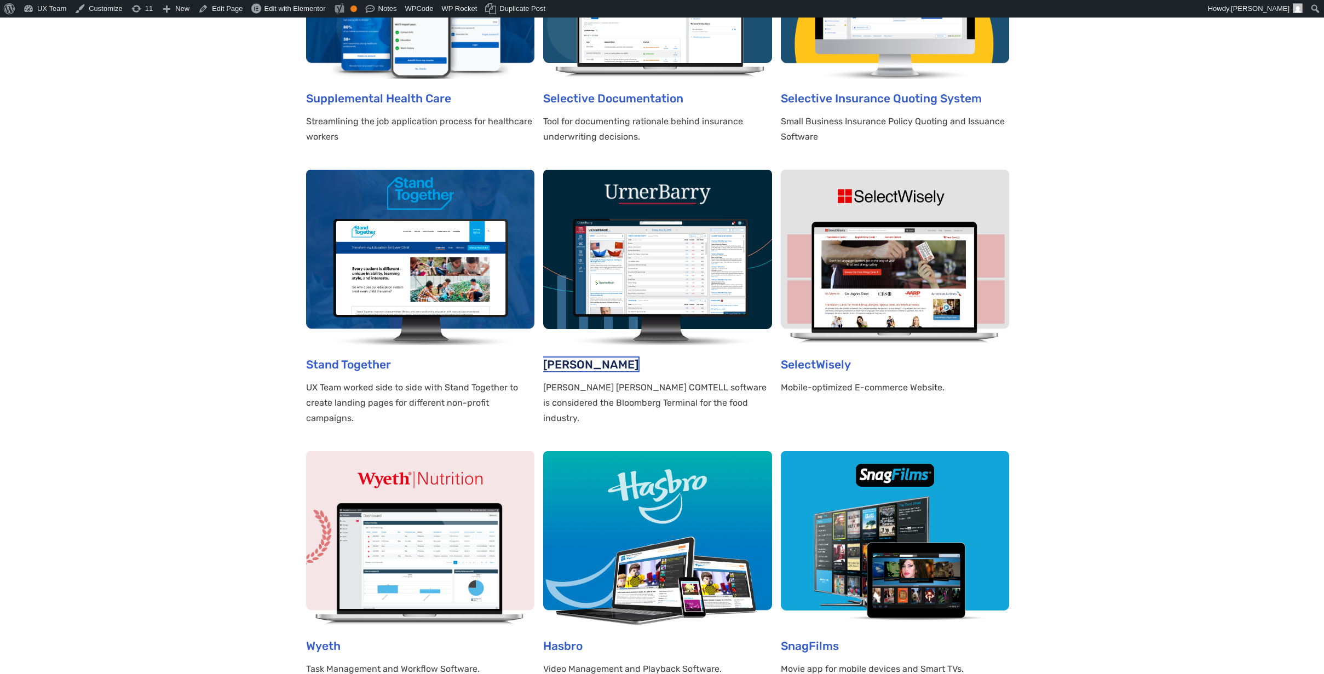
click at [619, 364] on link "Urner Barry COMTELL" at bounding box center [590, 365] width 95 height 14
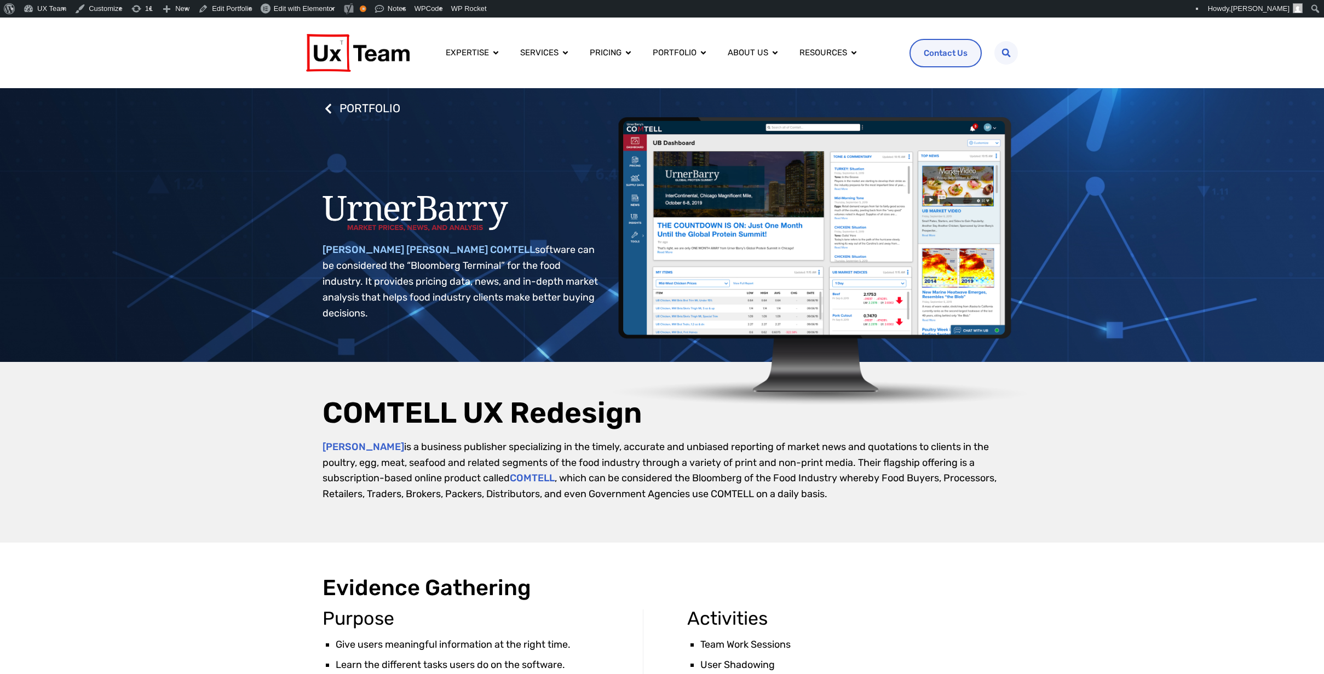
scroll to position [244, 218]
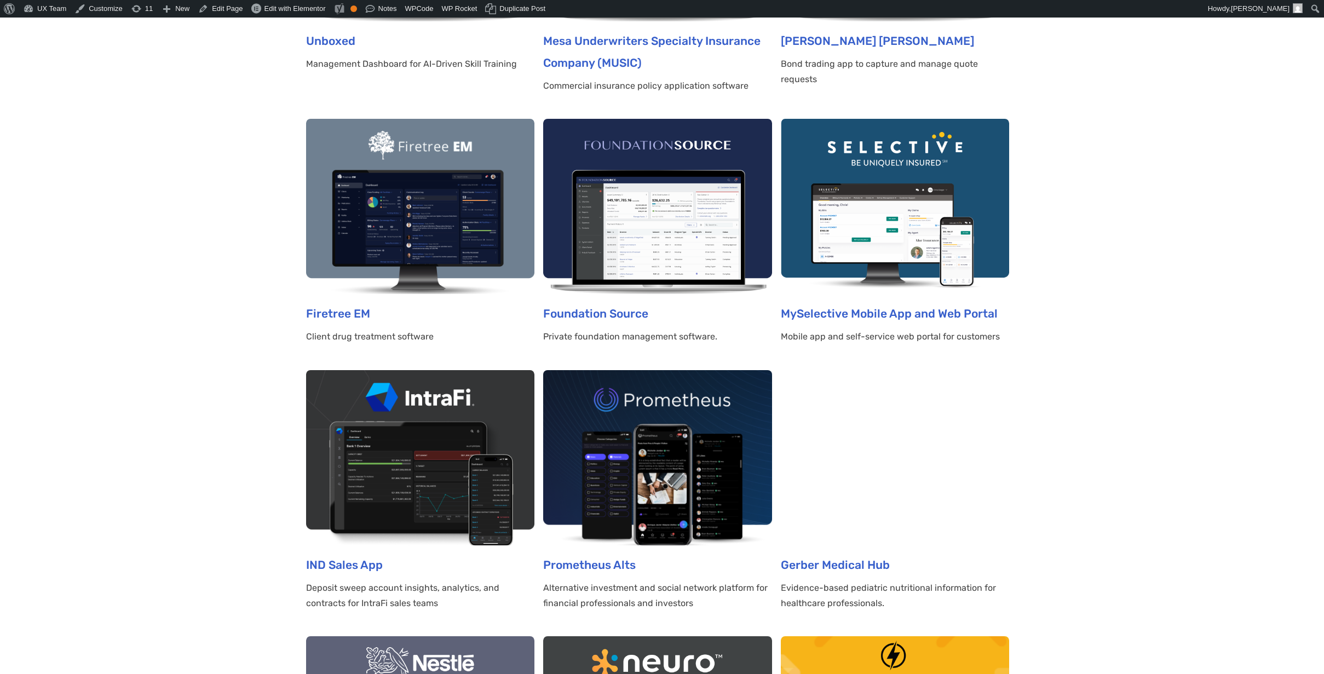
scroll to position [438, 0]
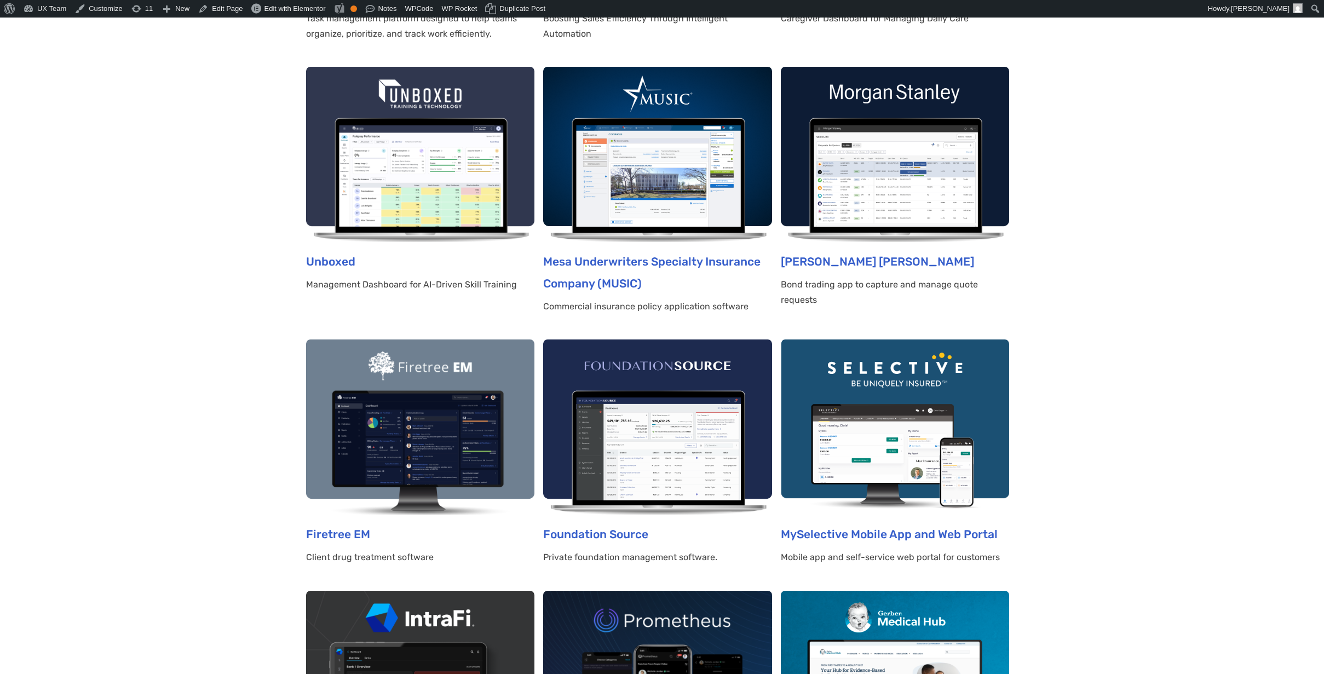
click at [474, 170] on img at bounding box center [420, 154] width 228 height 175
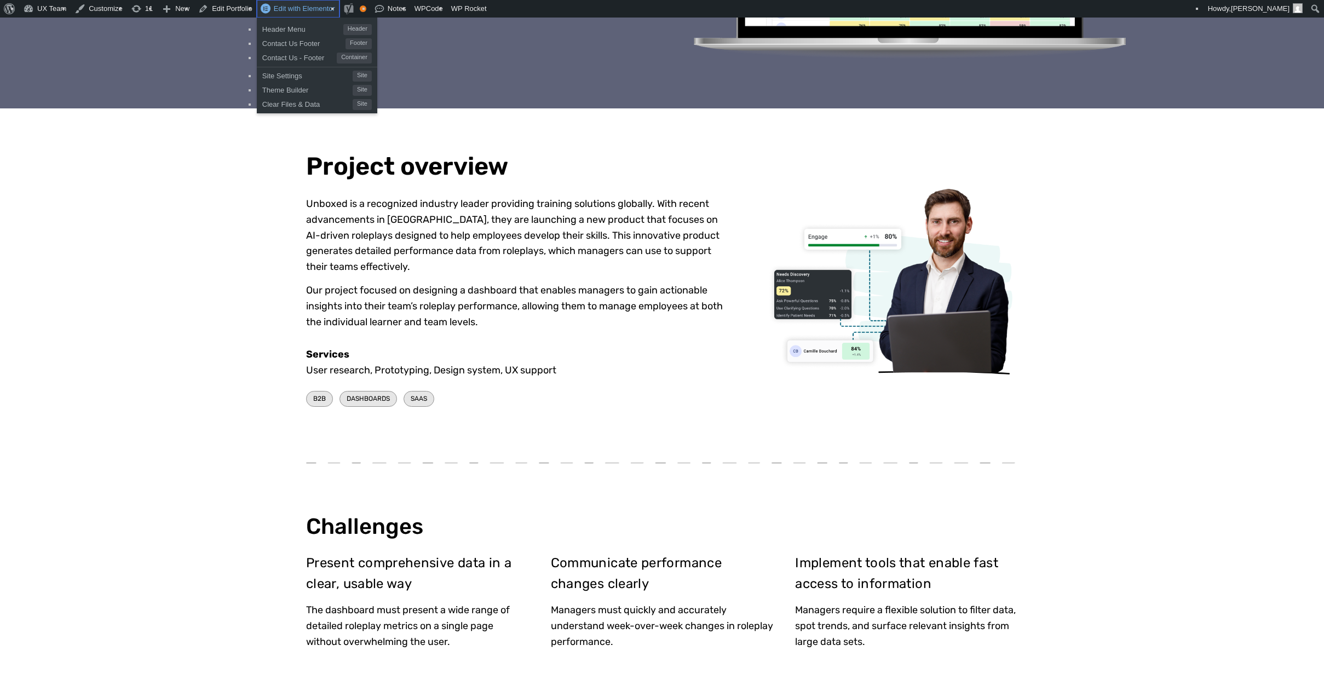
click at [291, 8] on span "Edit with Elementor" at bounding box center [304, 8] width 61 height 8
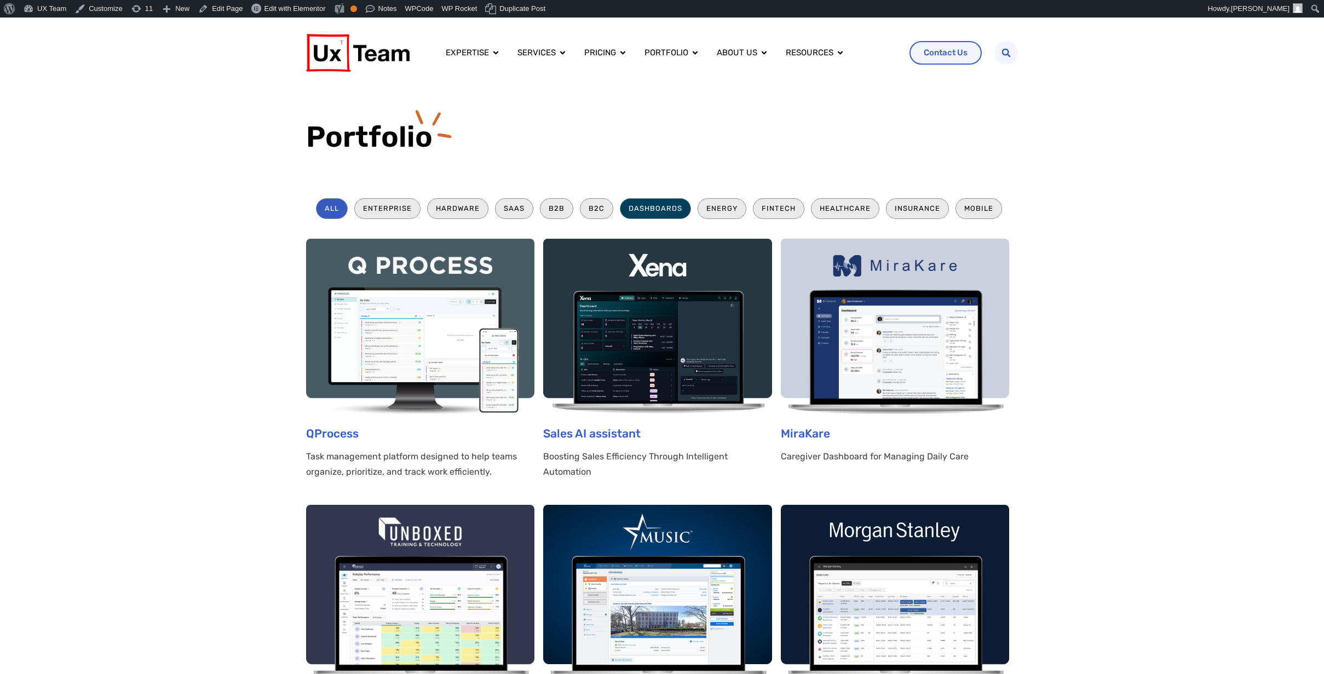
drag, startPoint x: 652, startPoint y: 209, endPoint x: 636, endPoint y: 210, distance: 16.4
click at [636, 210] on li "Dashboards" at bounding box center [655, 208] width 71 height 20
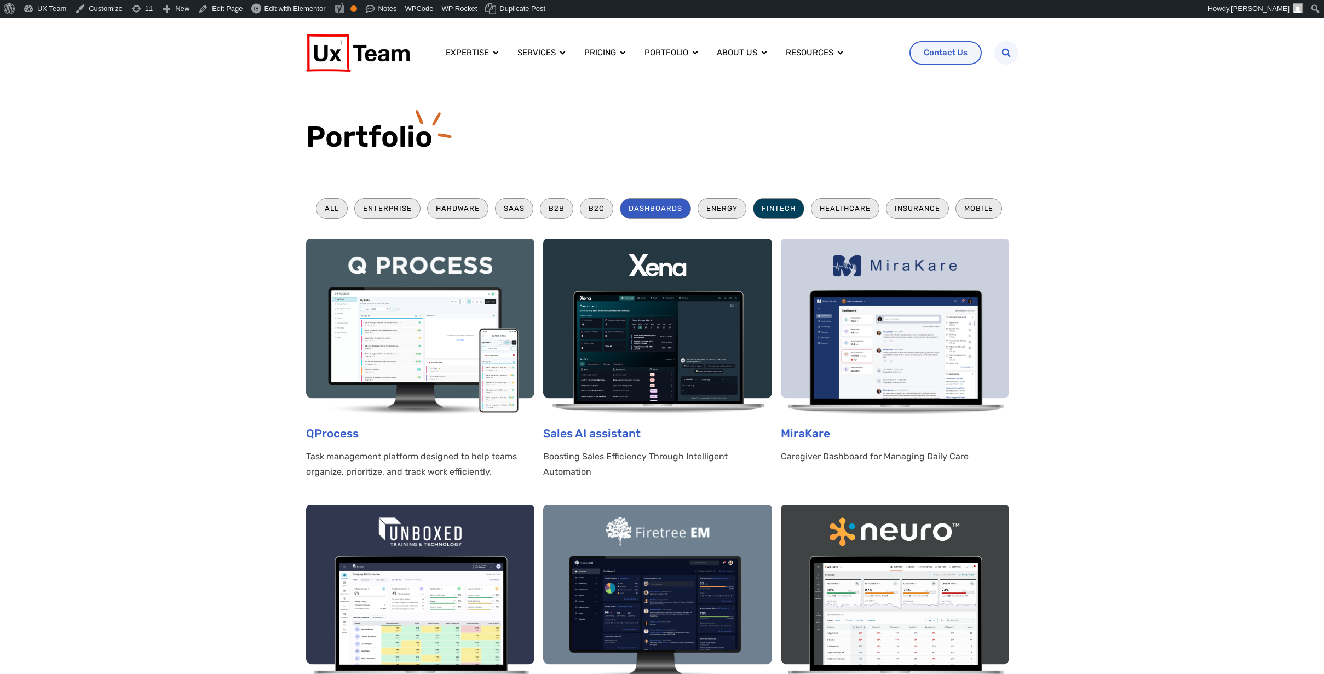
click at [770, 204] on li "Fintech" at bounding box center [778, 208] width 51 height 20
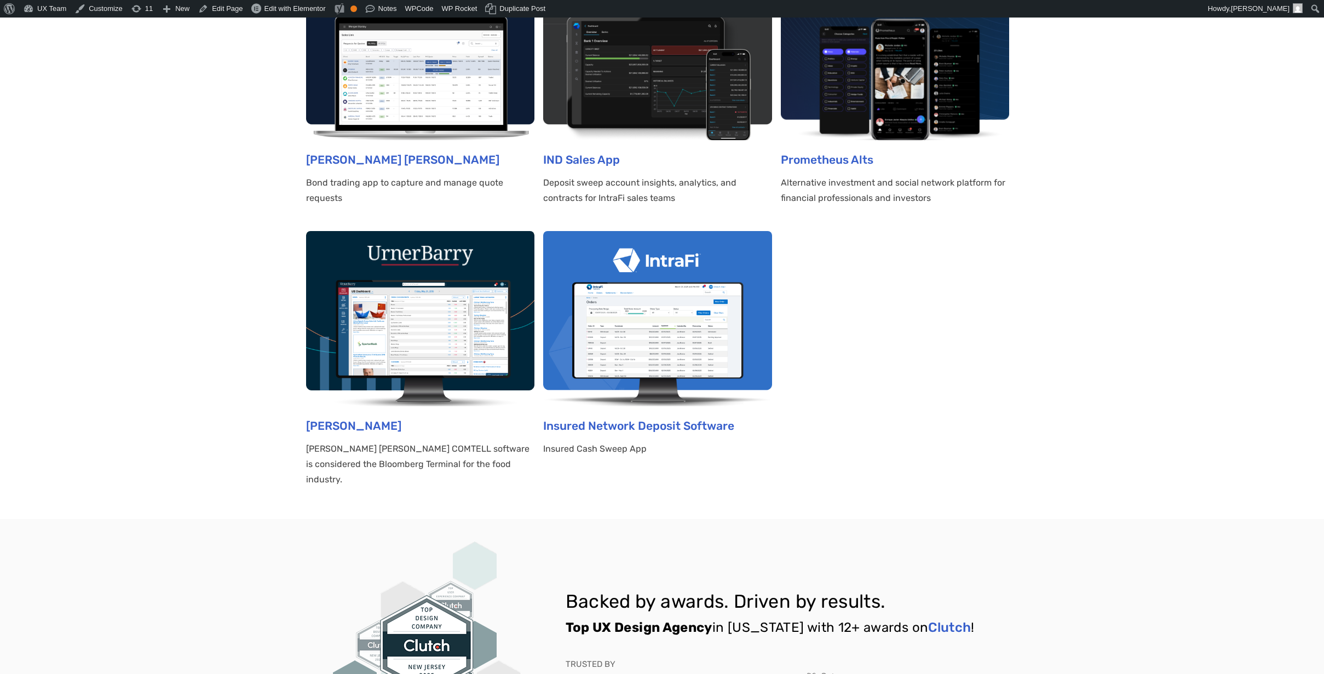
click at [387, 275] on img at bounding box center [420, 318] width 228 height 175
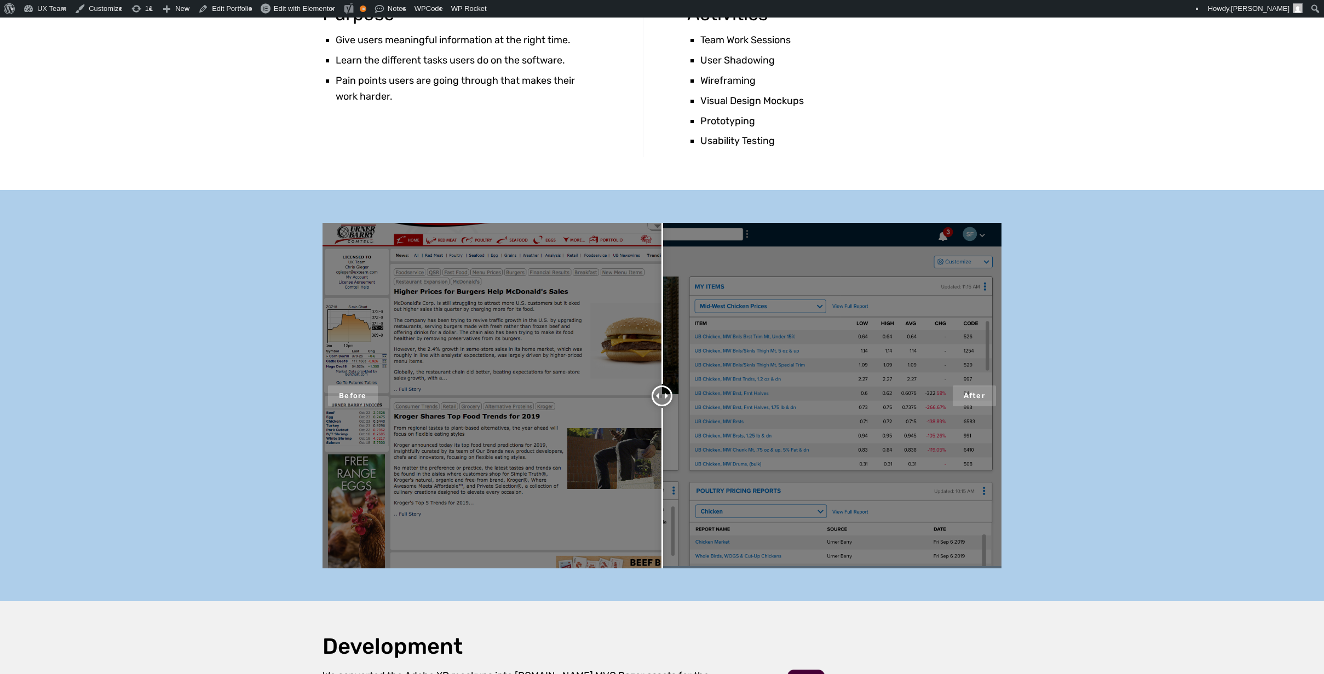
scroll to position [821, 0]
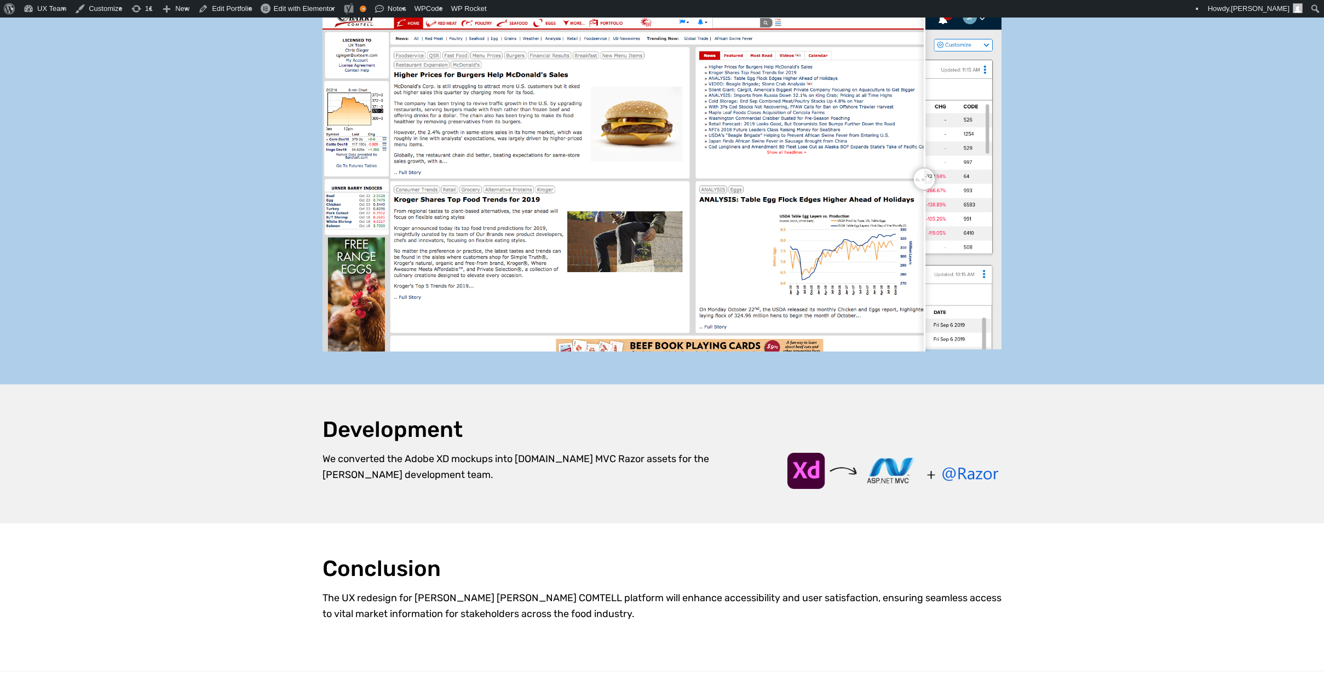
drag, startPoint x: 640, startPoint y: 160, endPoint x: 924, endPoint y: 171, distance: 284.3
click at [924, 171] on div at bounding box center [924, 179] width 21 height 21
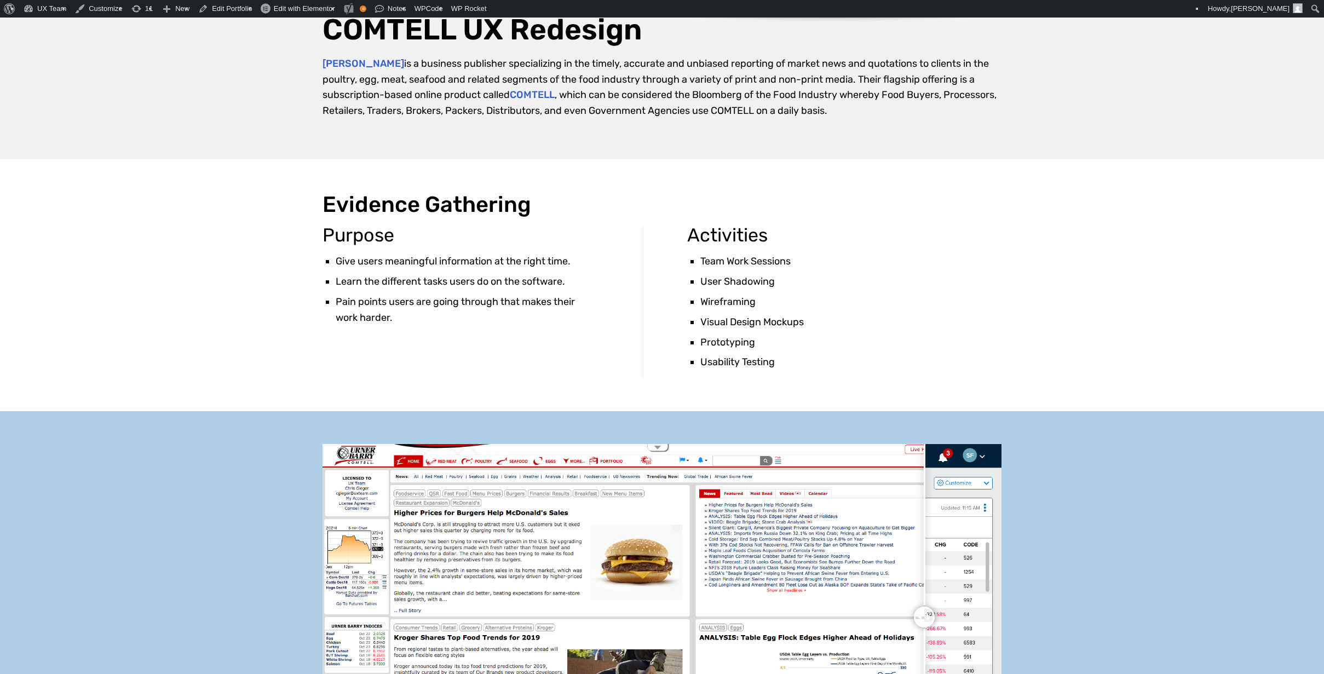
scroll to position [0, 0]
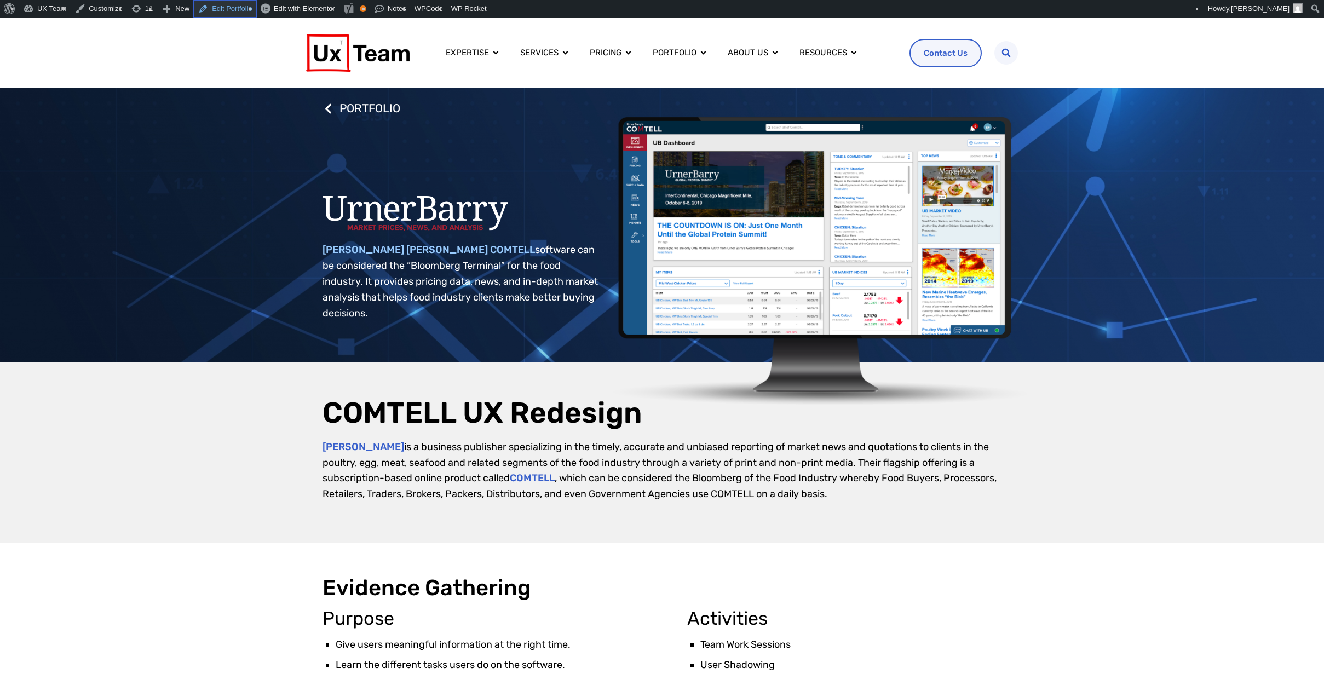
click at [222, 10] on link "Edit Portfolio" at bounding box center [225, 9] width 63 height 18
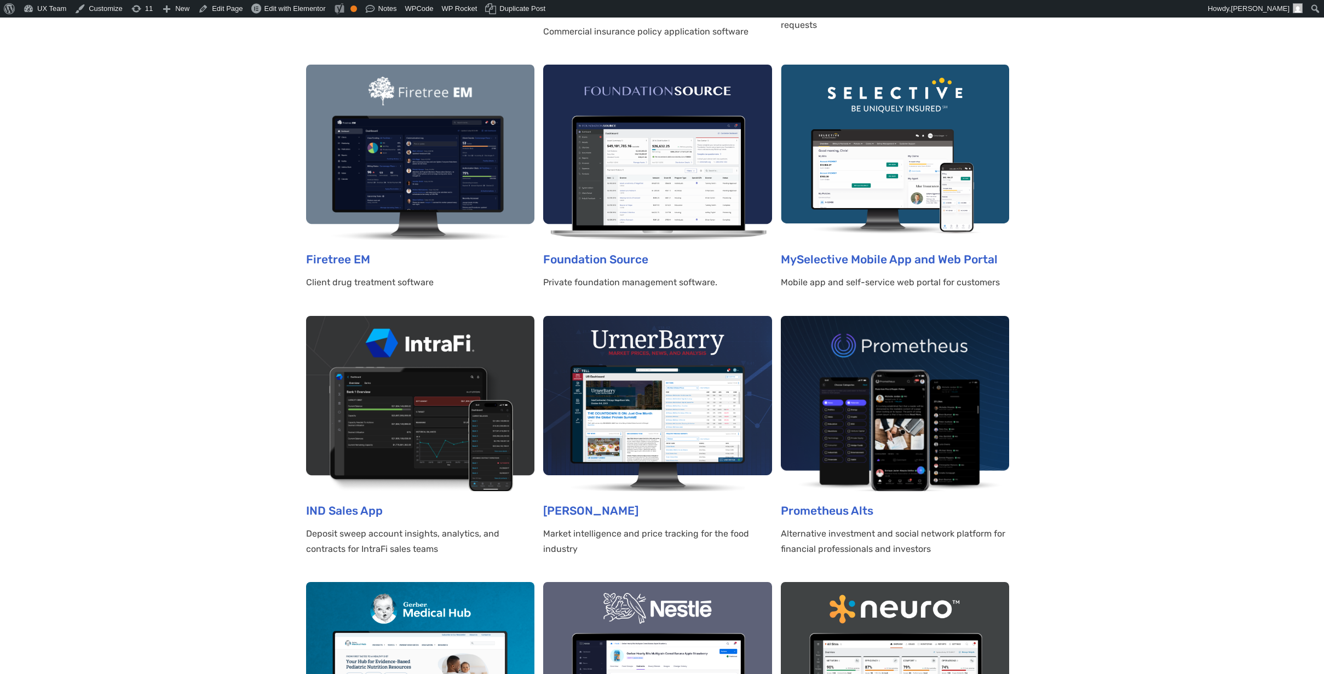
scroll to position [712, 0]
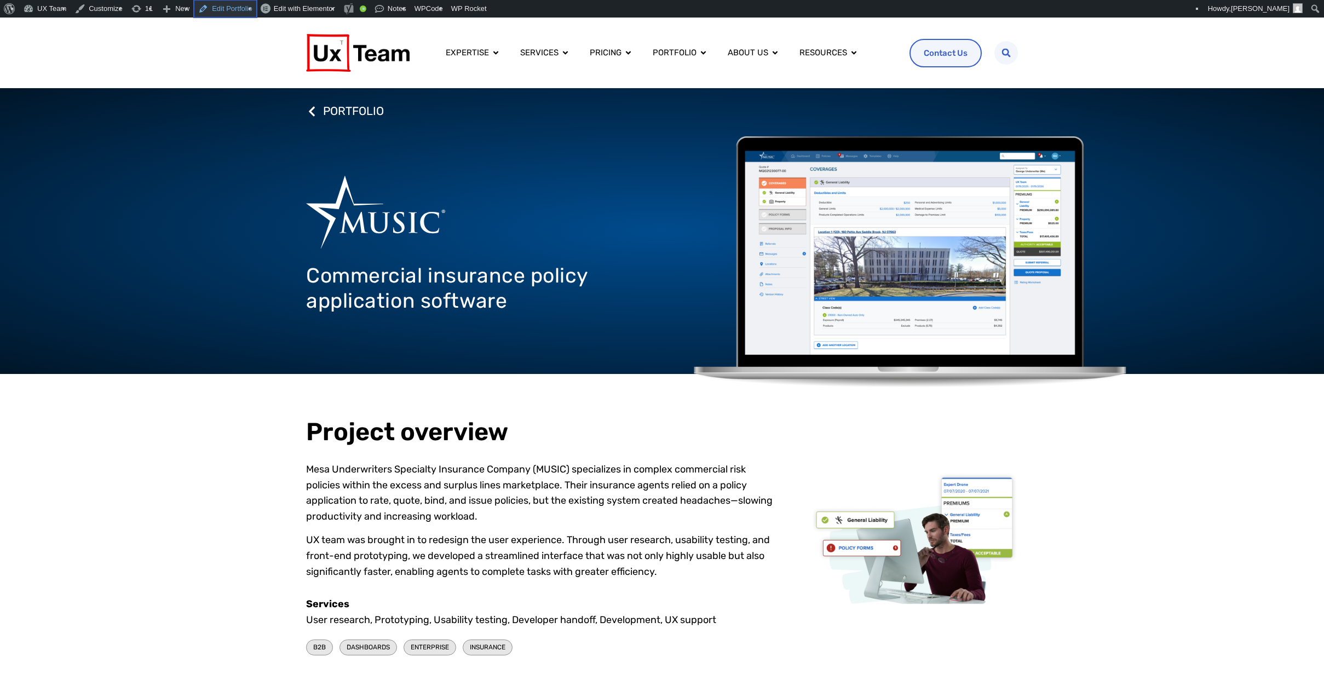
click at [216, 9] on link "Edit Portfolio" at bounding box center [225, 9] width 63 height 18
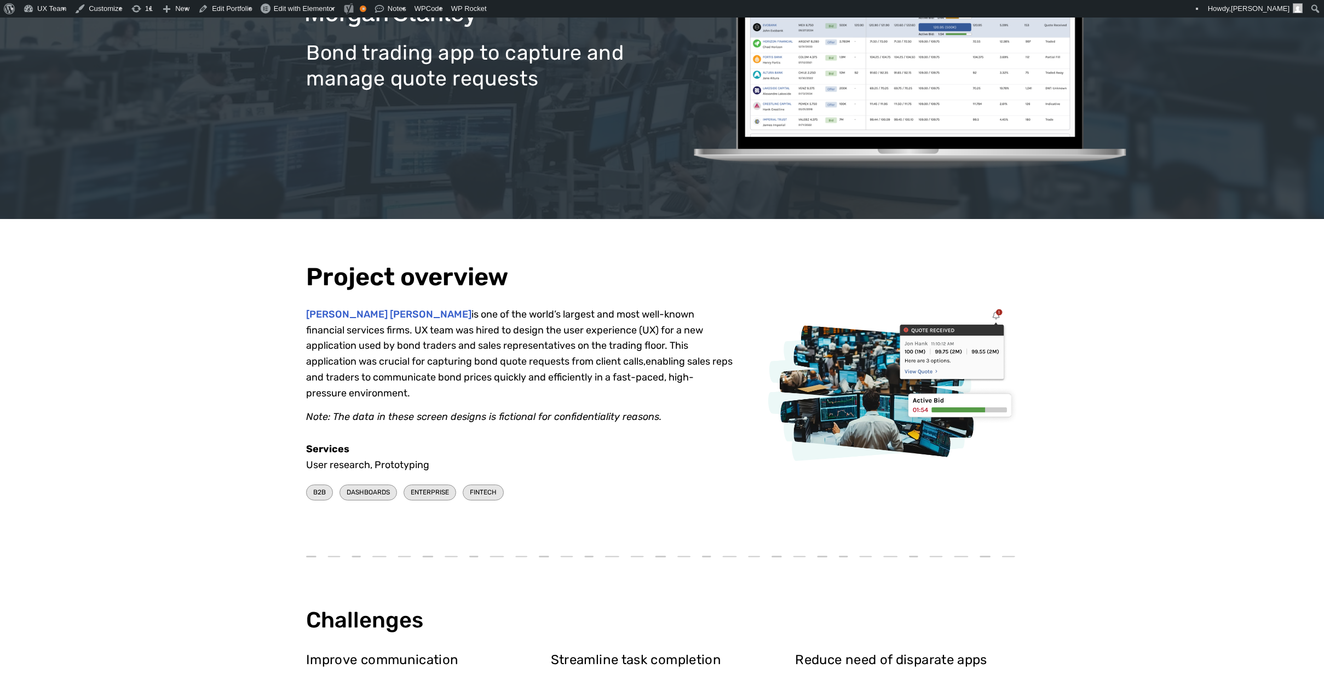
scroll to position [219, 0]
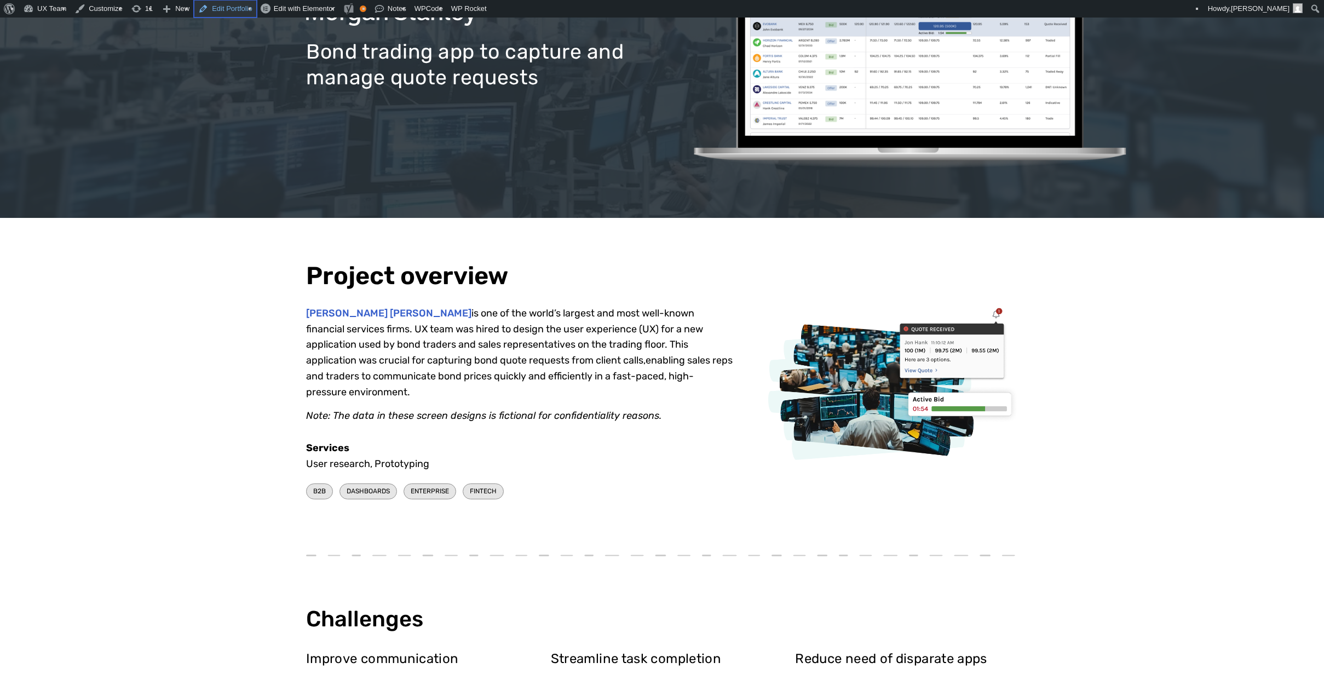
click at [221, 11] on link "Edit Portfolio" at bounding box center [225, 9] width 63 height 18
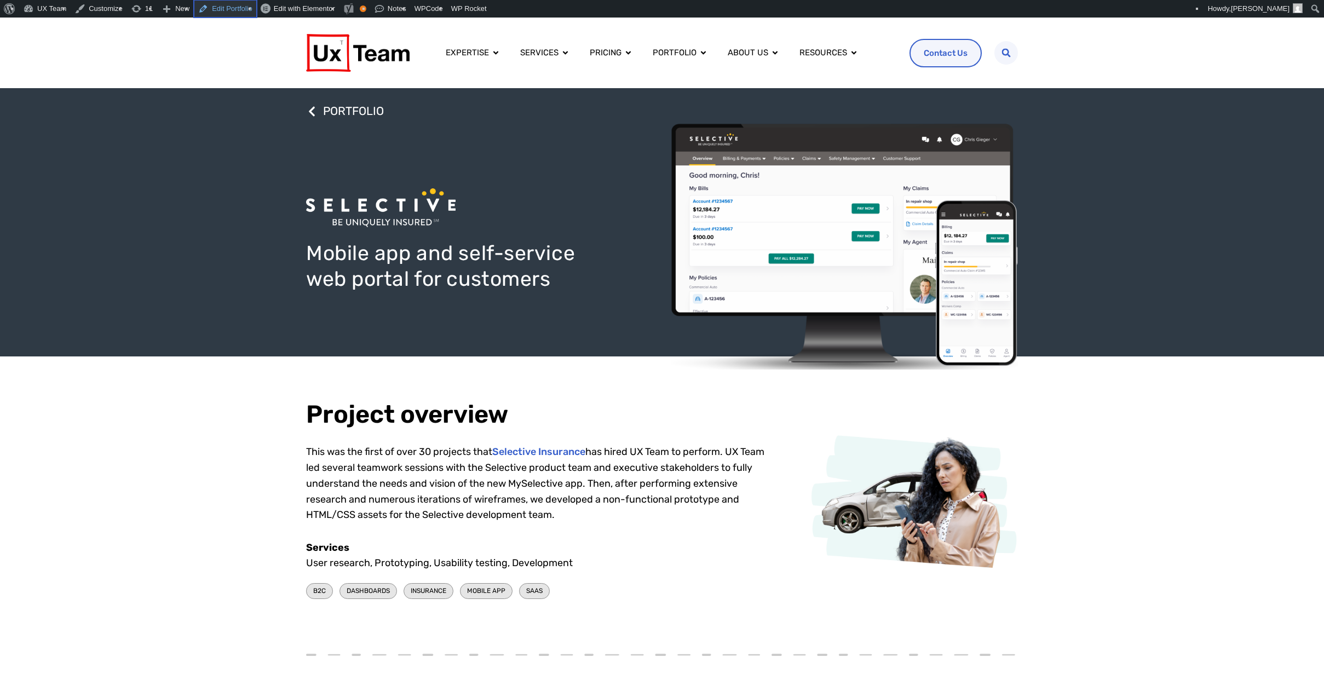
click at [222, 9] on link "Edit Portfolio" at bounding box center [225, 9] width 63 height 18
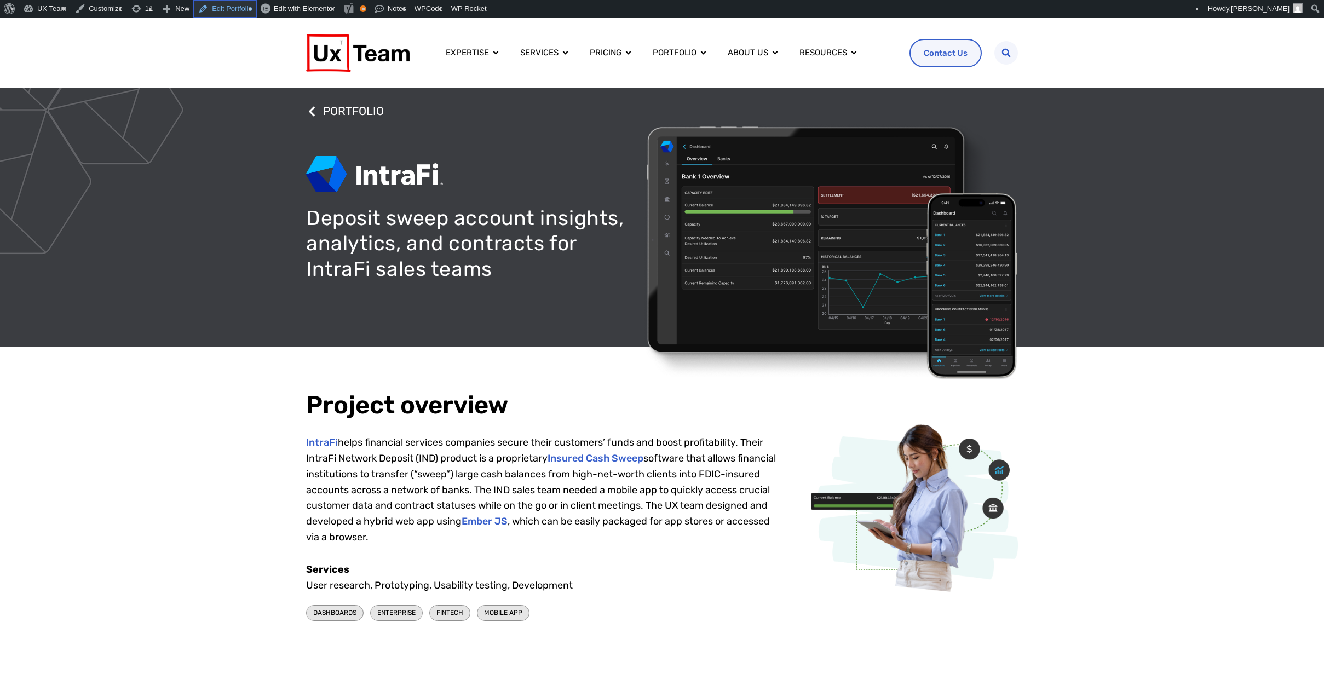
click at [231, 5] on link "Edit Portfolio" at bounding box center [225, 9] width 63 height 18
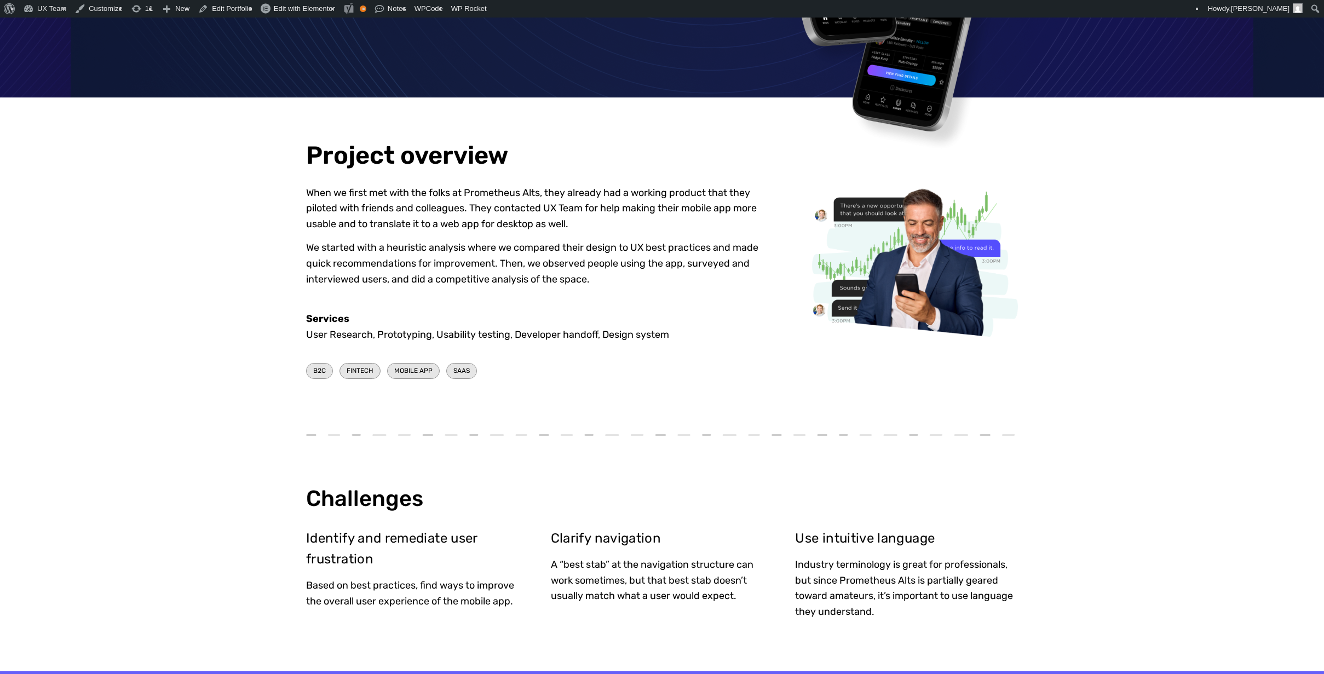
scroll to position [493, 0]
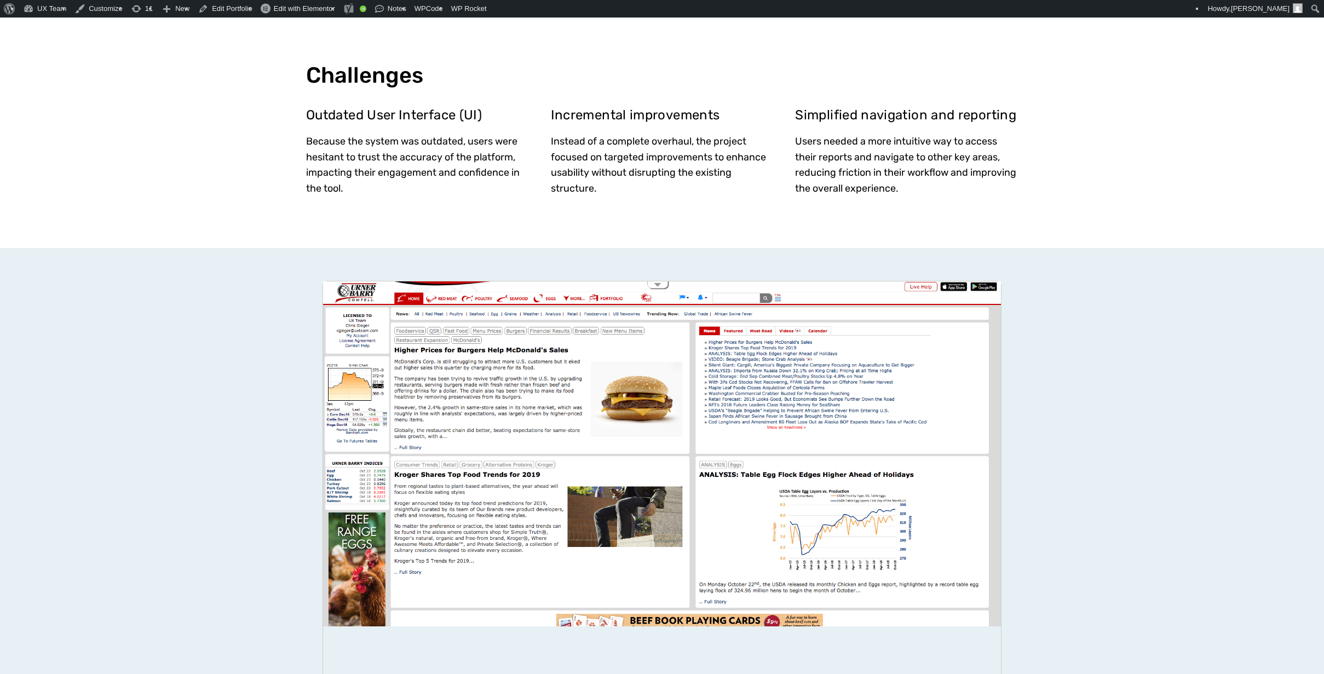
scroll to position [931, 0]
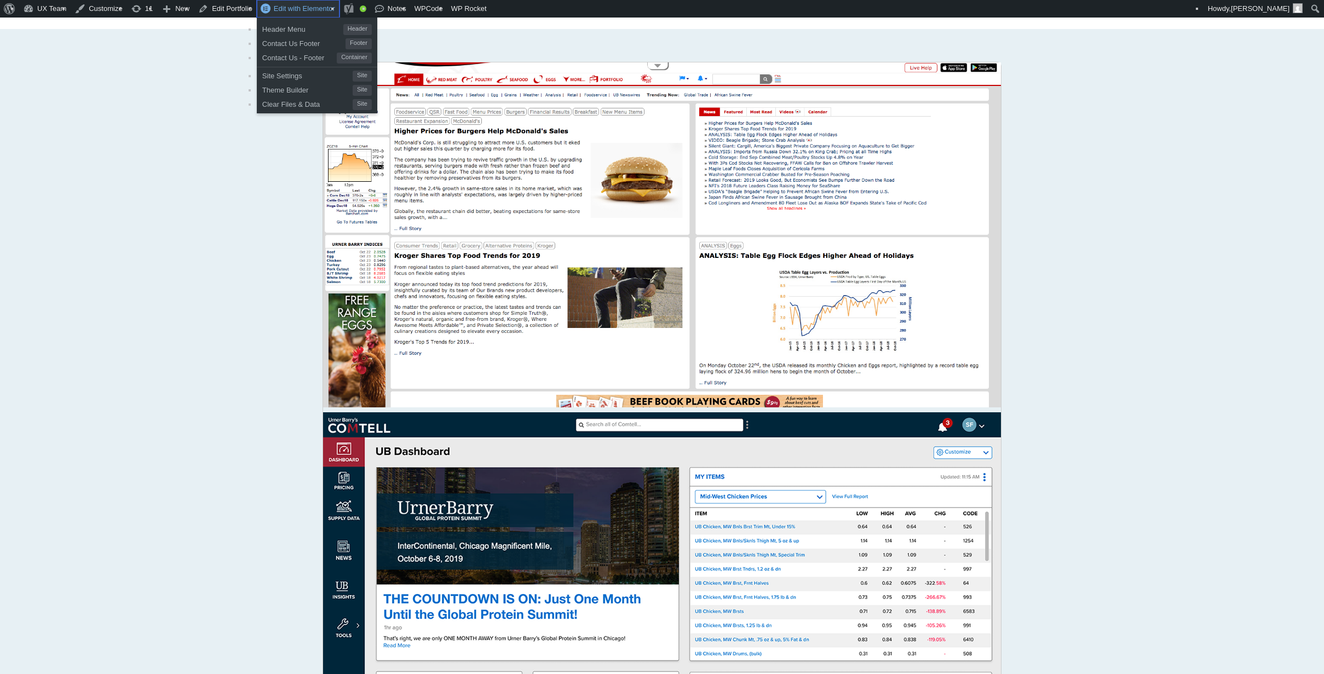
click at [293, 10] on span "Edit with Elementor" at bounding box center [304, 8] width 61 height 8
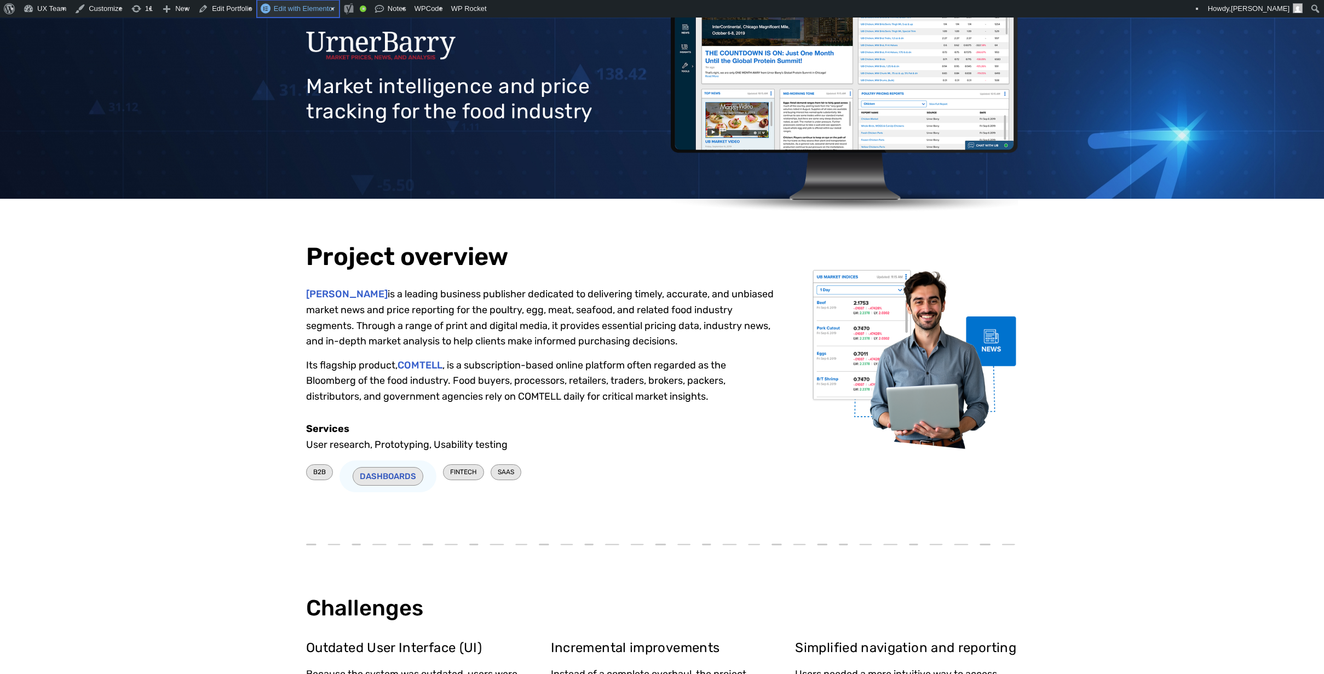
scroll to position [0, 0]
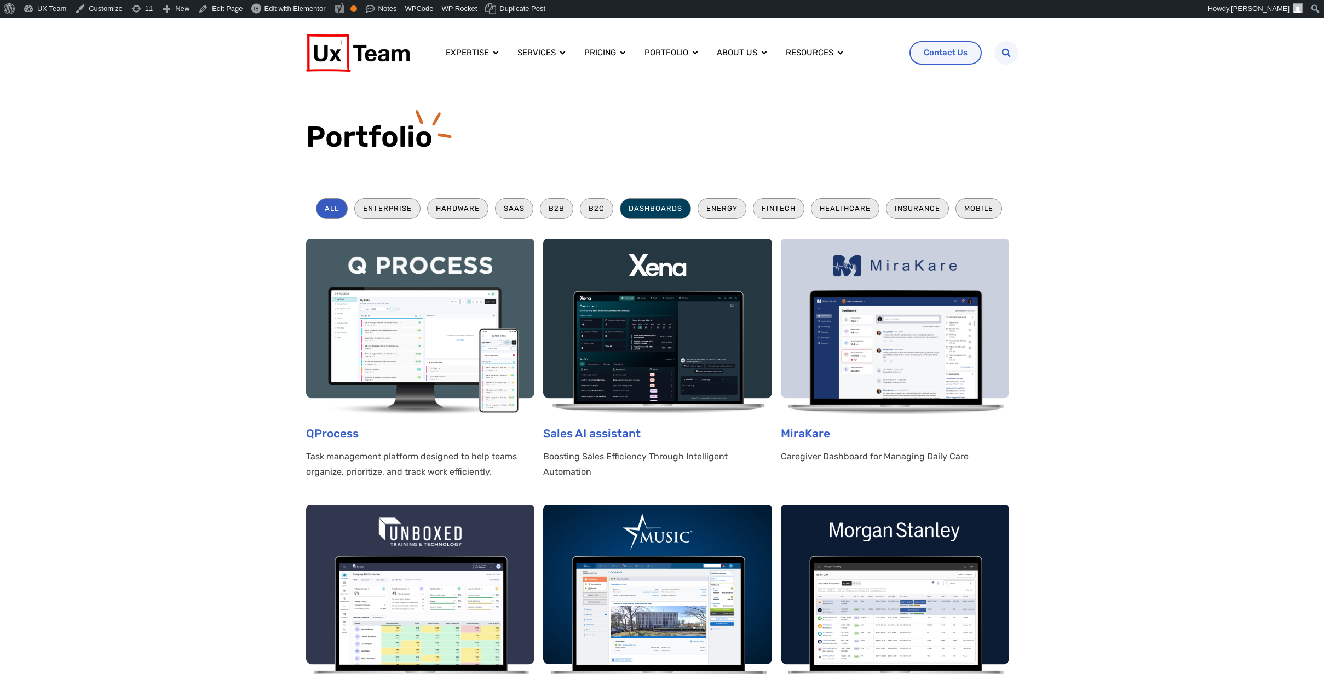
click at [654, 206] on li "Dashboards" at bounding box center [655, 208] width 71 height 20
click at [334, 211] on li "All" at bounding box center [332, 208] width 32 height 20
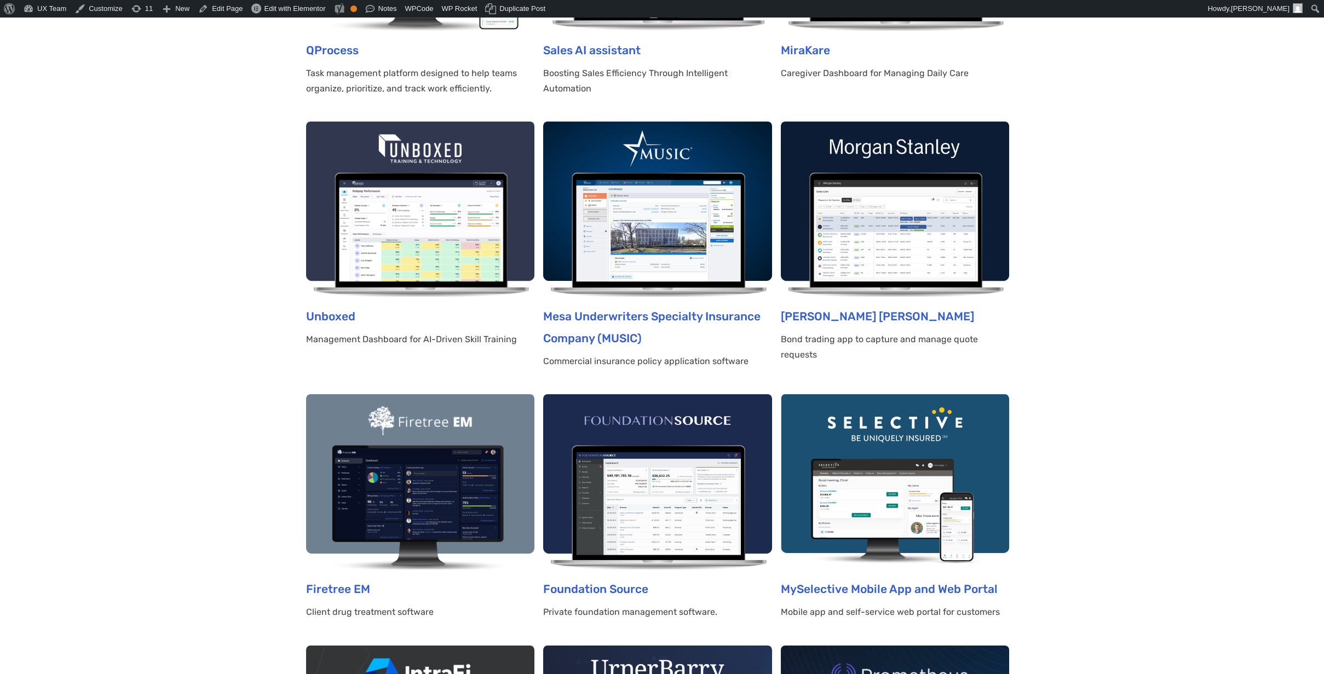
scroll to position [164, 0]
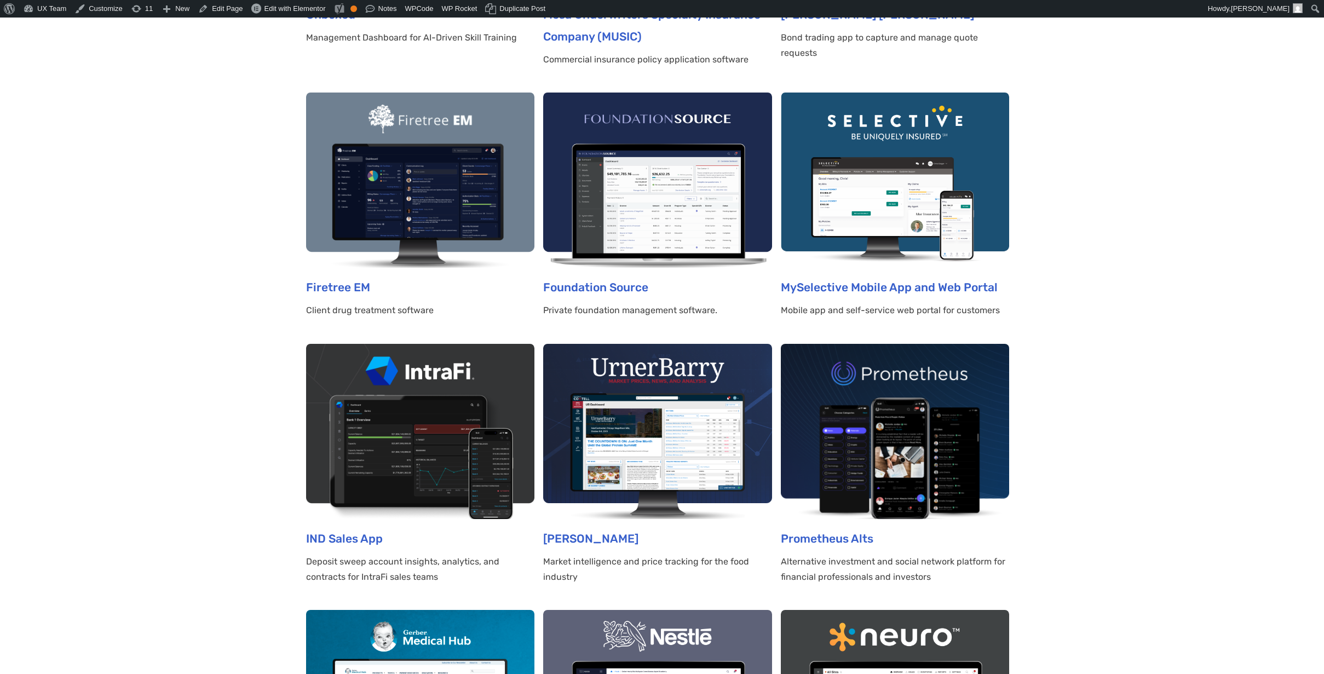
scroll to position [657, 0]
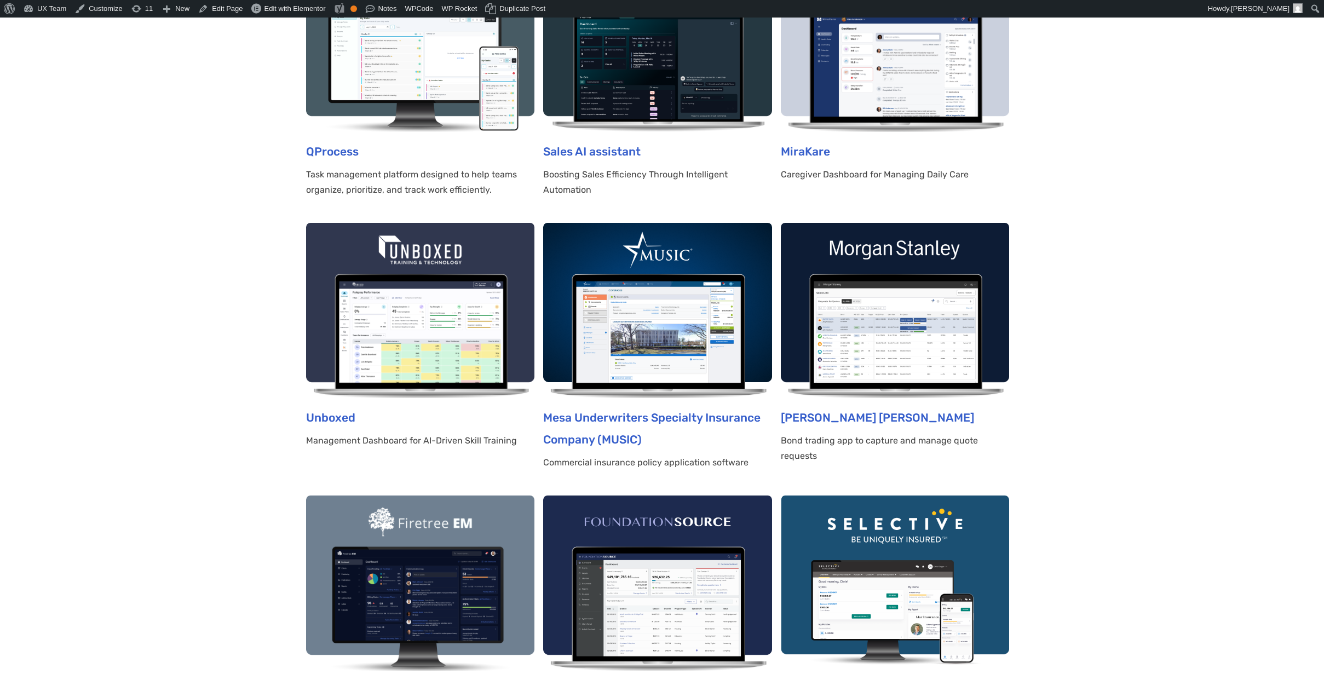
scroll to position [0, 0]
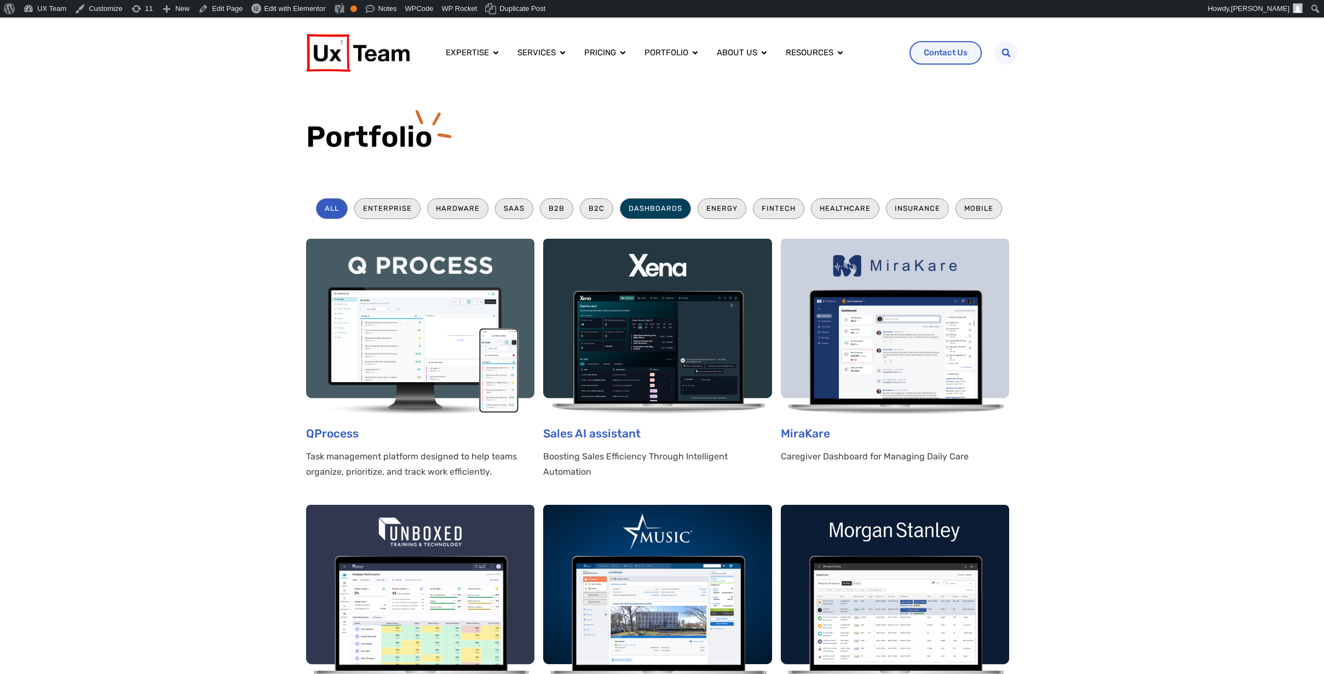
click at [639, 207] on li "Dashboards" at bounding box center [655, 208] width 71 height 20
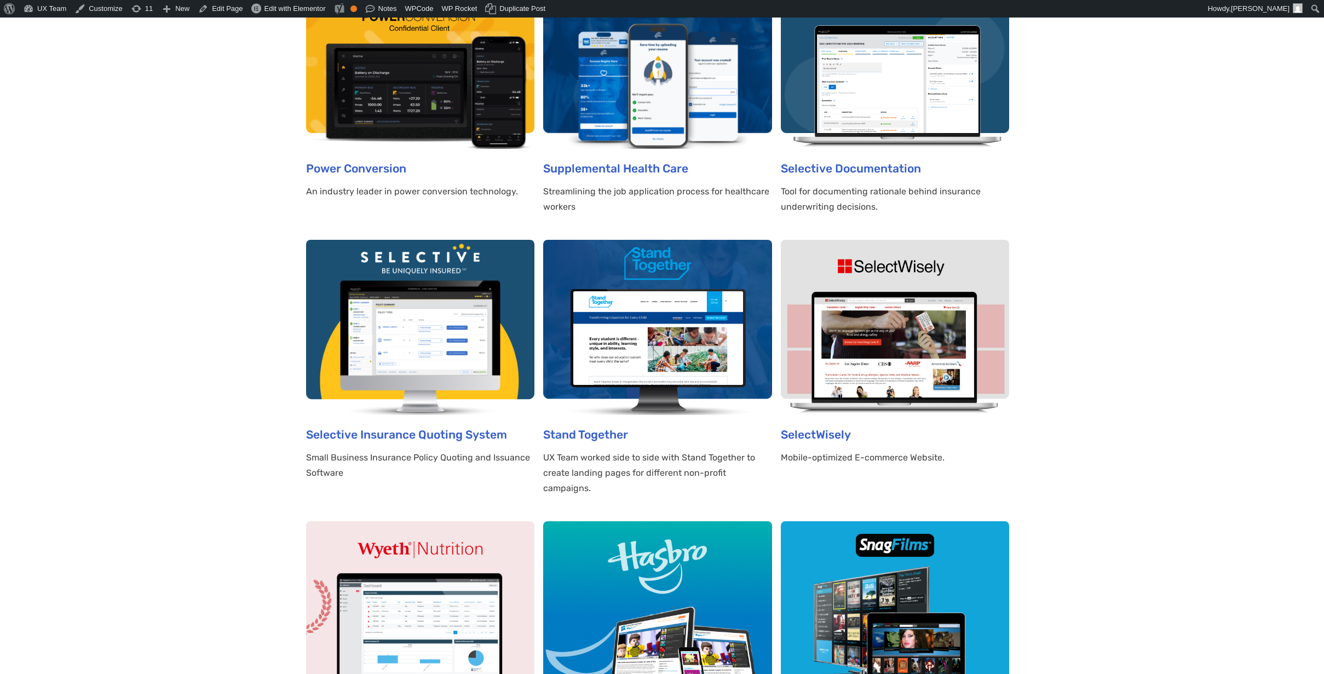
click at [641, 342] on img at bounding box center [657, 327] width 228 height 175
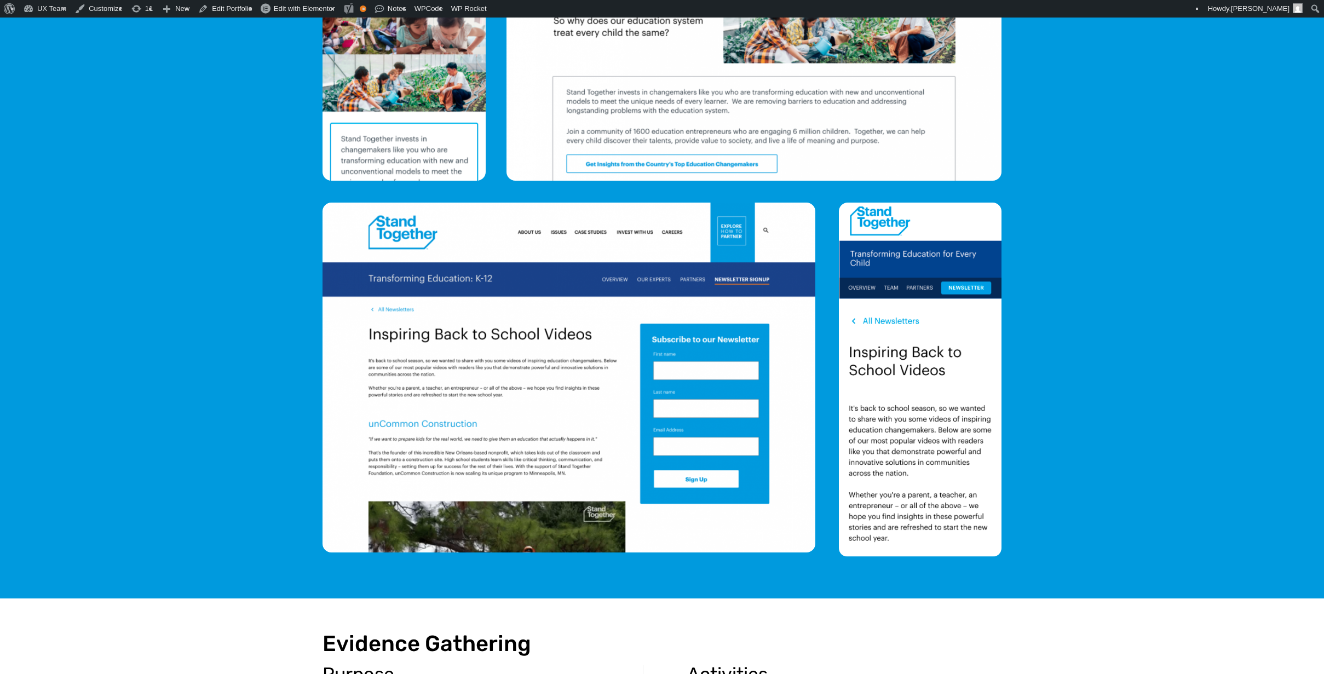
scroll to position [657, 0]
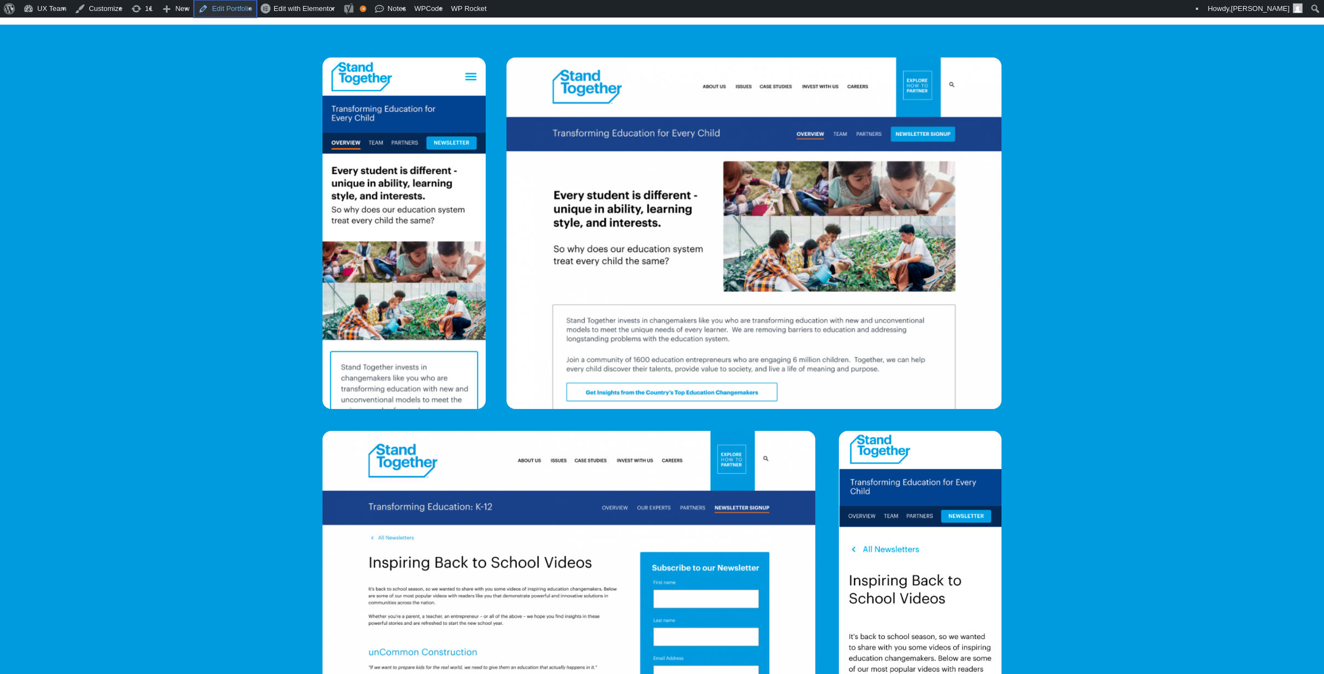
click at [216, 5] on link "Edit Portfolio" at bounding box center [225, 9] width 63 height 18
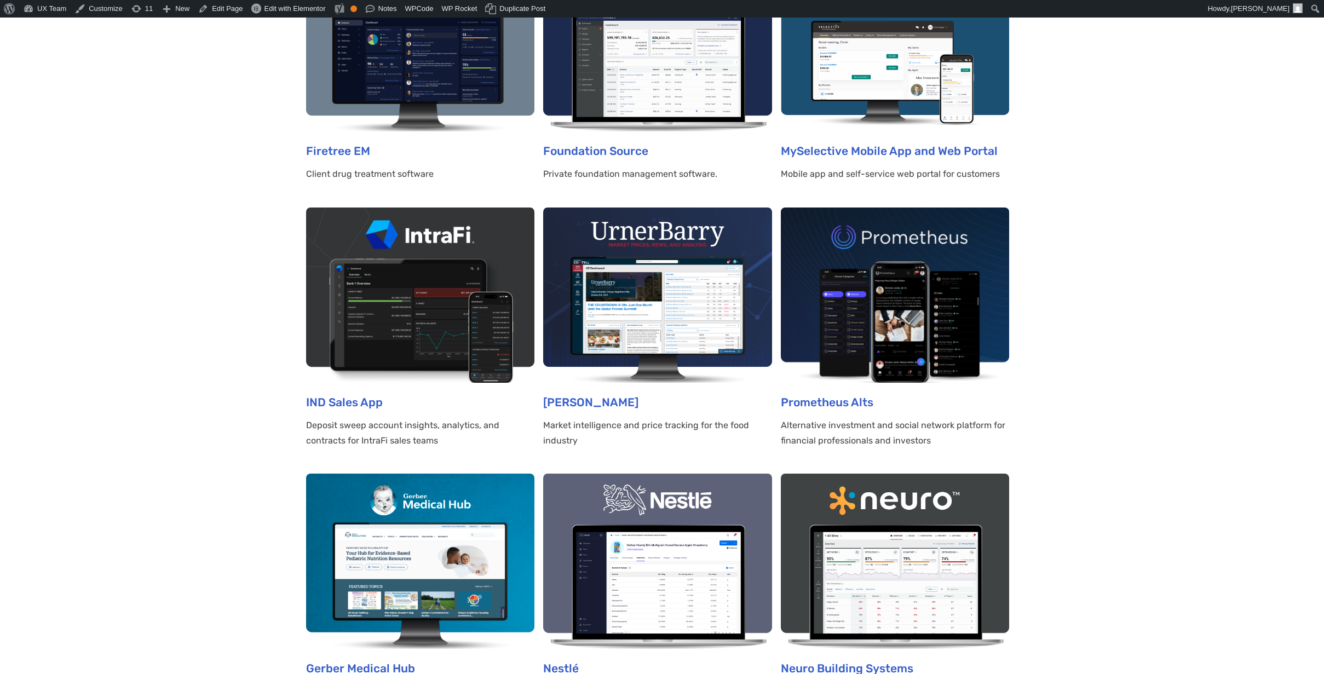
click at [1106, 368] on section "All Enterprise Hardware SaaS B2B B2C Dashboards Energy Fintech Healthcare Insur…" at bounding box center [662, 450] width 1324 height 2191
click at [928, 276] on img at bounding box center [895, 294] width 228 height 175
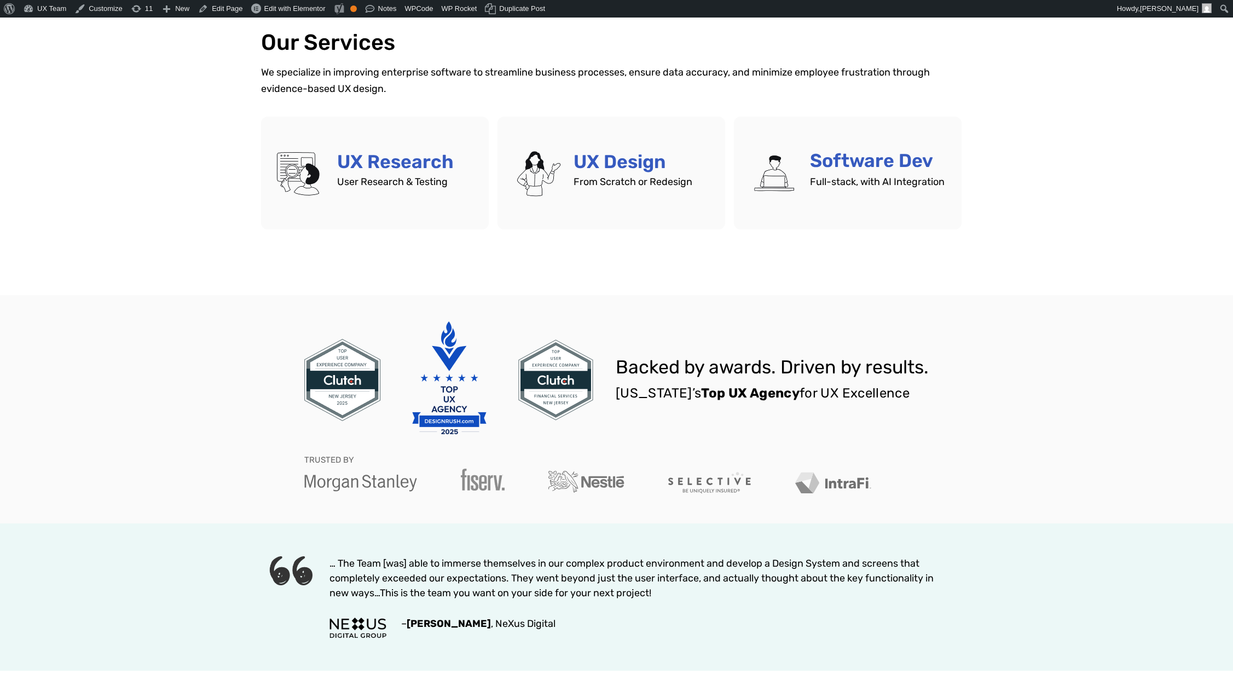
scroll to position [602, 0]
click at [639, 197] on link "UX Design" at bounding box center [612, 172] width 228 height 113
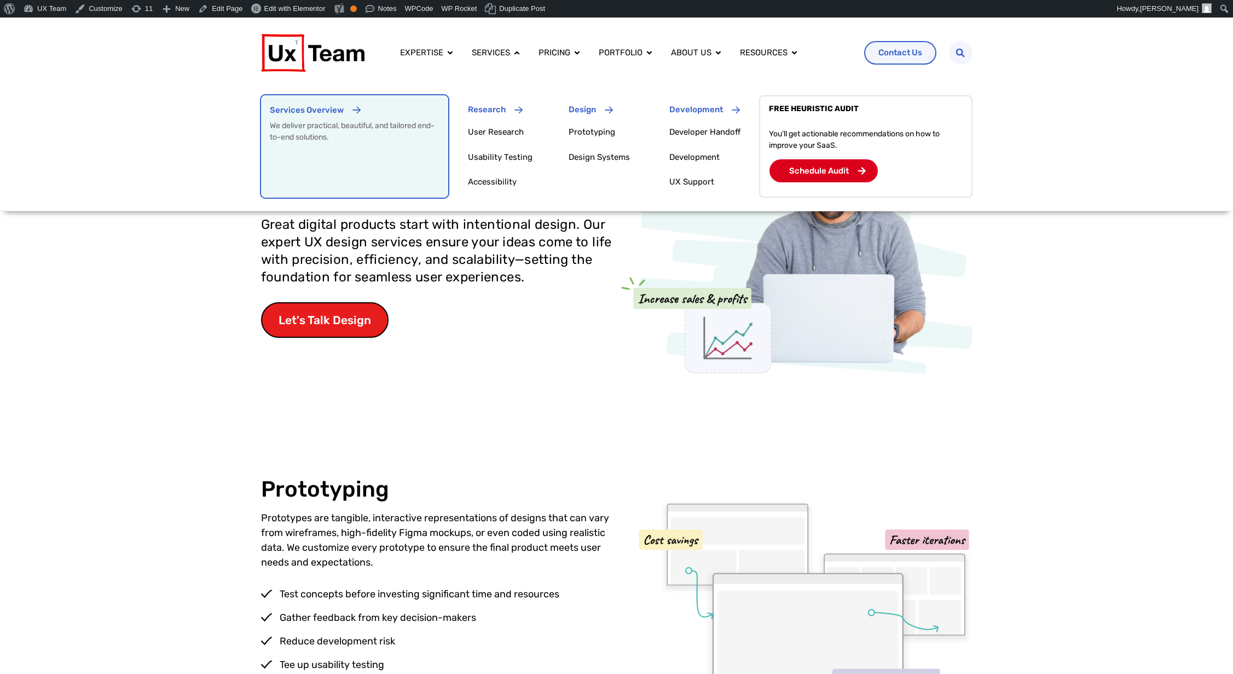
click at [398, 152] on div "Services Overview We deliver practical, beautiful, and tailored end-to-end solu…" at bounding box center [355, 146] width 170 height 85
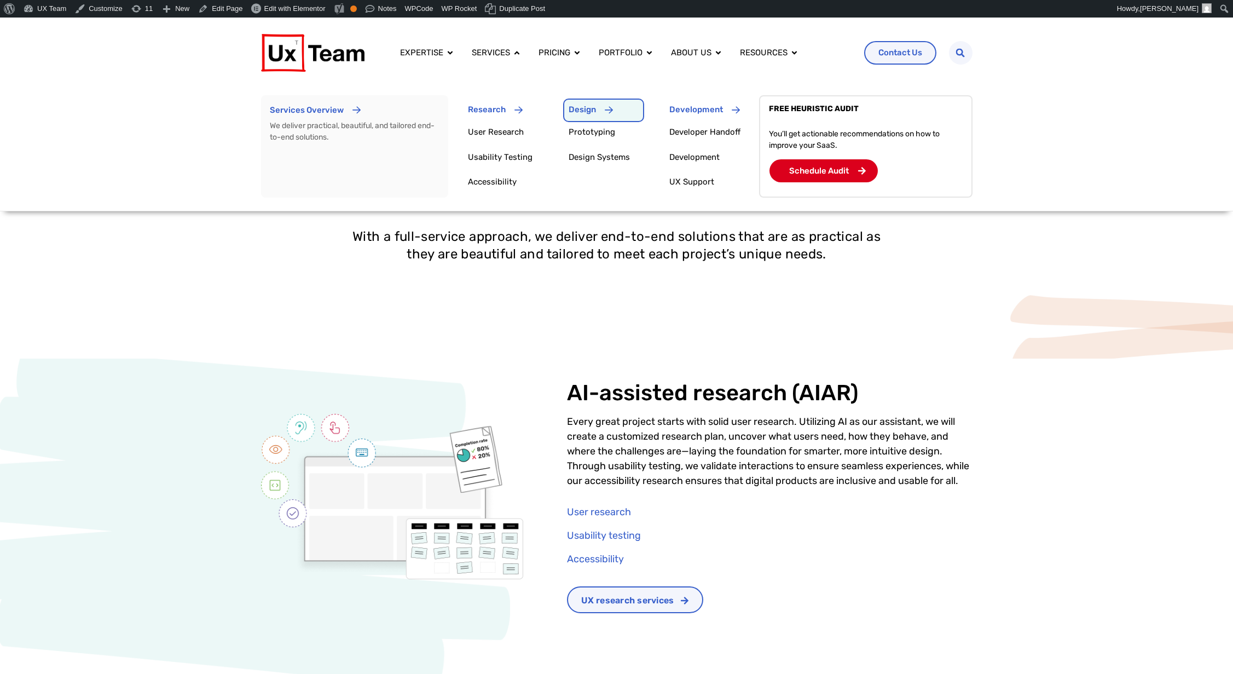
click at [580, 106] on p "Design" at bounding box center [582, 109] width 27 height 7
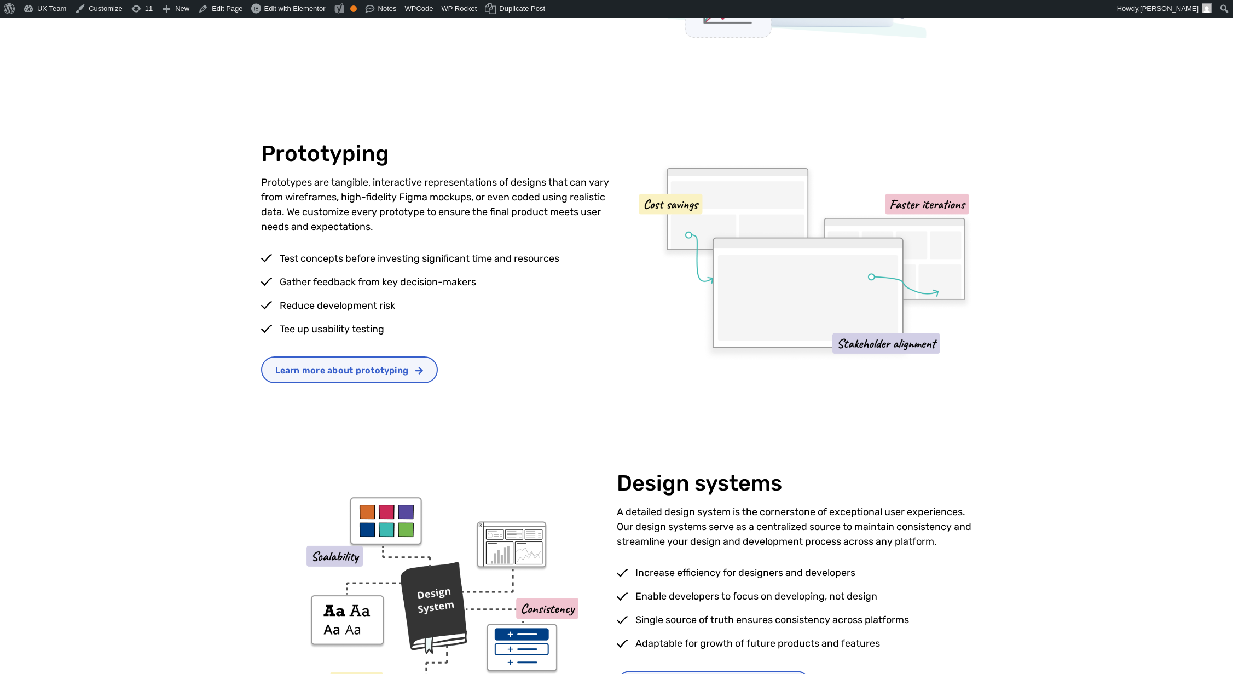
scroll to position [328, 0]
